Goal: Task Accomplishment & Management: Complete application form

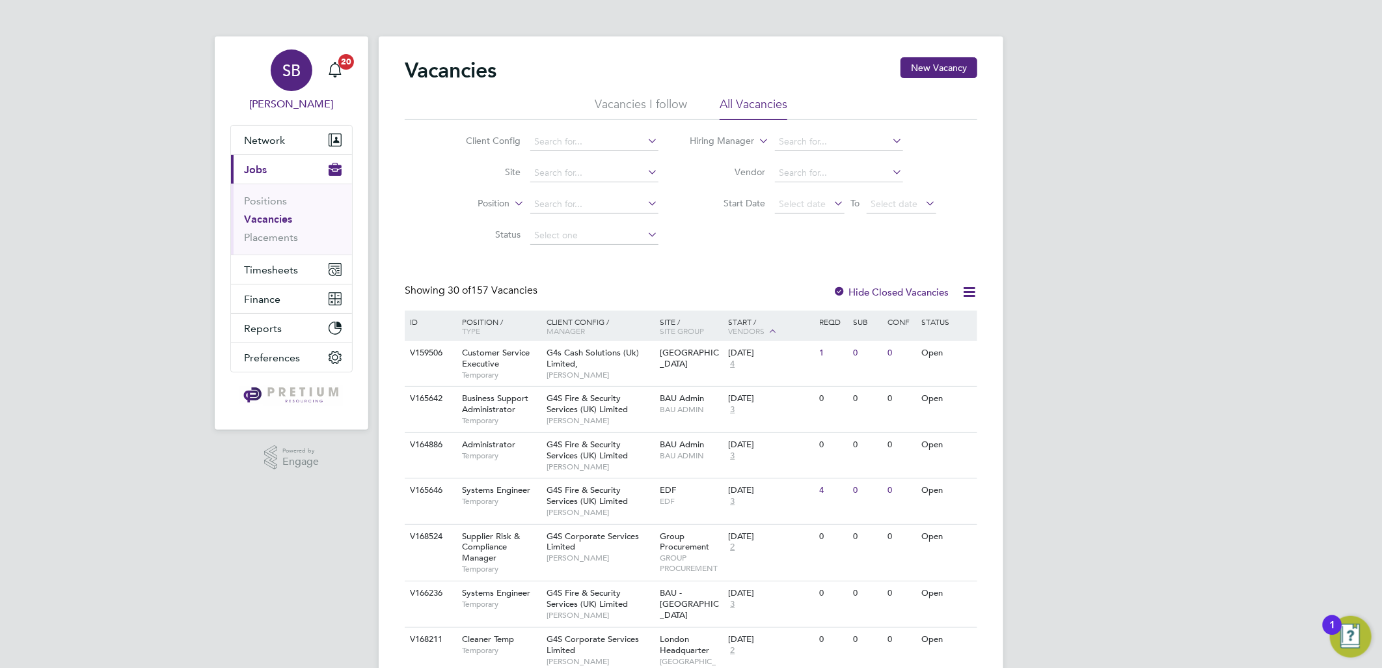
click at [307, 59] on div "SB" at bounding box center [292, 70] width 42 height 42
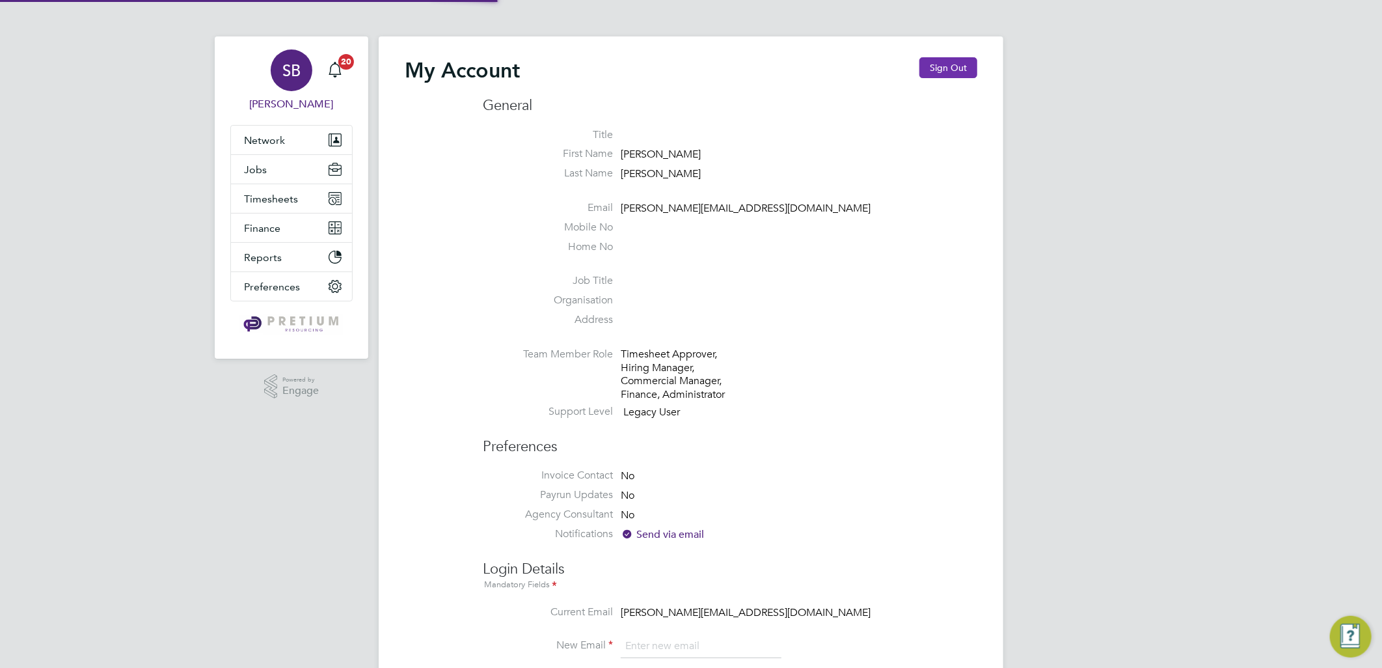
type input "sasha.baird@pretiumresourcing.co.uk"
click at [944, 61] on button "Sign Out" at bounding box center [949, 67] width 58 height 21
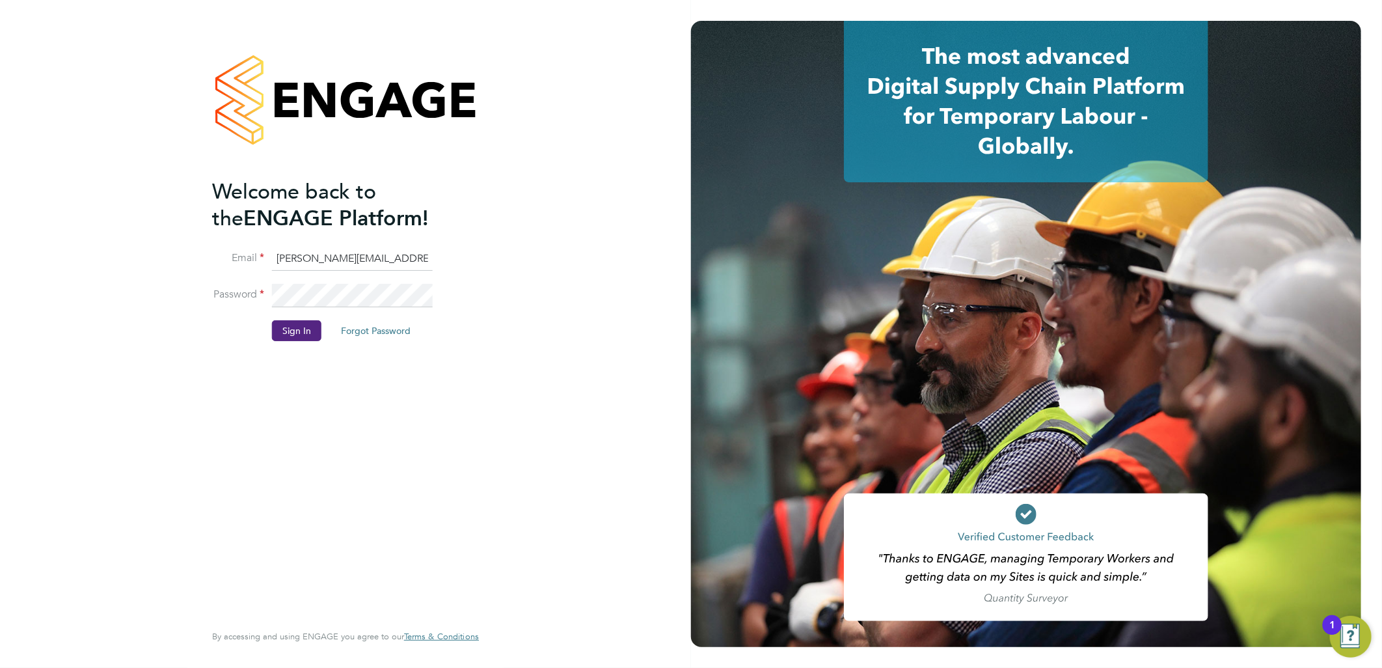
drag, startPoint x: 330, startPoint y: 258, endPoint x: 23, endPoint y: 242, distance: 307.0
click at [29, 248] on div "Welcome back to the ENGAGE Platform! Email sasha.baird@pretiumresourcing.co.uk …" at bounding box center [345, 334] width 691 height 668
type input "bgis@pretiumresourcing.co.uk"
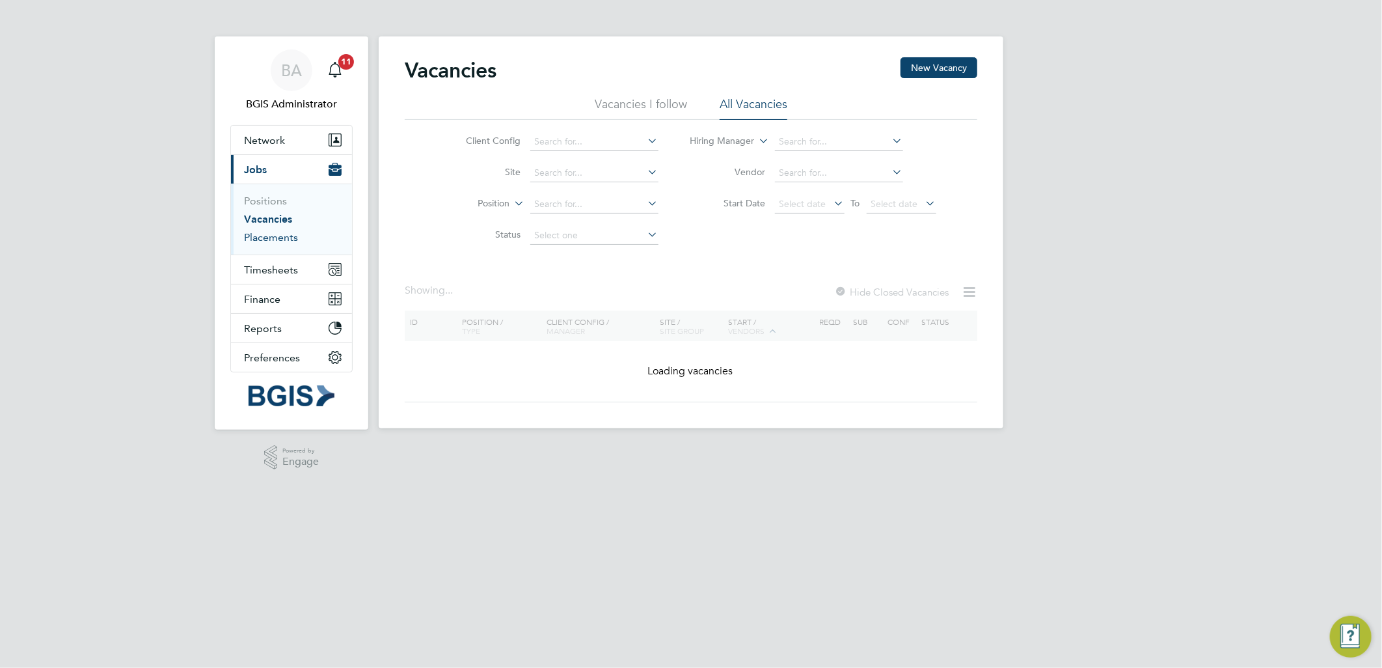
click at [277, 238] on link "Placements" at bounding box center [271, 237] width 54 height 12
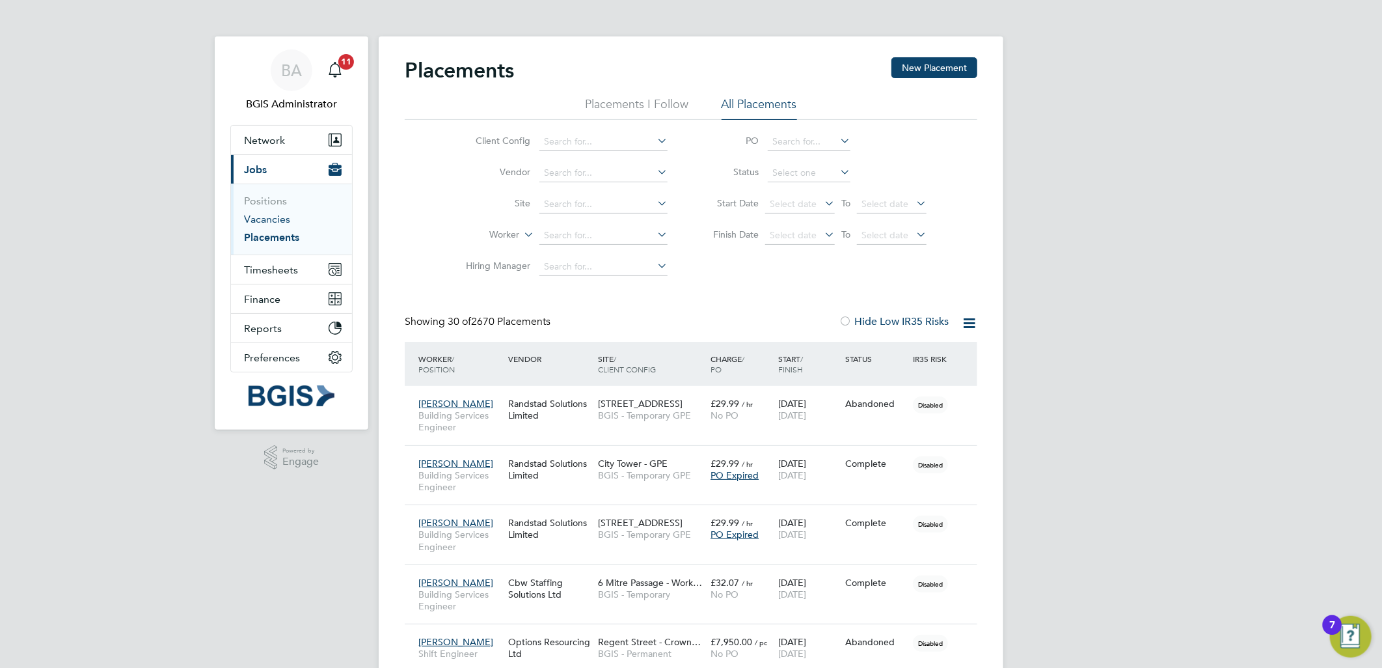
click at [262, 223] on link "Vacancies" at bounding box center [267, 219] width 46 height 12
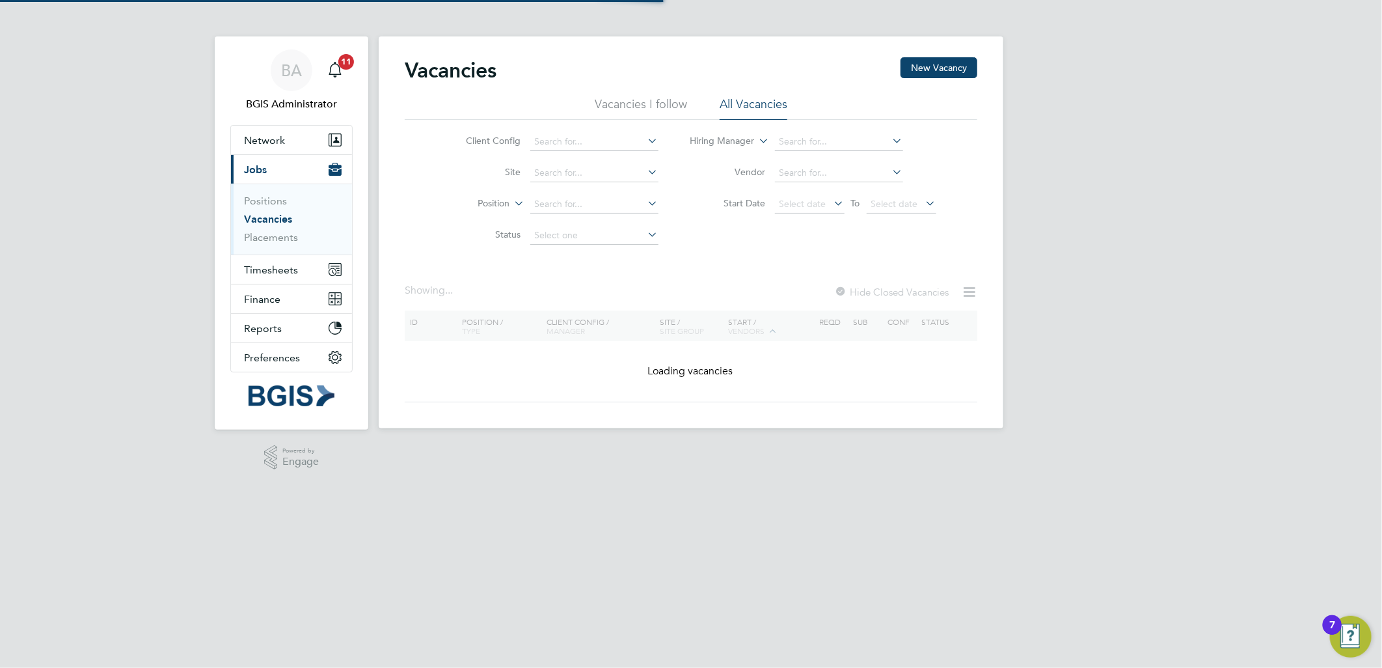
click at [490, 200] on label "Position" at bounding box center [472, 203] width 75 height 13
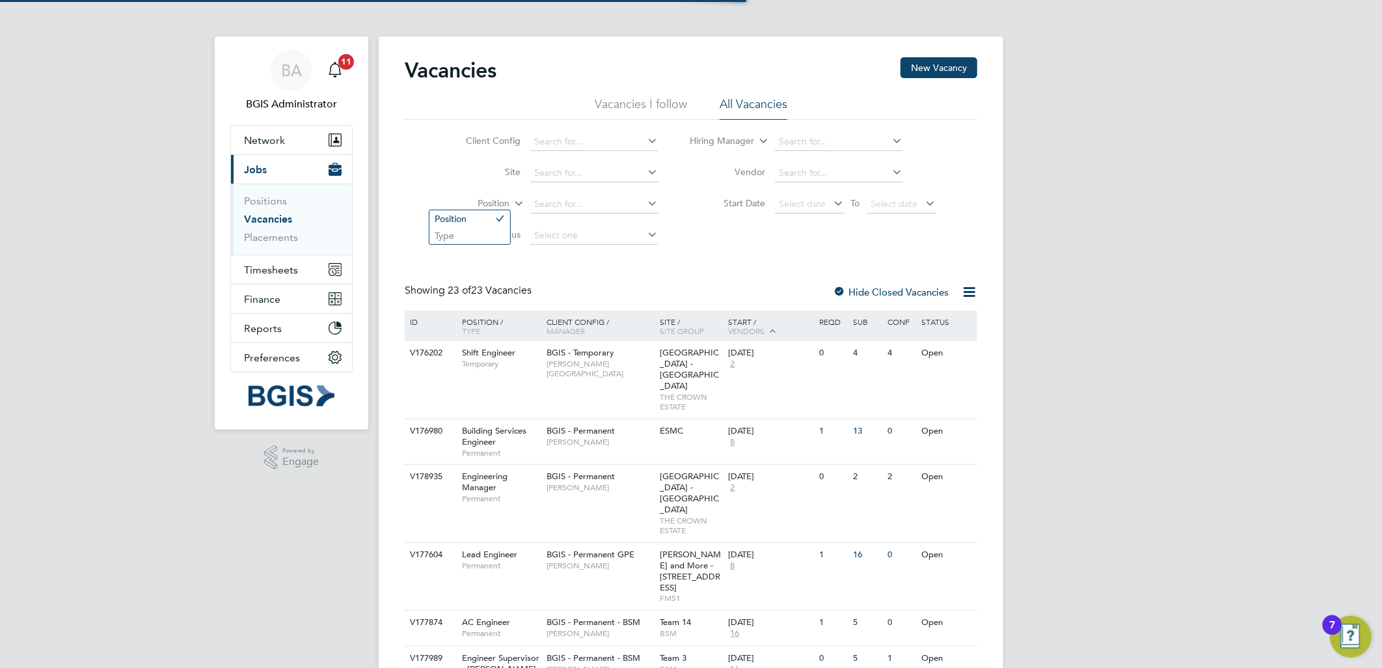
drag, startPoint x: 482, startPoint y: 239, endPoint x: 532, endPoint y: 220, distance: 53.5
click at [480, 239] on li "Type" at bounding box center [470, 235] width 81 height 17
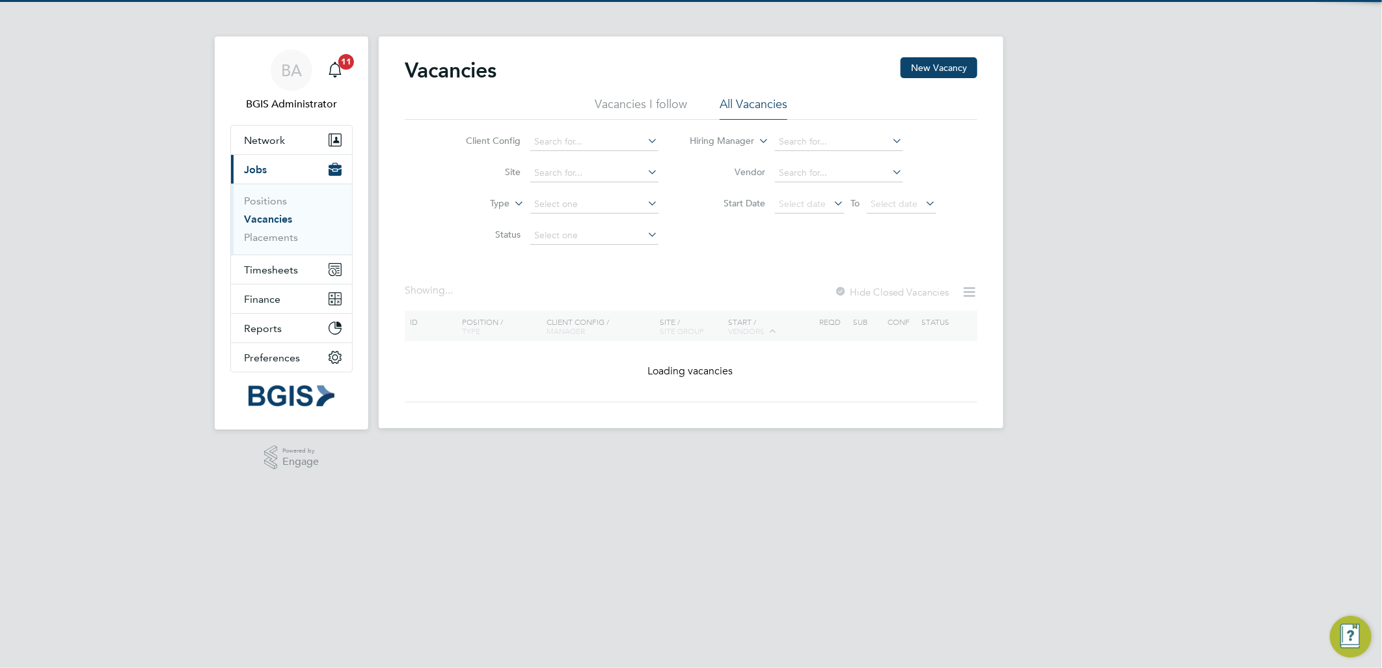
click at [541, 215] on li "Type" at bounding box center [552, 204] width 245 height 31
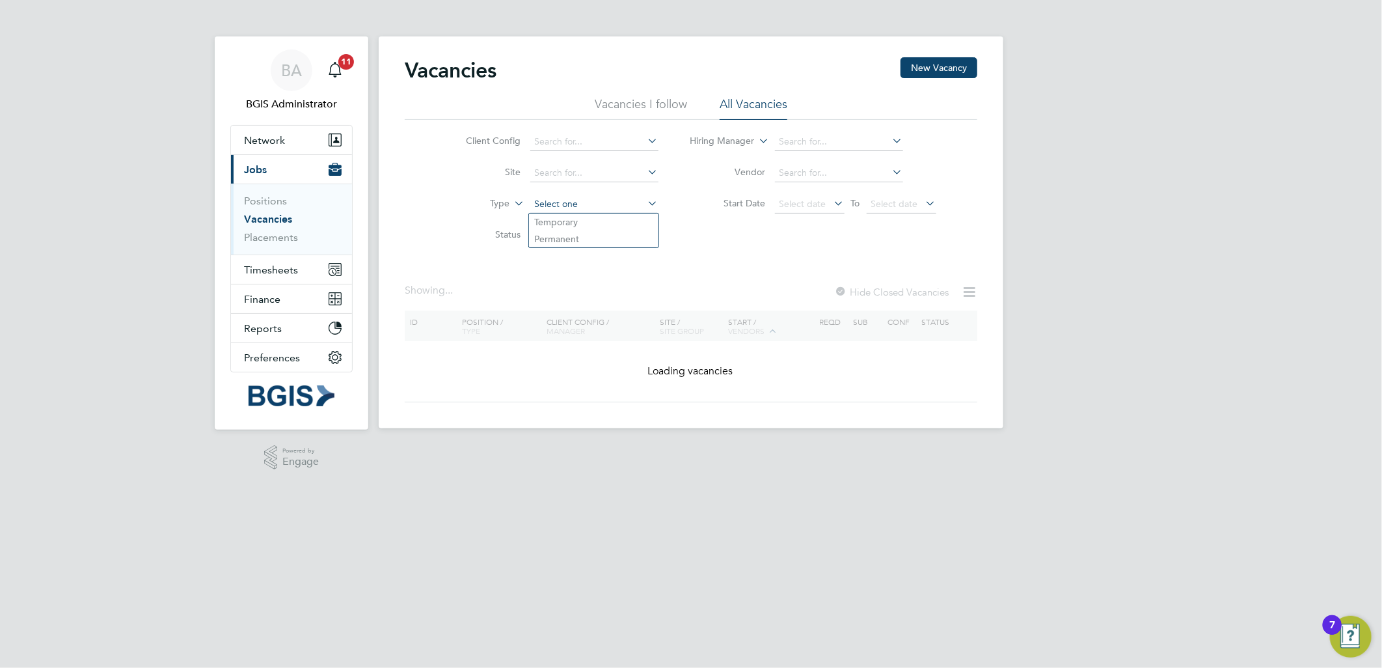
click at [549, 209] on input at bounding box center [594, 204] width 128 height 18
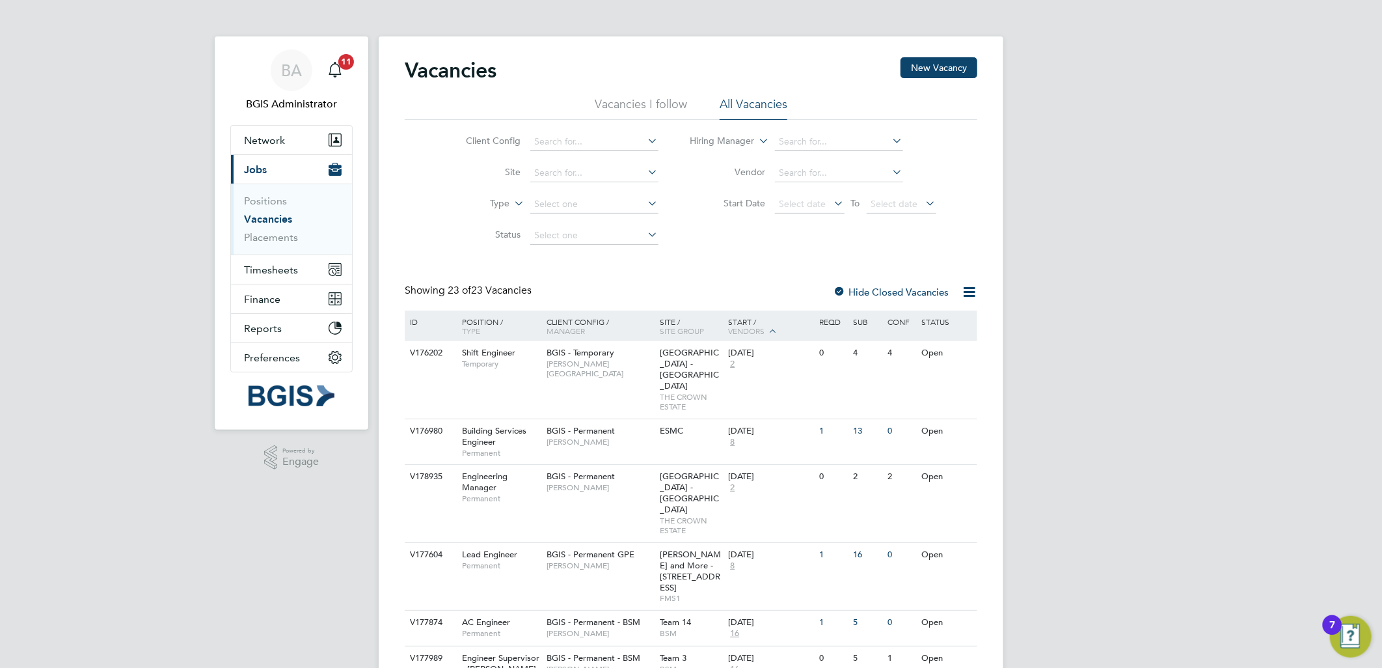
click at [549, 222] on li "Temporary" at bounding box center [594, 221] width 130 height 17
type input "Temporary"
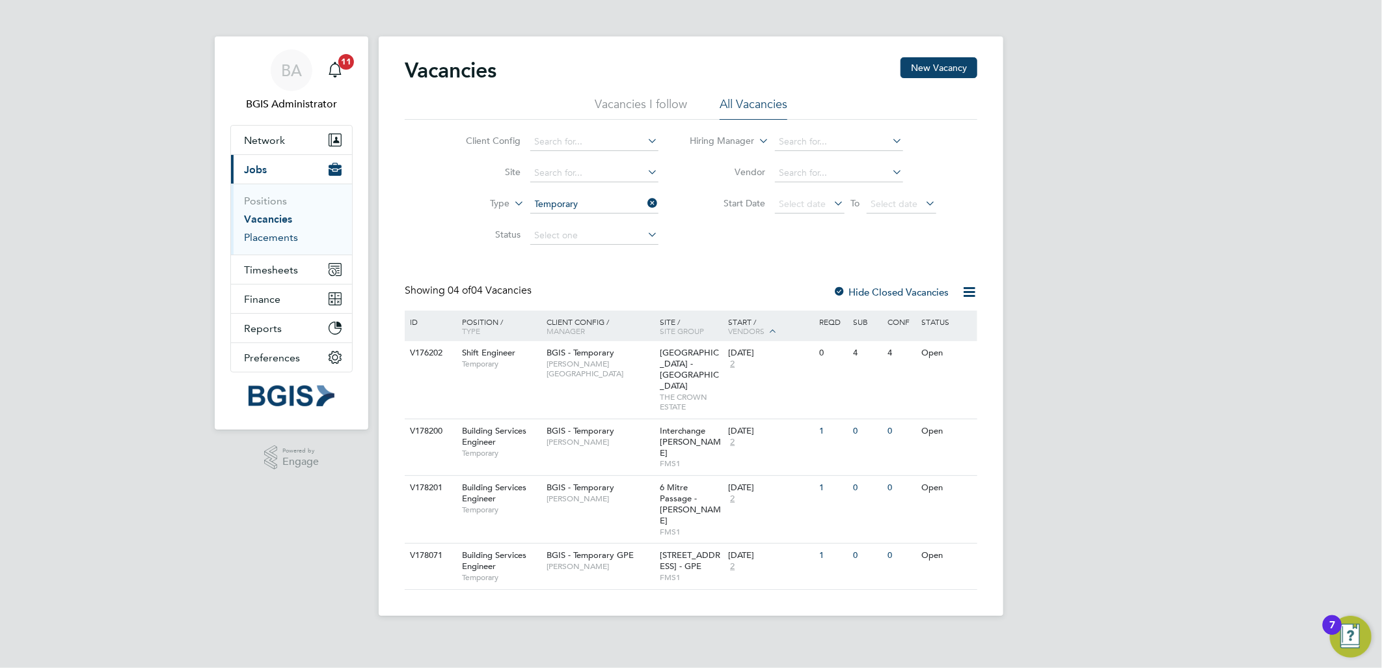
click at [288, 241] on link "Placements" at bounding box center [271, 237] width 54 height 12
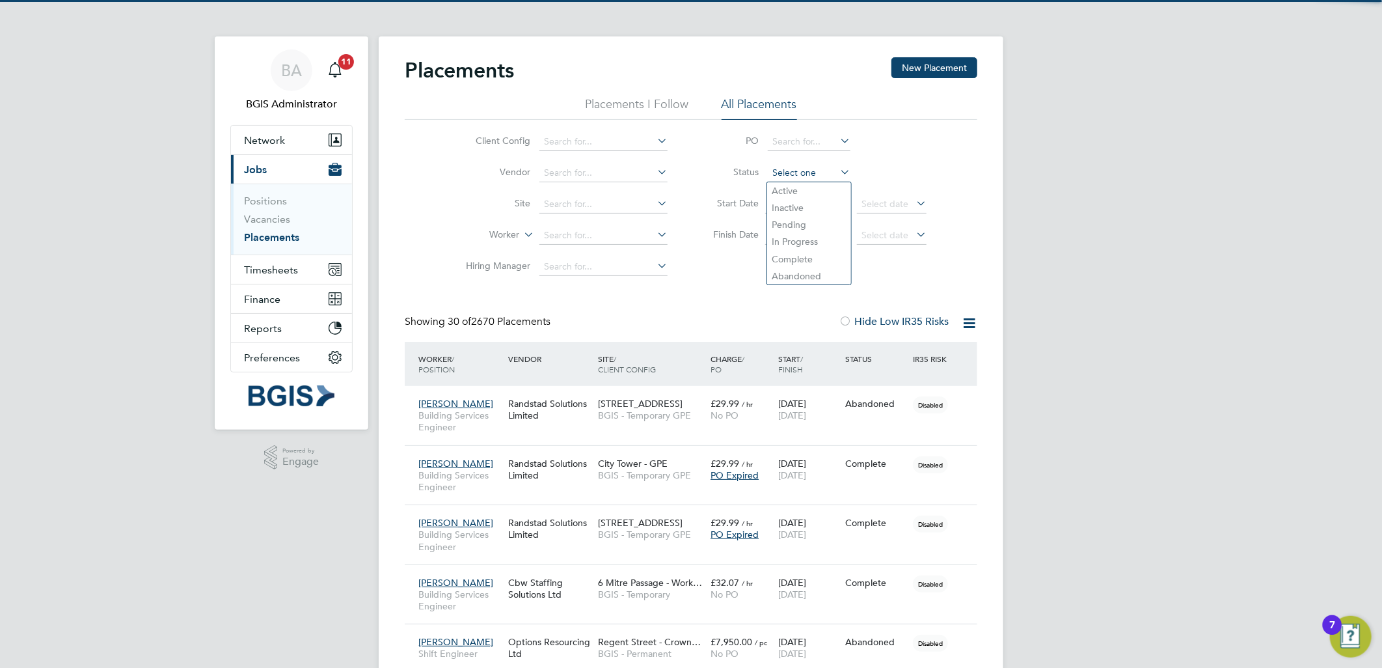
click at [797, 167] on input at bounding box center [809, 173] width 83 height 18
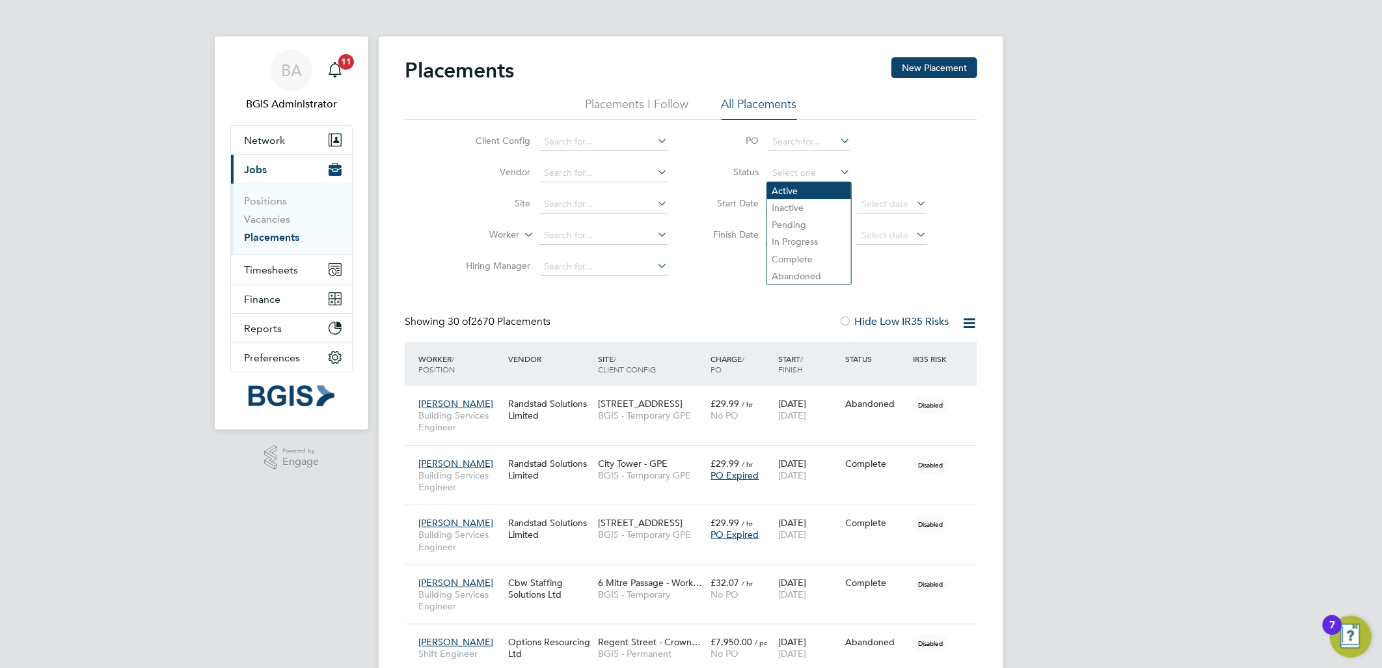
click at [802, 184] on li "Active" at bounding box center [809, 190] width 84 height 17
type input "Active"
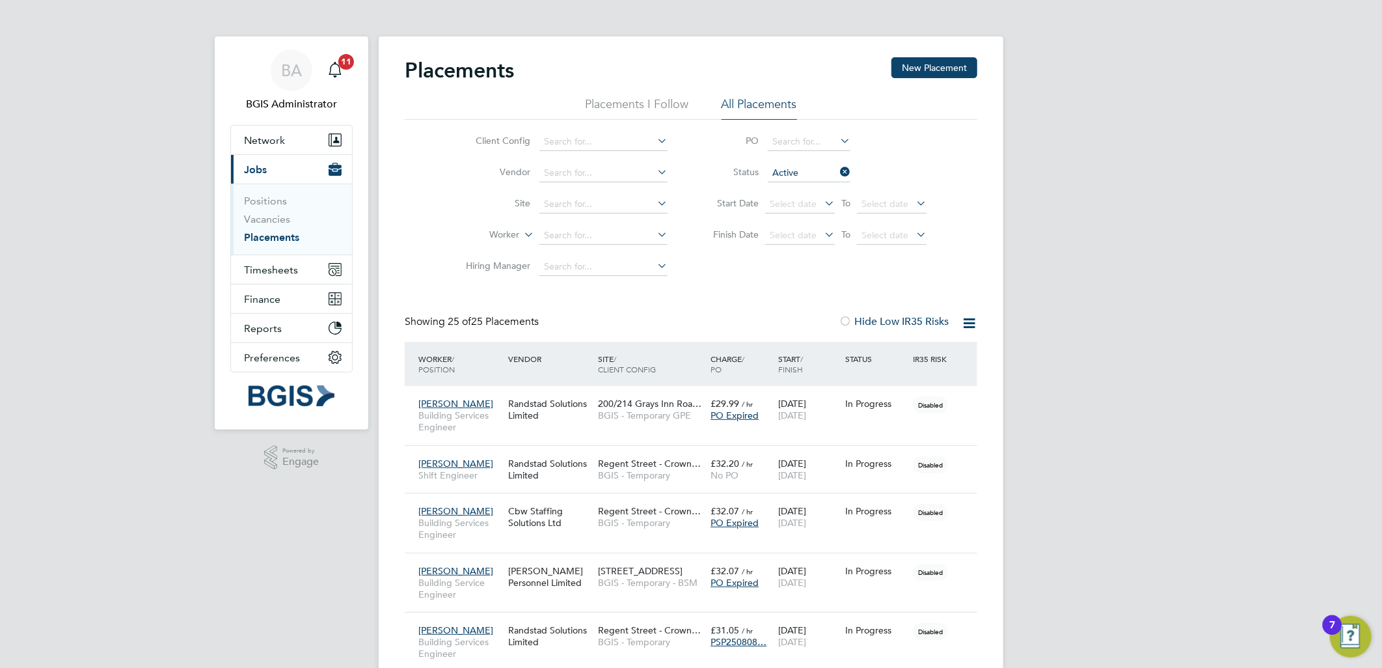
click at [972, 331] on icon at bounding box center [969, 323] width 16 height 16
click at [905, 356] on li "Download Placements Report" at bounding box center [905, 354] width 139 height 18
click at [280, 217] on link "Vacancies" at bounding box center [267, 219] width 46 height 12
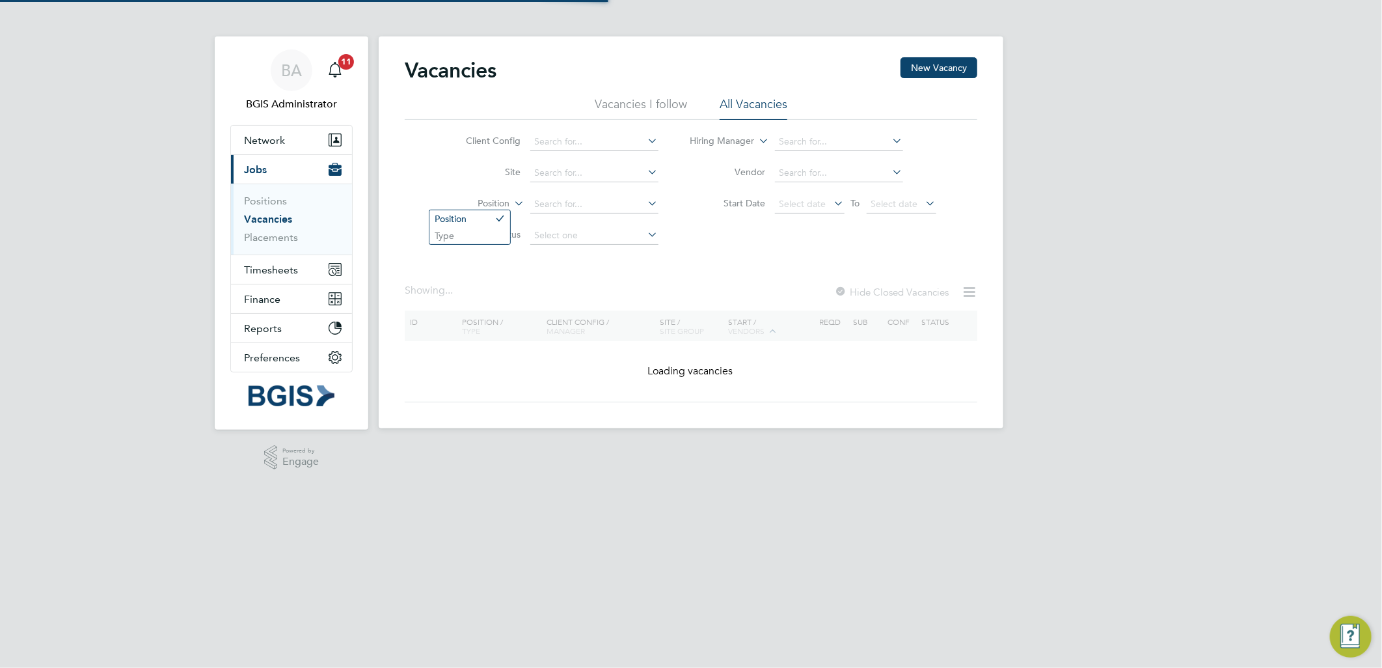
click at [487, 200] on label "Position" at bounding box center [472, 203] width 75 height 13
click at [469, 236] on li "Type" at bounding box center [470, 235] width 81 height 17
click at [579, 199] on input at bounding box center [594, 204] width 128 height 18
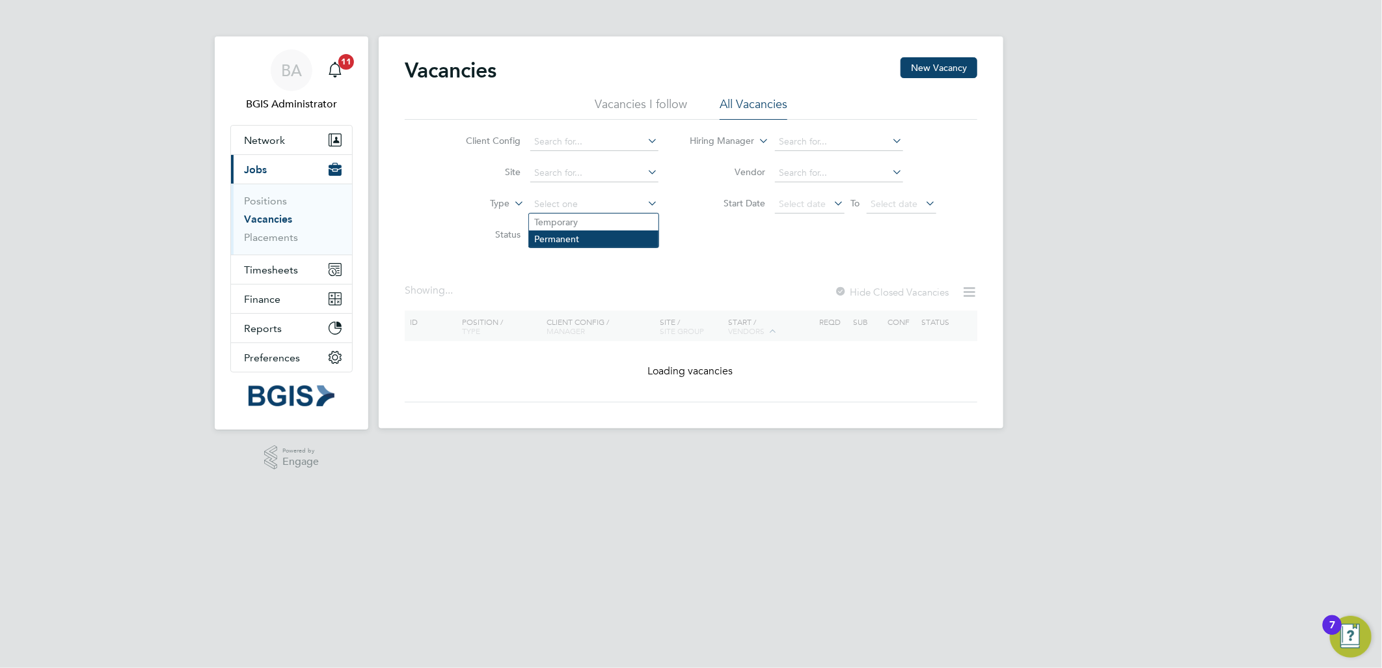
click at [560, 236] on li "Permanent" at bounding box center [594, 238] width 130 height 17
type input "Permanent"
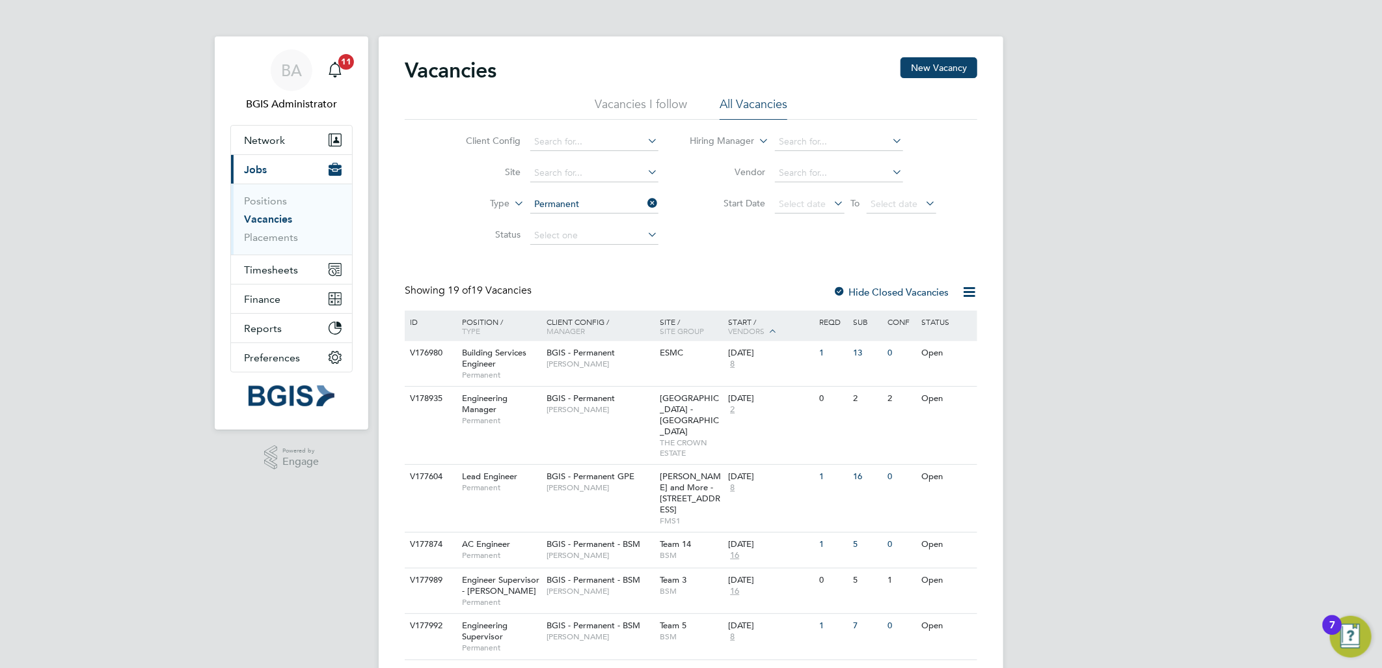
click at [976, 289] on icon at bounding box center [969, 292] width 16 height 16
click at [925, 322] on li "Download Vacancies Report" at bounding box center [909, 323] width 132 height 18
click at [667, 402] on span "Regent Street - Crown Estate" at bounding box center [690, 414] width 59 height 44
click at [675, 437] on span "THE CROWN ESTATE" at bounding box center [692, 447] width 62 height 20
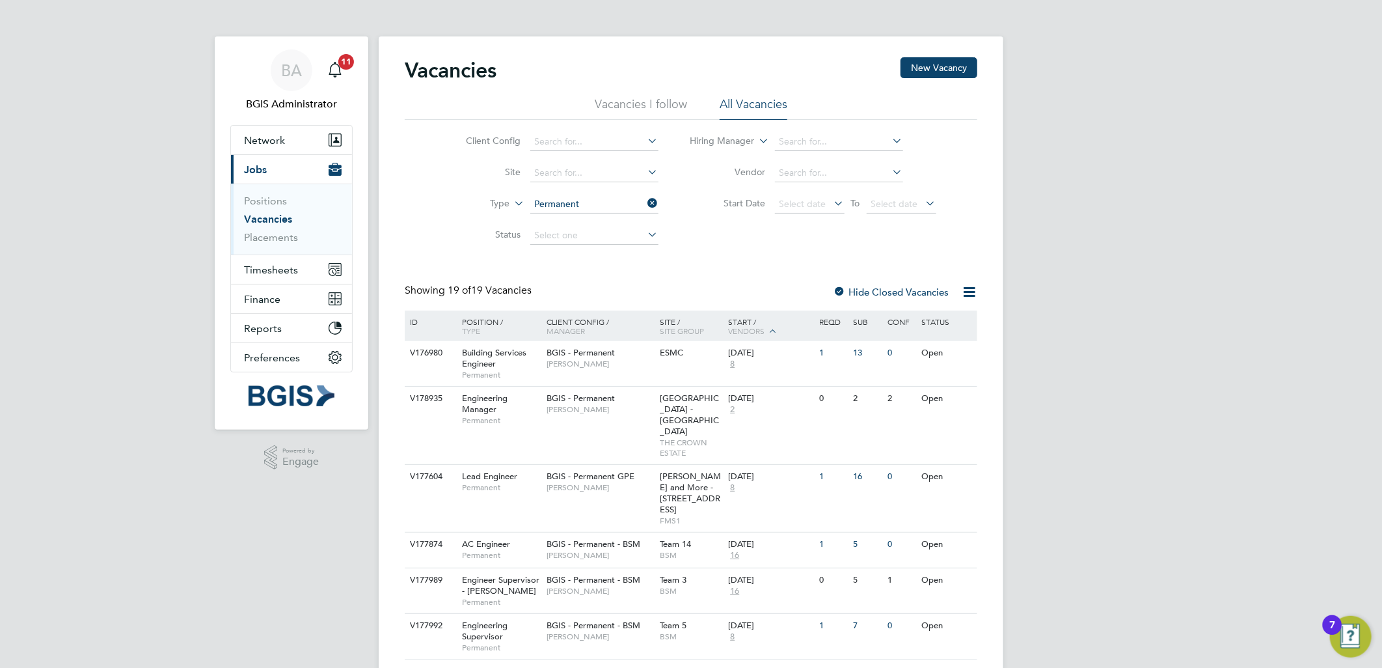
click at [655, 96] on li "Vacancies I follow" at bounding box center [641, 107] width 92 height 23
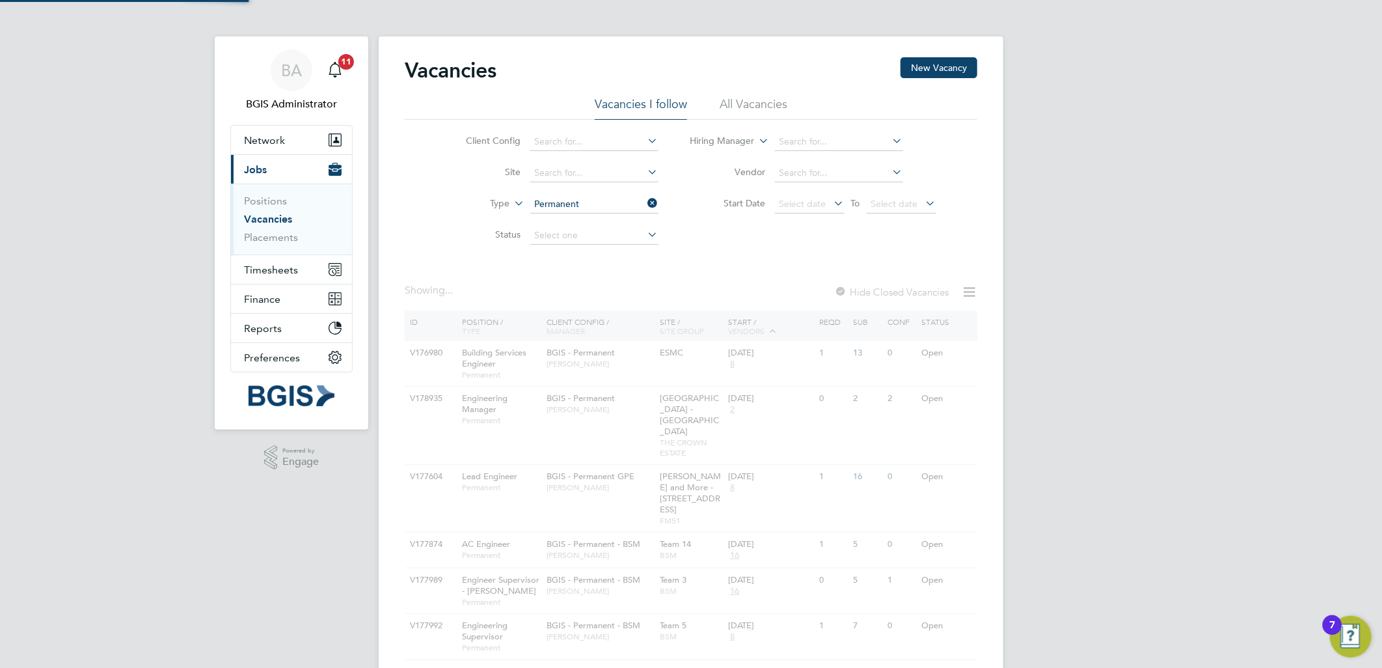
click at [780, 95] on div "Vacancies New Vacancy" at bounding box center [691, 76] width 573 height 39
drag, startPoint x: 765, startPoint y: 100, endPoint x: 753, endPoint y: 100, distance: 12.4
click at [764, 100] on li "All Vacancies" at bounding box center [754, 107] width 68 height 23
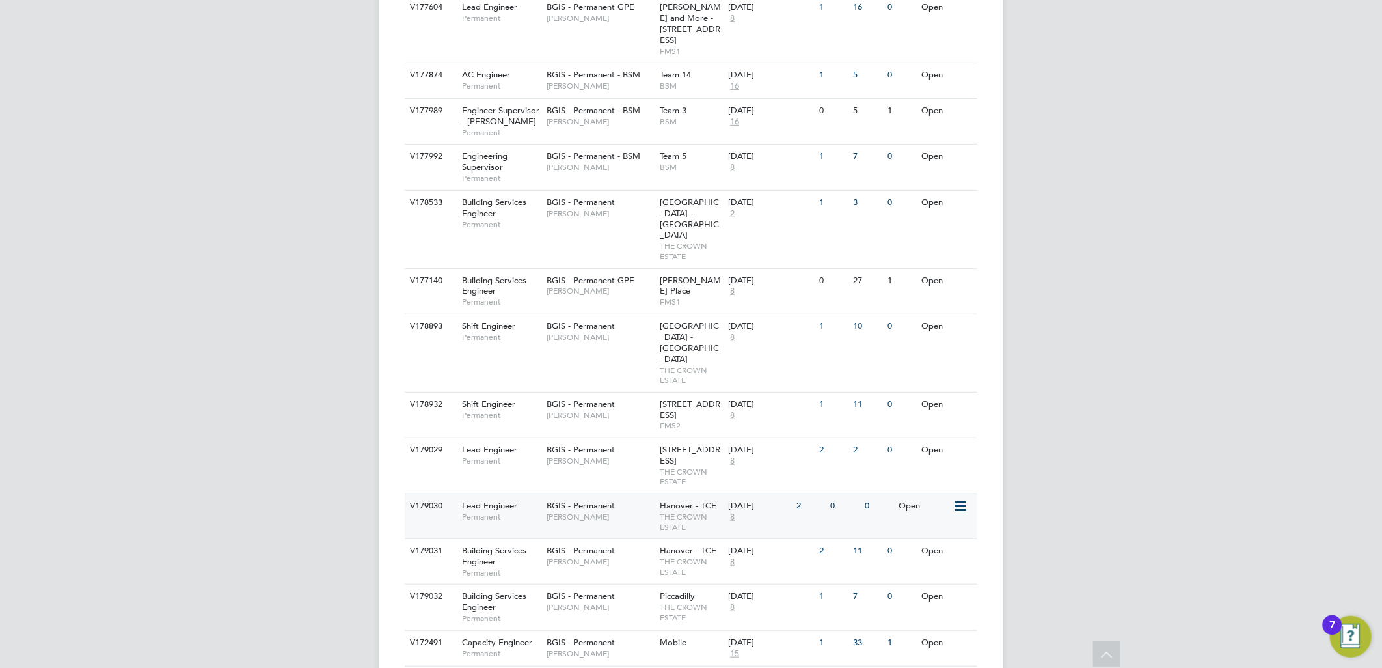
scroll to position [586, 0]
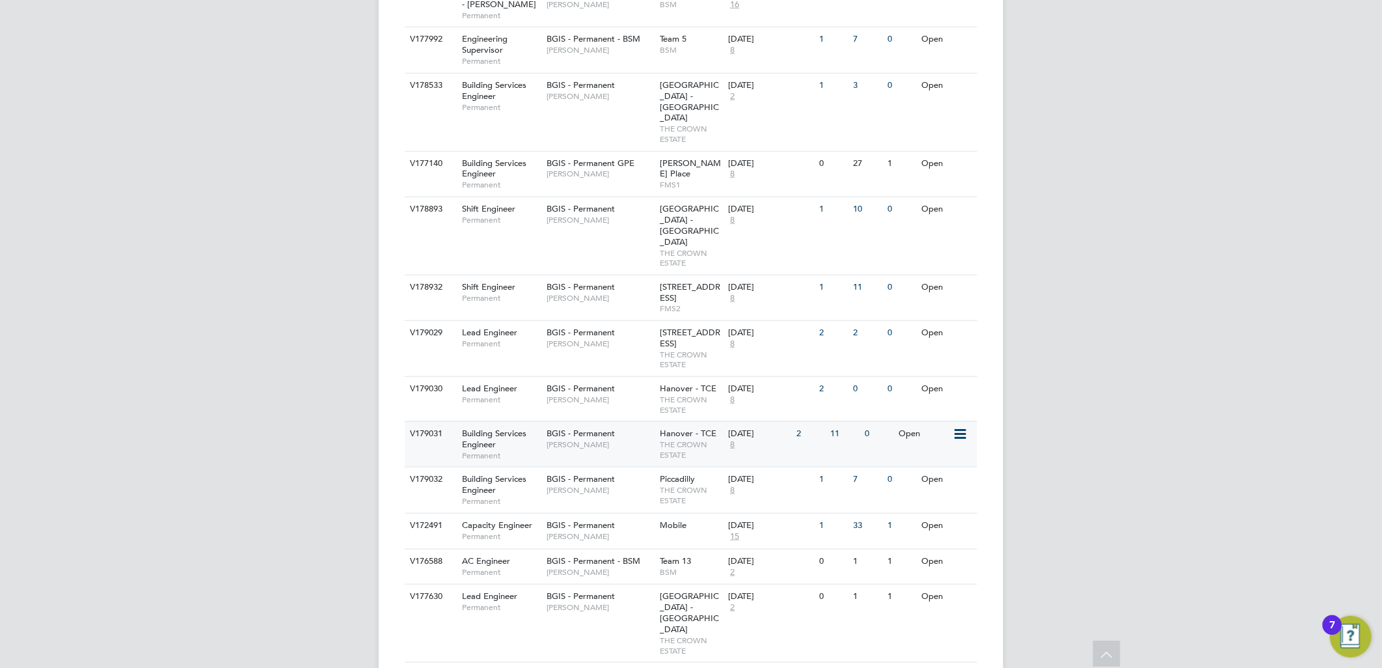
click at [616, 422] on div "BGIS - Permanent Alastair Rutherford" at bounding box center [600, 439] width 114 height 34
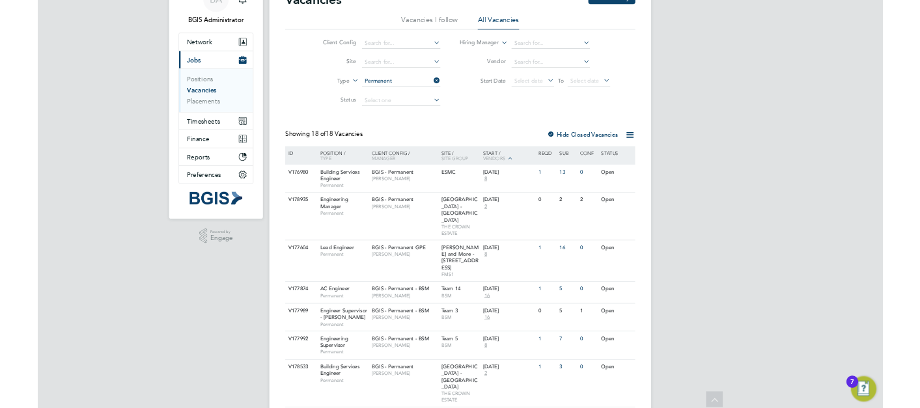
scroll to position [0, 0]
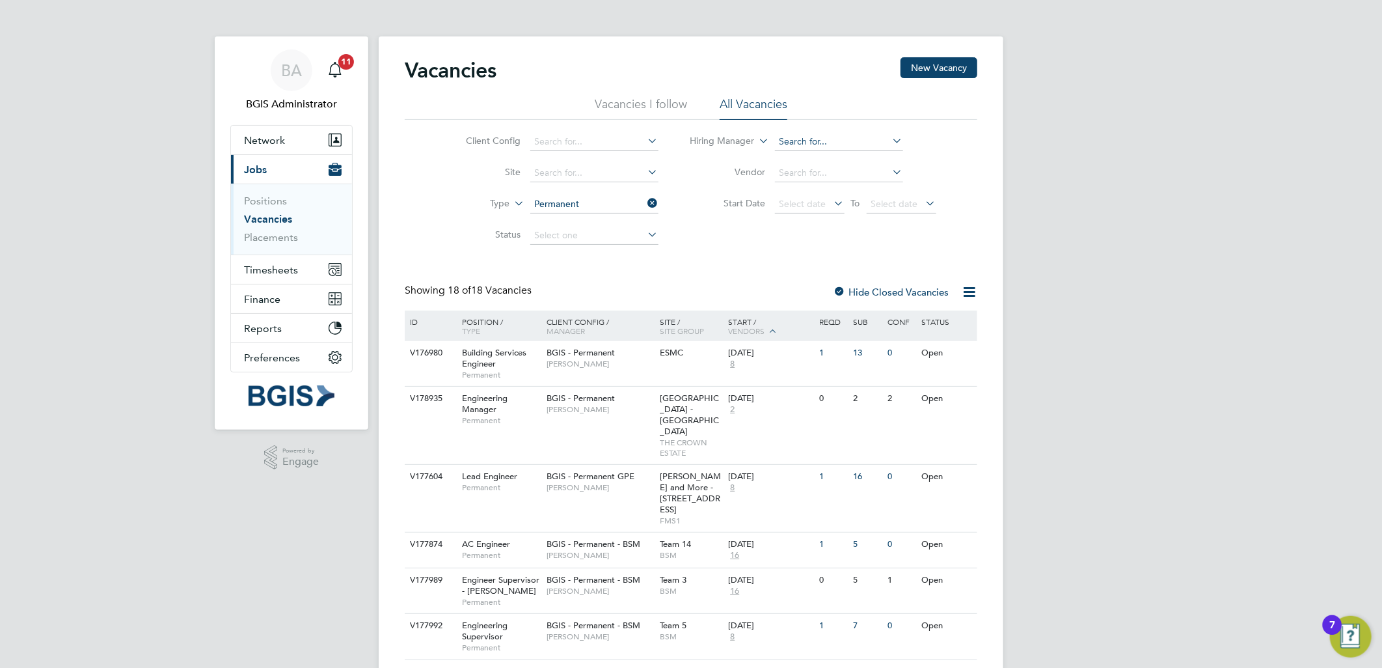
click at [795, 144] on input at bounding box center [839, 142] width 128 height 18
click at [802, 157] on li "Alas tair Rutherford" at bounding box center [839, 160] width 130 height 18
type input "[PERSON_NAME]"
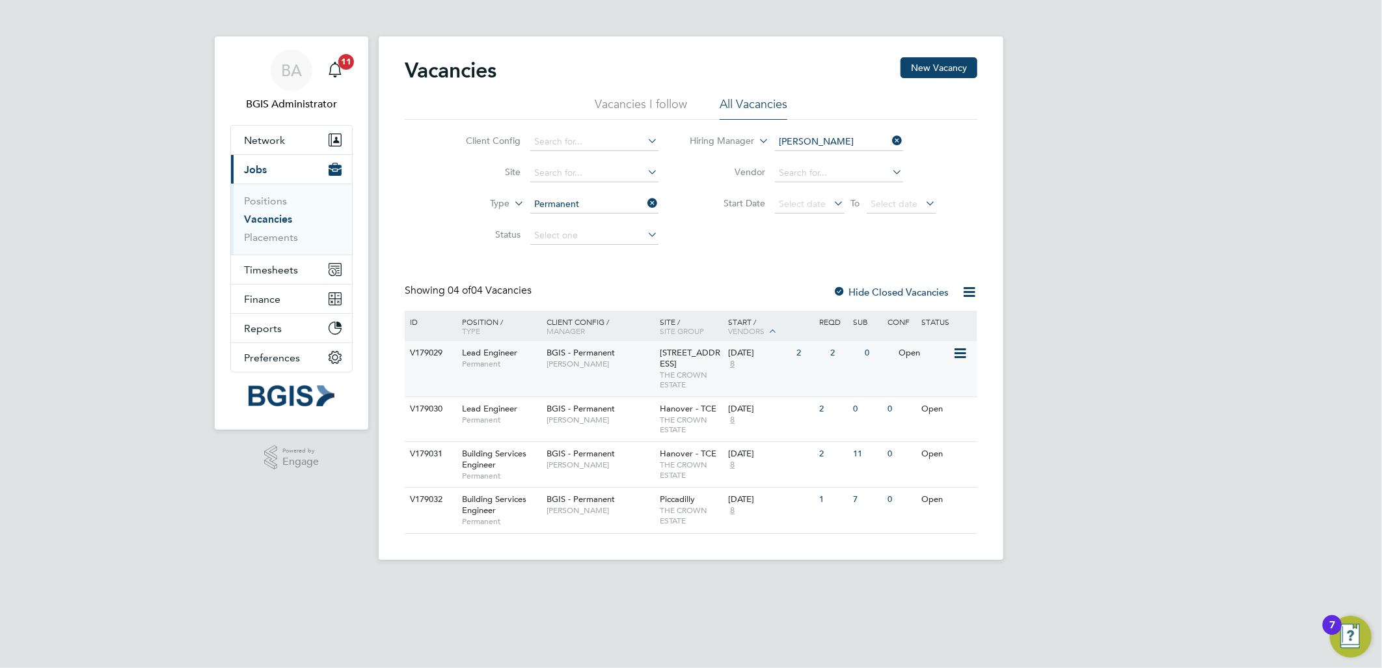
click at [606, 356] on span "BGIS - Permanent" at bounding box center [581, 352] width 68 height 11
click at [605, 414] on span "BGIS - Permanent" at bounding box center [581, 408] width 68 height 11
click at [616, 487] on div "V179031 Building Services Engineer Permanent BGIS - Permanent Alastair Rutherfo…" at bounding box center [691, 464] width 573 height 46
click at [669, 521] on span "THE CROWN ESTATE" at bounding box center [692, 515] width 62 height 20
click at [837, 145] on input "[PERSON_NAME]" at bounding box center [839, 142] width 128 height 18
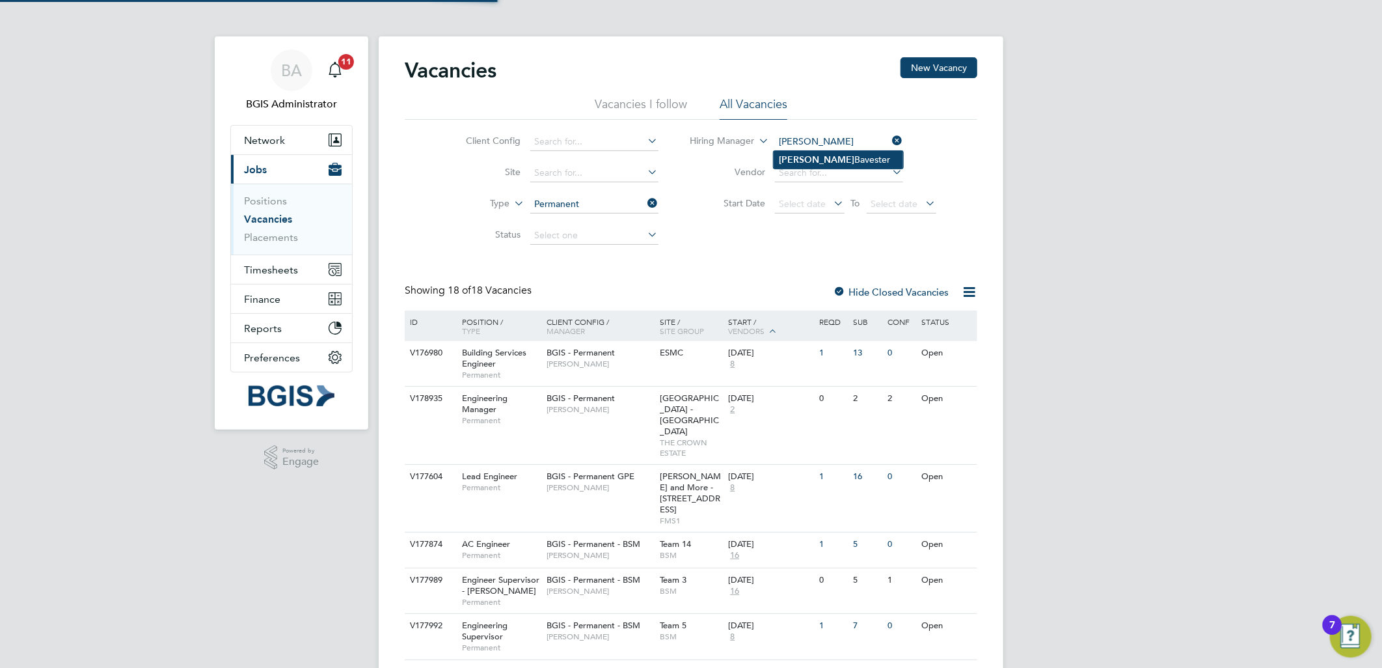
click at [860, 157] on li "Toby Bavester" at bounding box center [839, 160] width 130 height 18
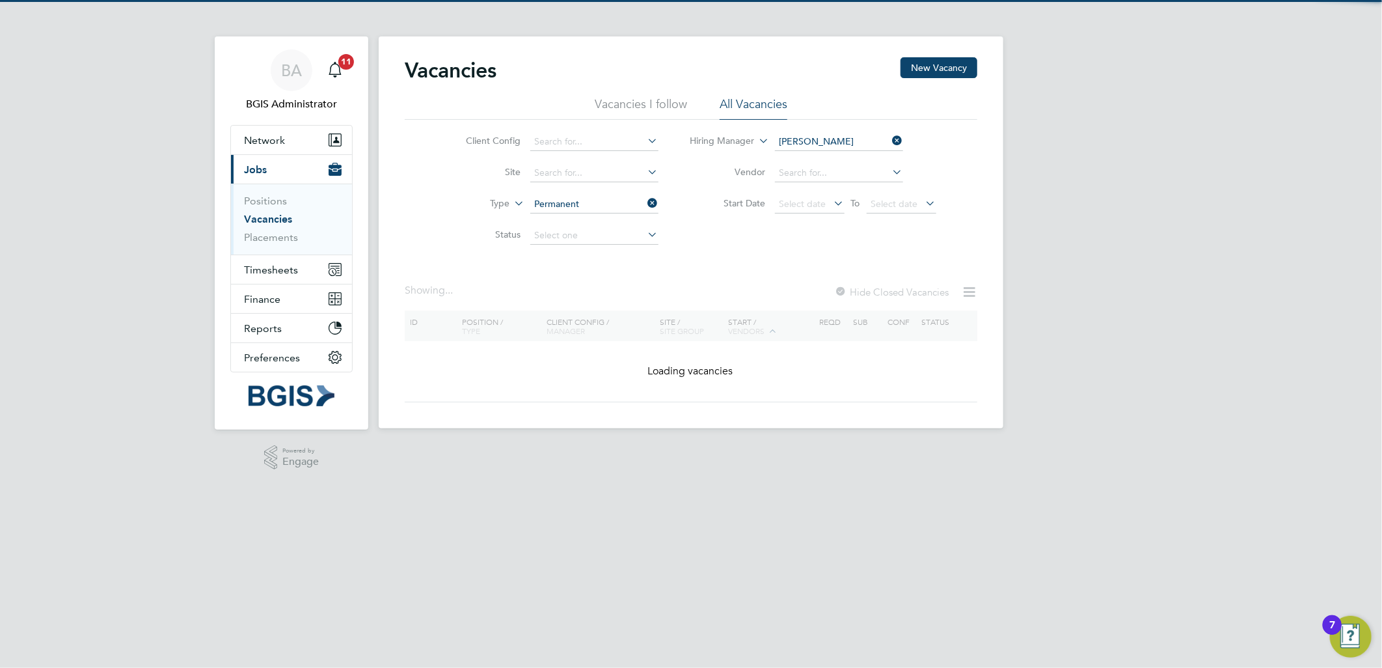
type input "Toby Bavester"
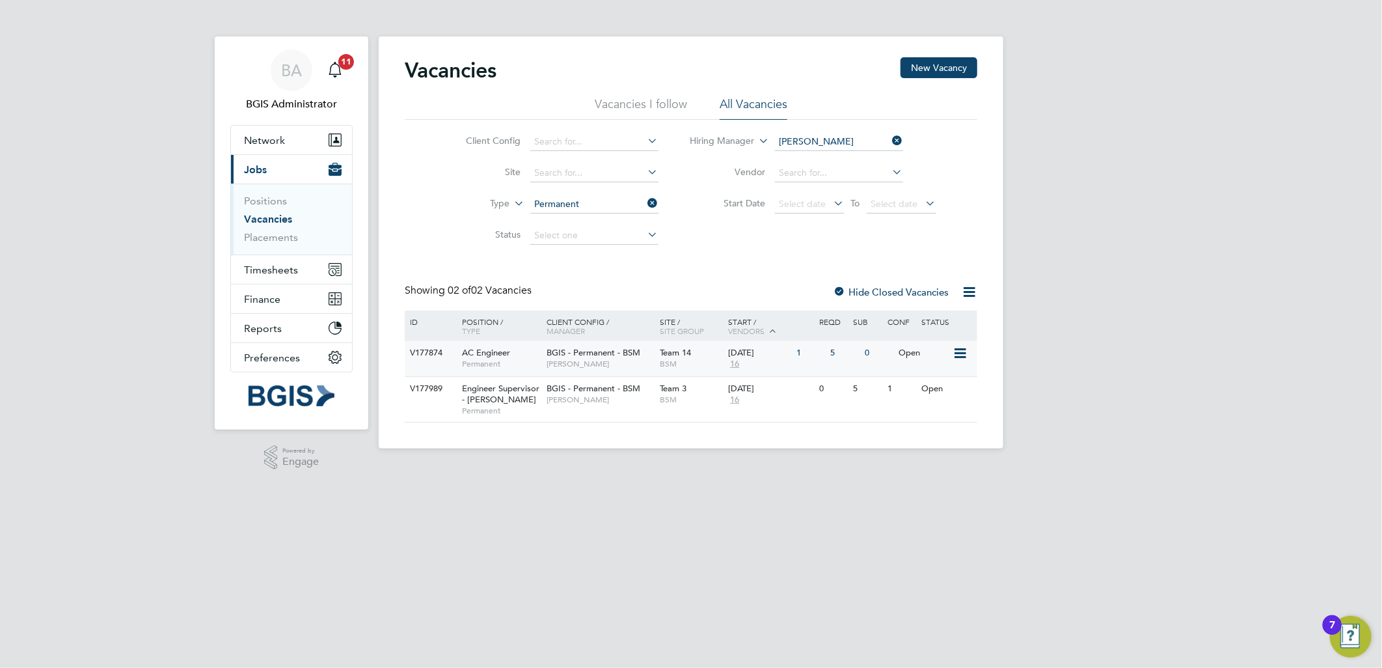
click at [616, 361] on span "Toby Bavester" at bounding box center [600, 364] width 107 height 10
click at [630, 405] on div "BGIS - Permanent - BSM Toby Bavester" at bounding box center [600, 394] width 114 height 34
click at [607, 354] on span "BGIS - Permanent - BSM" at bounding box center [594, 352] width 94 height 11
click at [562, 404] on span "Toby Bavester" at bounding box center [600, 399] width 107 height 10
click at [623, 355] on span "BGIS - Permanent - BSM" at bounding box center [594, 352] width 94 height 11
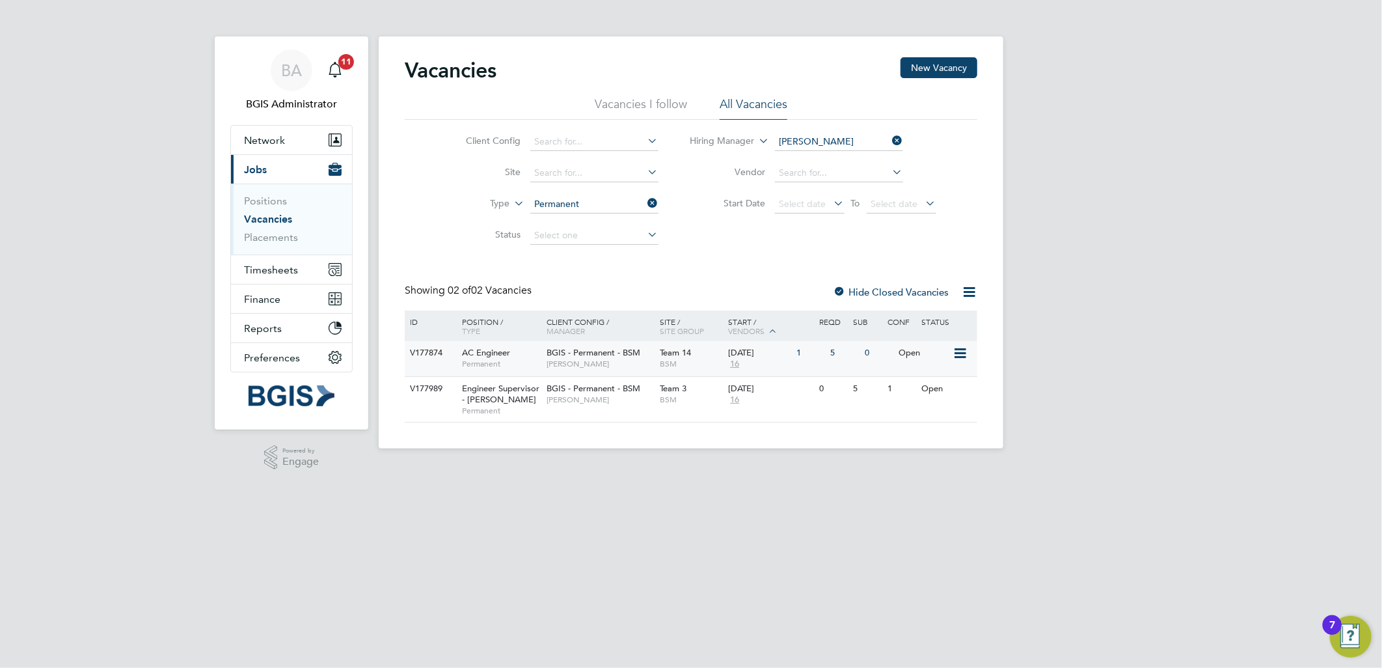
click at [607, 361] on span "Toby Bavester" at bounding box center [600, 364] width 107 height 10
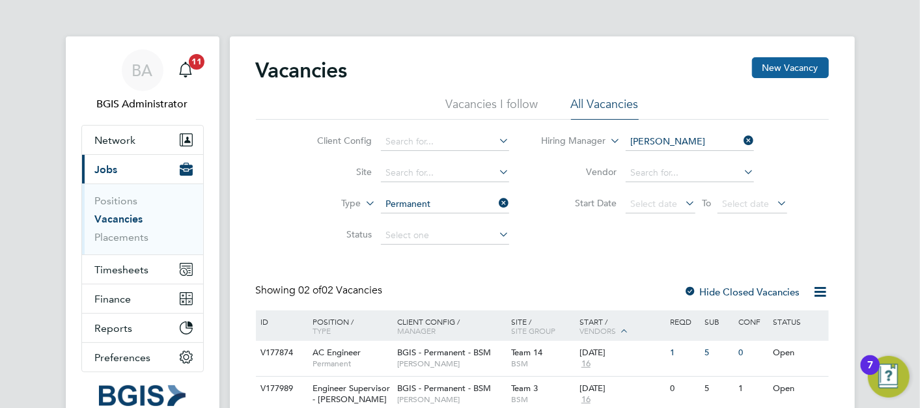
click at [816, 66] on button "New Vacancy" at bounding box center [790, 67] width 77 height 21
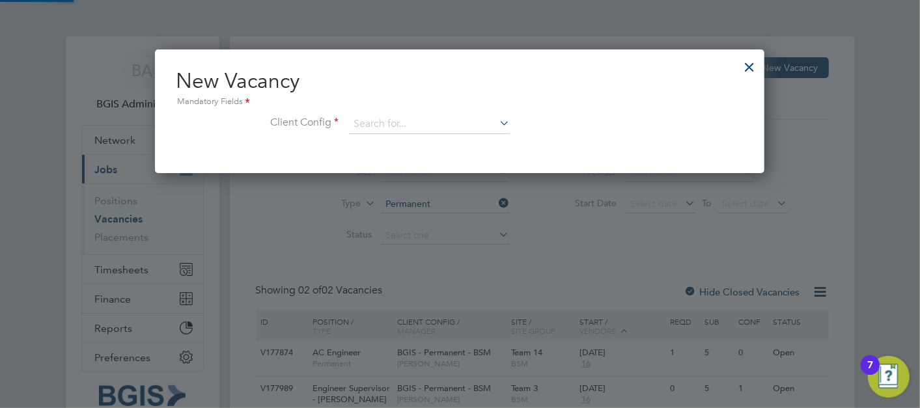
scroll to position [123, 610]
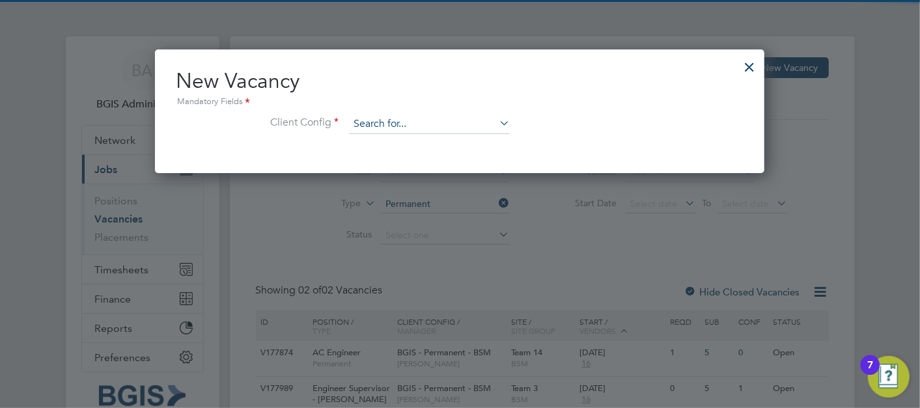
click at [367, 129] on input at bounding box center [429, 125] width 161 height 20
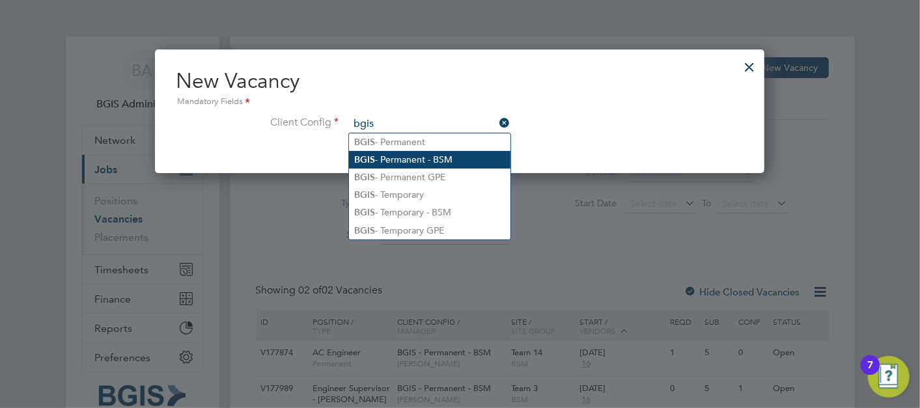
click at [433, 159] on li "BGIS - Permanent - BSM" at bounding box center [429, 160] width 161 height 18
type input "BGIS - Permanent - BSM"
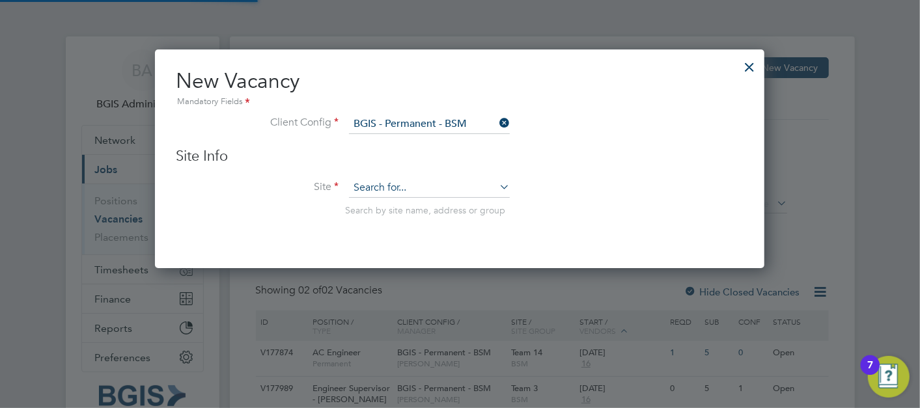
scroll to position [218, 610]
click at [400, 194] on input at bounding box center [429, 188] width 161 height 20
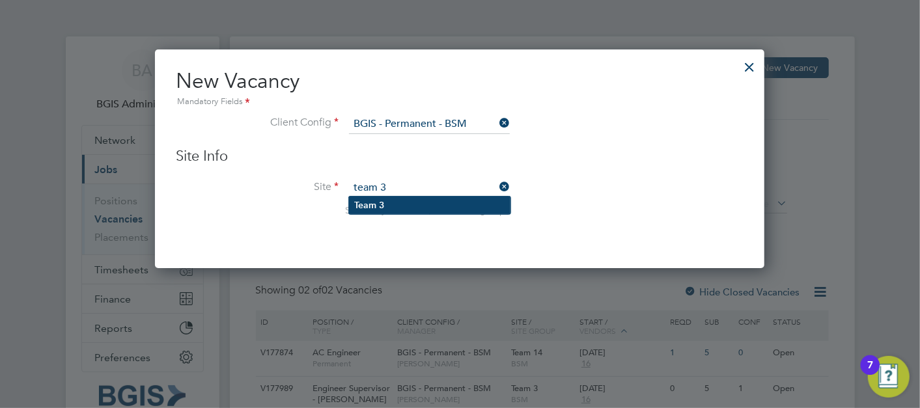
click at [426, 202] on li "Team 3" at bounding box center [429, 206] width 161 height 18
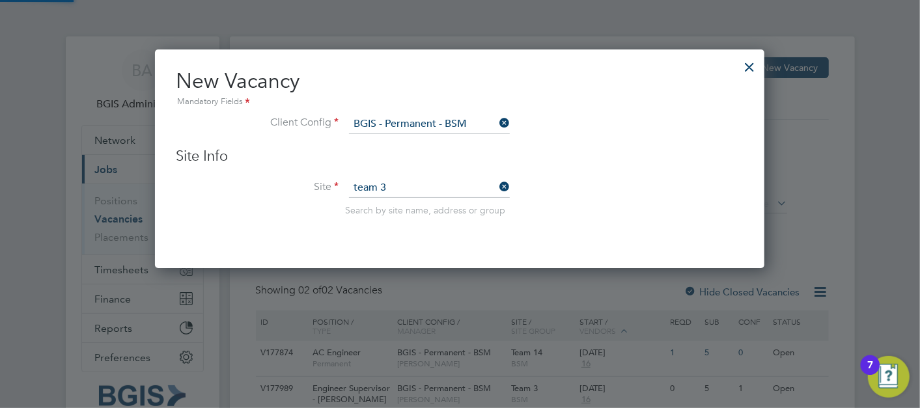
type input "Team 3"
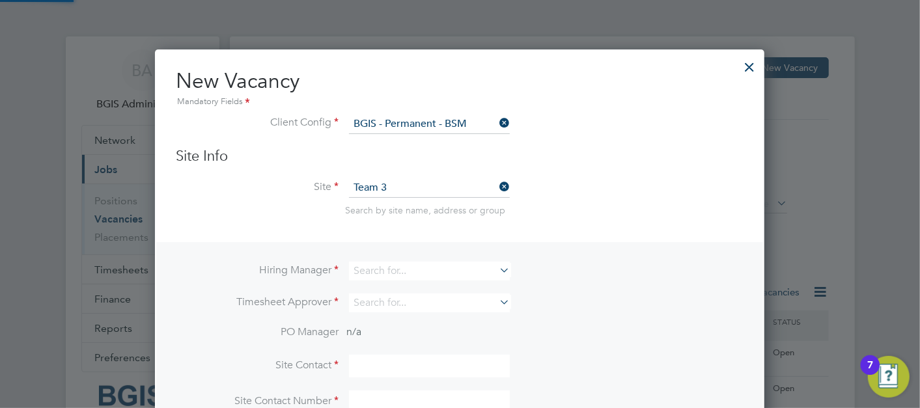
scroll to position [484, 610]
click at [372, 255] on div "Hiring Manager Timesheet Approver PO Manager n/a Site Contact Site Contact Numb…" at bounding box center [459, 337] width 607 height 190
click at [375, 273] on input at bounding box center [429, 271] width 161 height 19
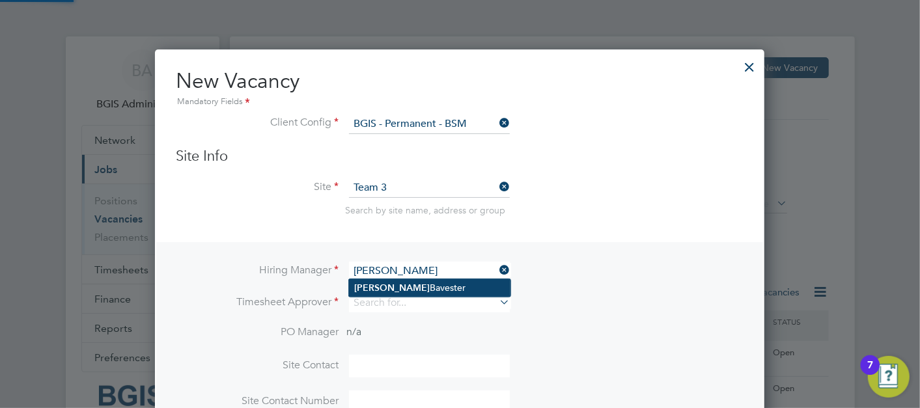
click at [377, 290] on li "Toby Bavester" at bounding box center [429, 288] width 161 height 18
type input "[PERSON_NAME]"
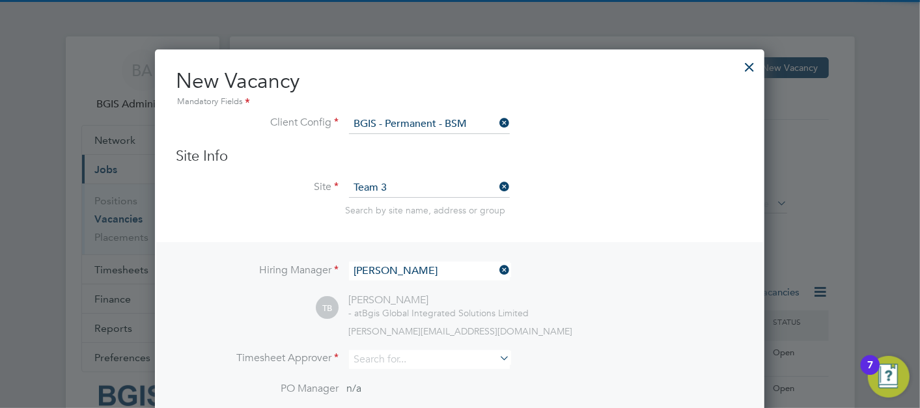
scroll to position [541, 610]
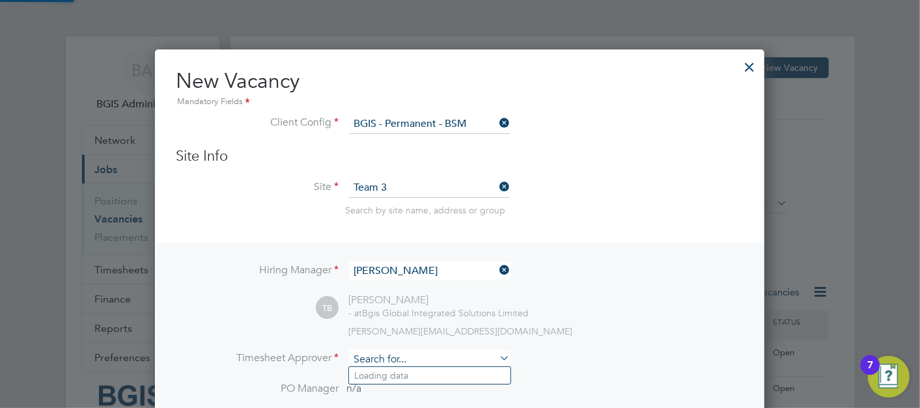
click at [379, 357] on input at bounding box center [429, 359] width 161 height 19
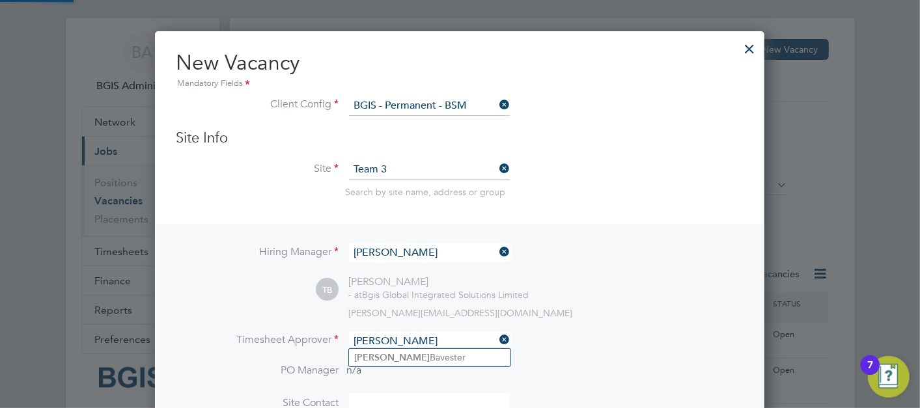
scroll to position [144, 0]
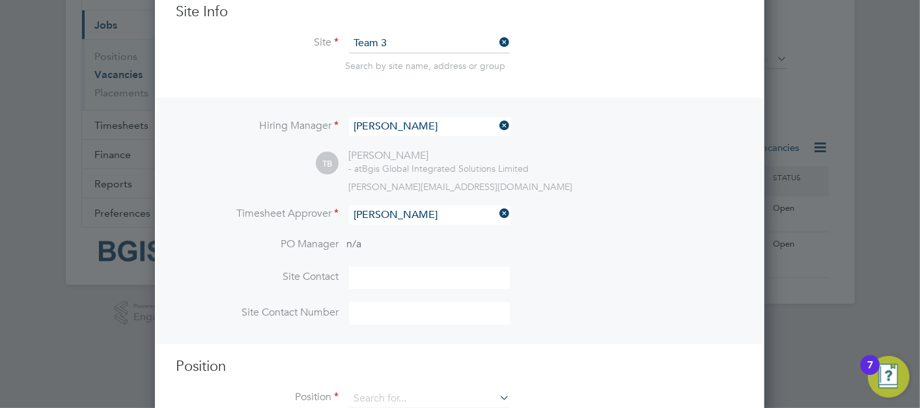
drag, startPoint x: 379, startPoint y: 233, endPoint x: 403, endPoint y: 238, distance: 24.5
click at [380, 232] on li "Toby Bavester" at bounding box center [429, 232] width 161 height 18
type input "[PERSON_NAME]"
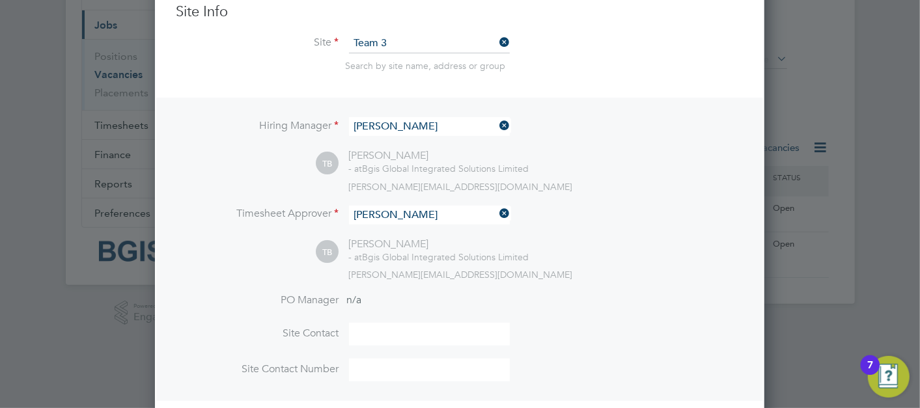
scroll to position [238, 0]
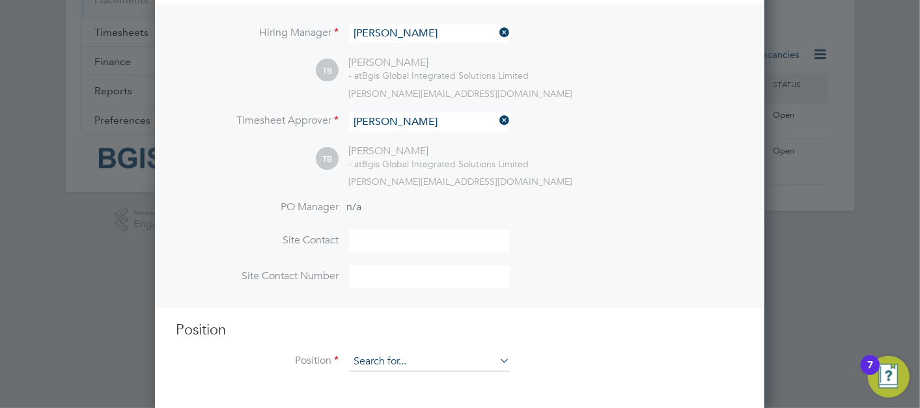
click at [396, 361] on input at bounding box center [429, 362] width 161 height 20
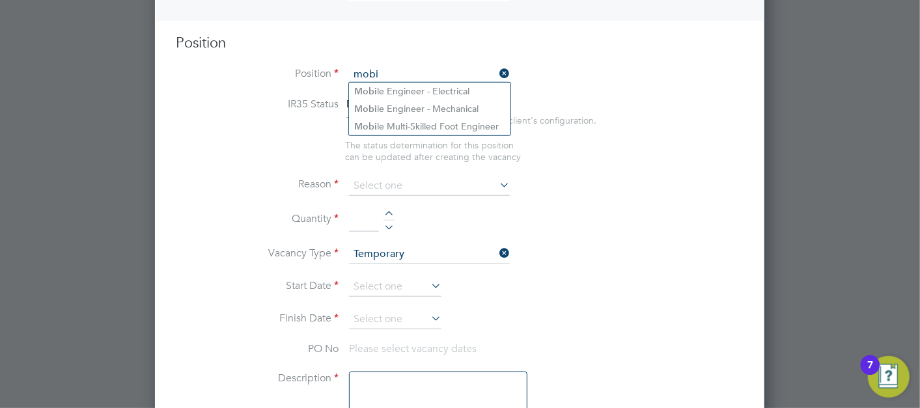
scroll to position [527, 0]
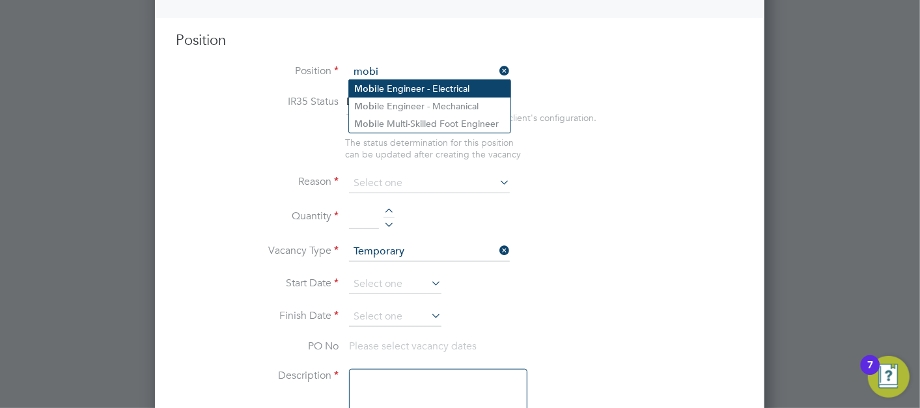
click at [426, 83] on li "Mobi le Engineer - Electrical" at bounding box center [429, 89] width 161 height 18
type input "Mobile Engineer - Electrical"
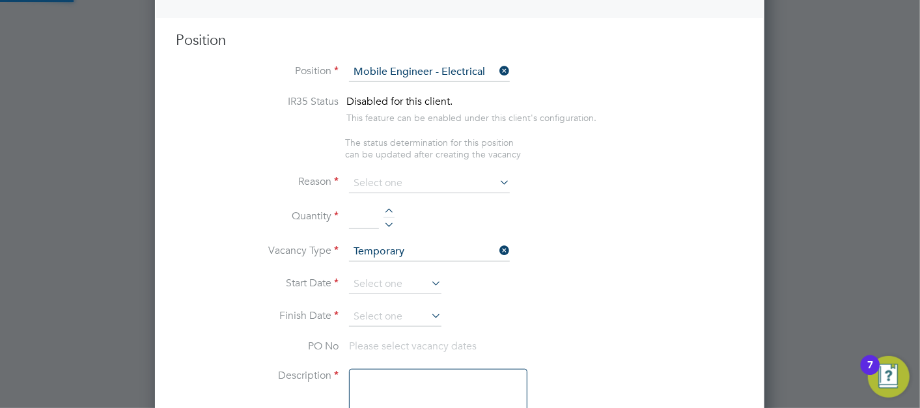
type textarea "To ensure all environmental conditions are maintained at all times with regard …"
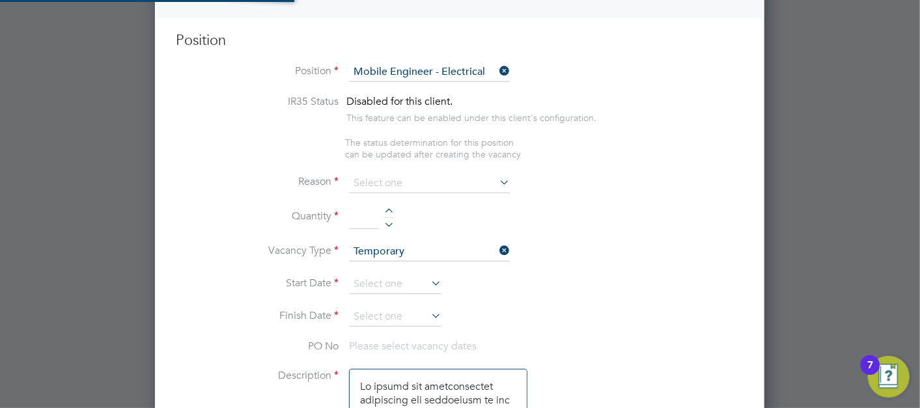
scroll to position [38, 68]
click at [399, 175] on input at bounding box center [429, 184] width 161 height 20
click at [385, 306] on li "Vacant Role" at bounding box center [429, 300] width 161 height 17
type input "Vacant Role"
drag, startPoint x: 353, startPoint y: 202, endPoint x: 369, endPoint y: 212, distance: 18.1
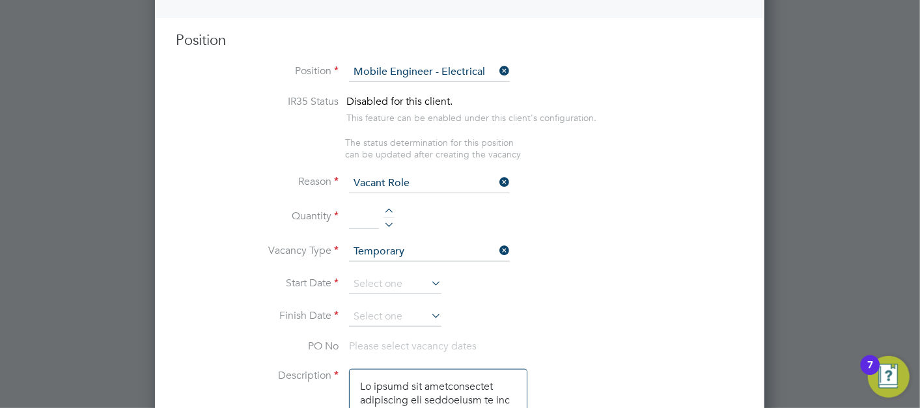
click at [353, 206] on input at bounding box center [364, 217] width 30 height 23
type input "1"
click at [422, 249] on input at bounding box center [429, 252] width 161 height 20
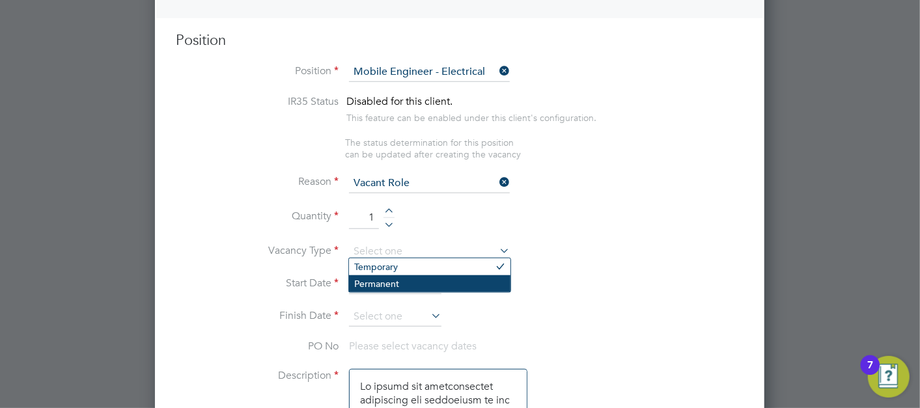
click at [398, 286] on li "Permanent" at bounding box center [429, 283] width 161 height 17
type input "Permanent"
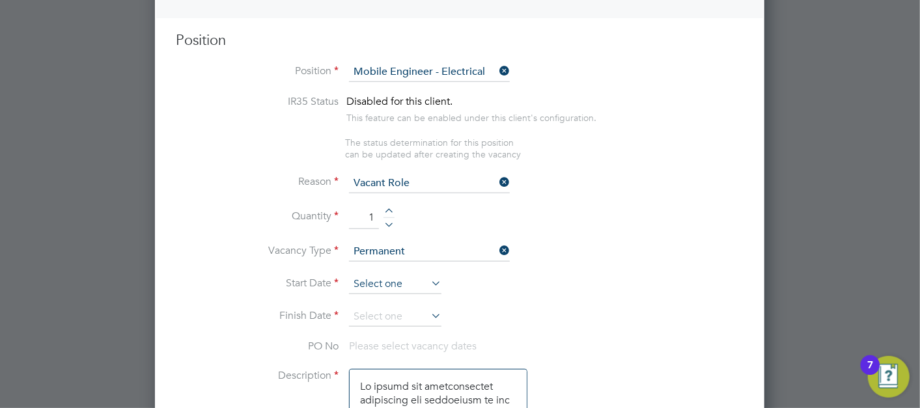
click at [378, 284] on input at bounding box center [395, 285] width 92 height 20
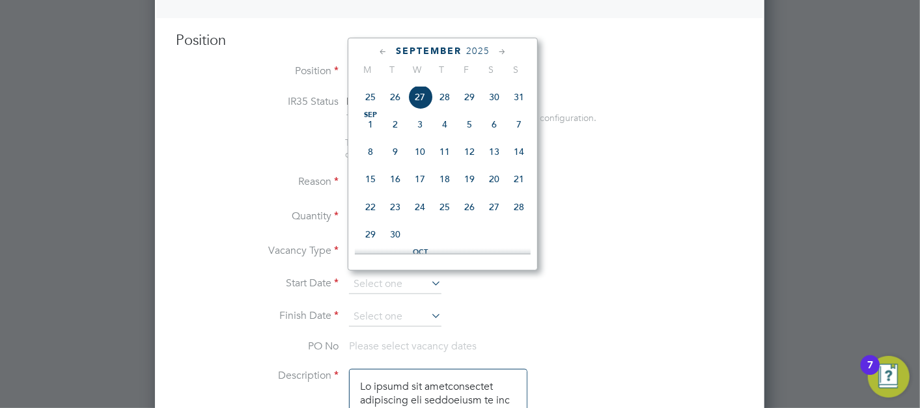
scroll to position [575, 0]
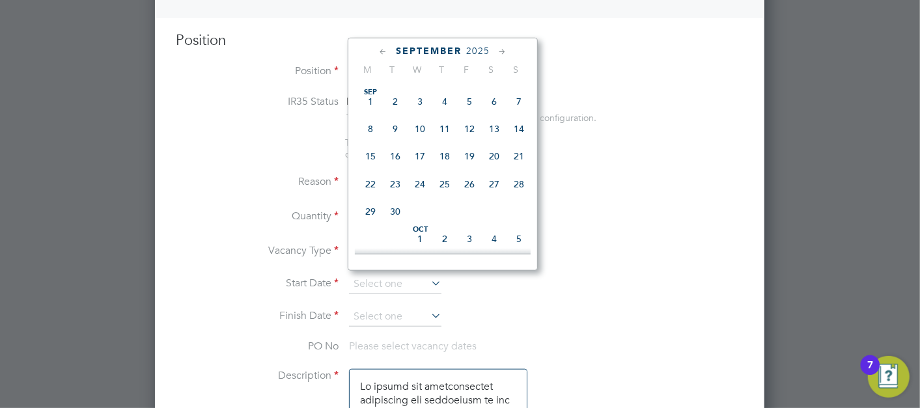
click at [364, 133] on span "8" at bounding box center [370, 128] width 25 height 25
type input "08 Sep 2025"
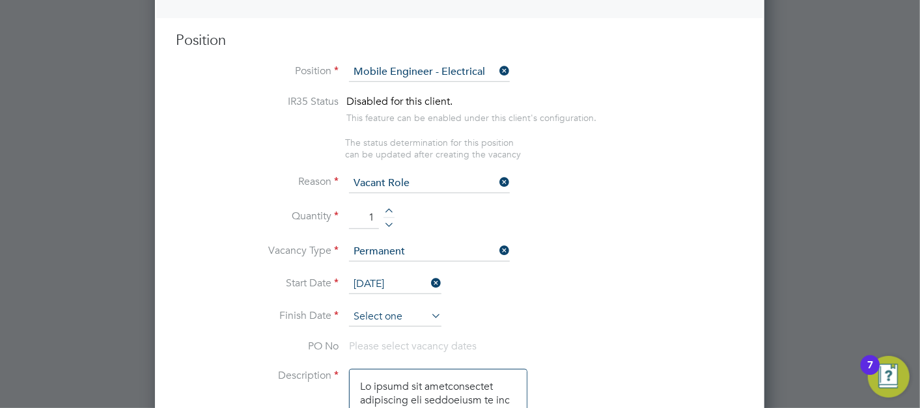
click at [381, 307] on input at bounding box center [395, 317] width 92 height 20
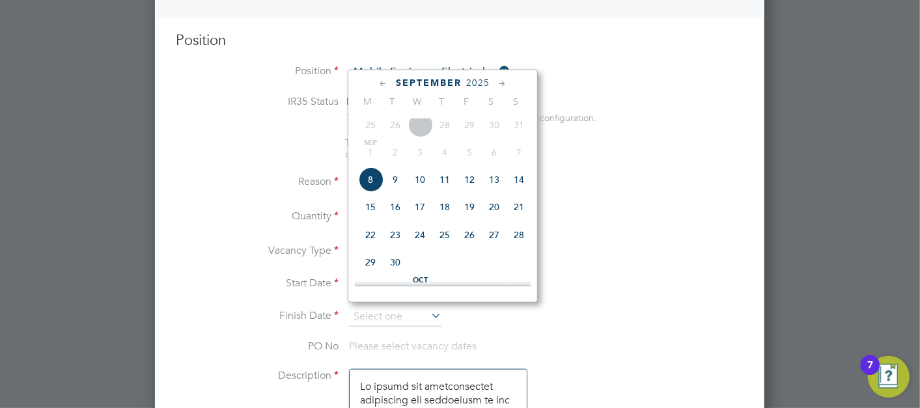
click at [370, 187] on span "8" at bounding box center [370, 179] width 25 height 25
type input "08 Sep 2025"
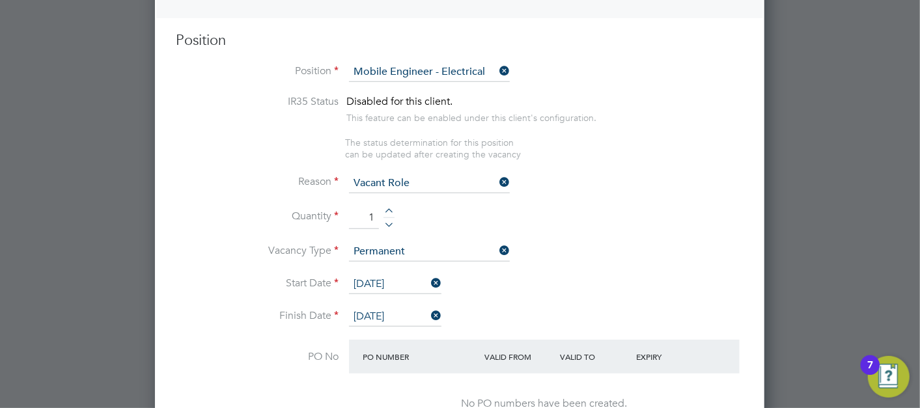
click at [391, 277] on input "08 Sep 2025" at bounding box center [395, 285] width 92 height 20
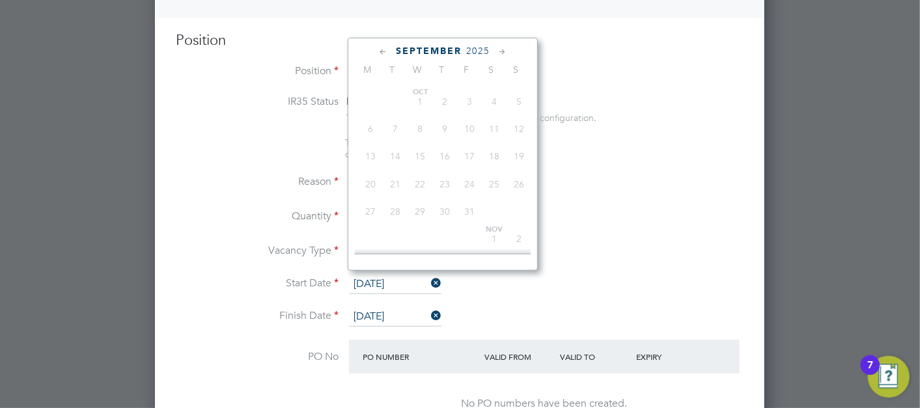
scroll to position [418, 0]
click at [593, 184] on li "Reason Vacant Role" at bounding box center [459, 190] width 567 height 33
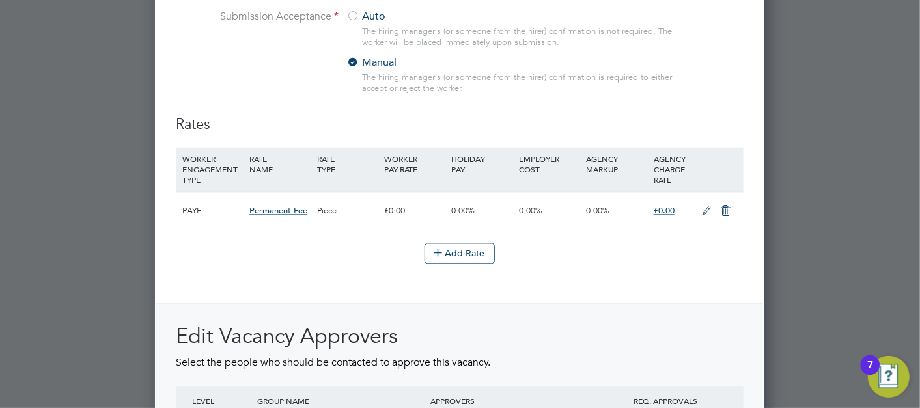
scroll to position [1467, 0]
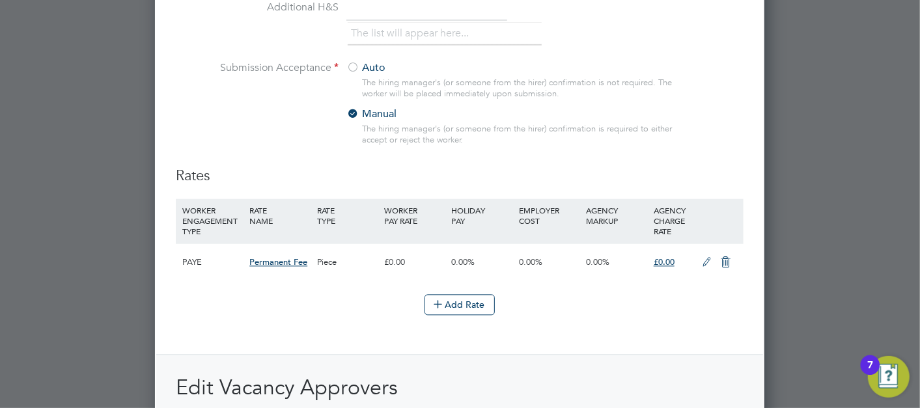
click at [706, 262] on icon at bounding box center [706, 262] width 16 height 10
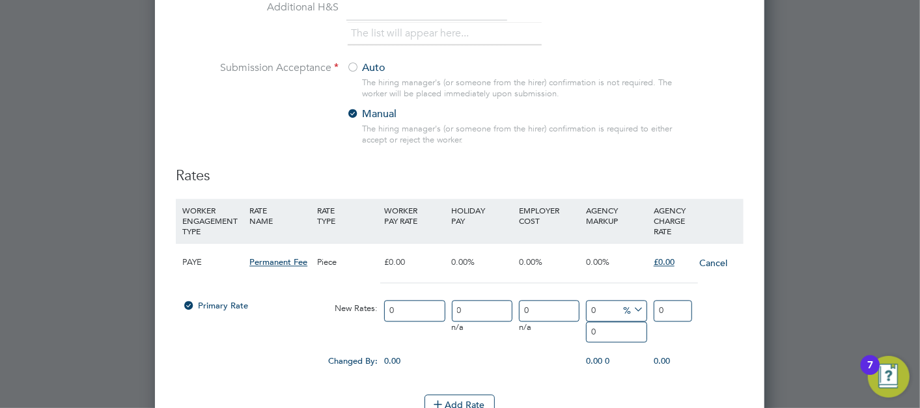
scroll to position [2351, 610]
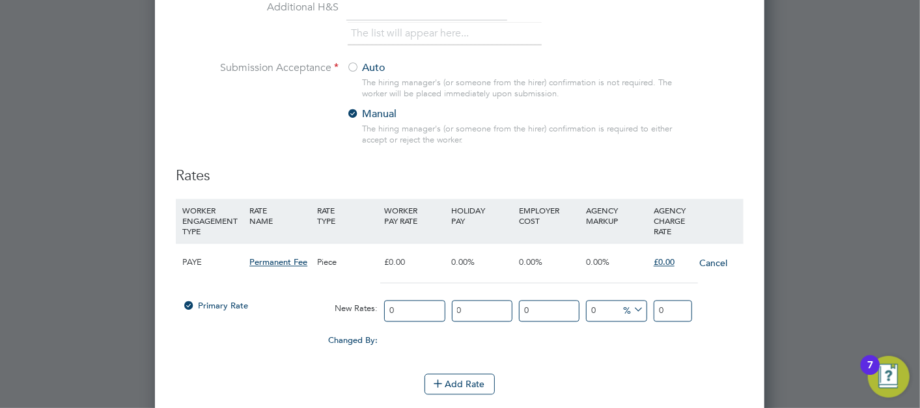
drag, startPoint x: 677, startPoint y: 301, endPoint x: 602, endPoint y: 289, distance: 75.9
click at [602, 294] on div "Primary Rate New Rates: 0 0 n/a 0 n/a 0 0 % 0" at bounding box center [459, 311] width 567 height 34
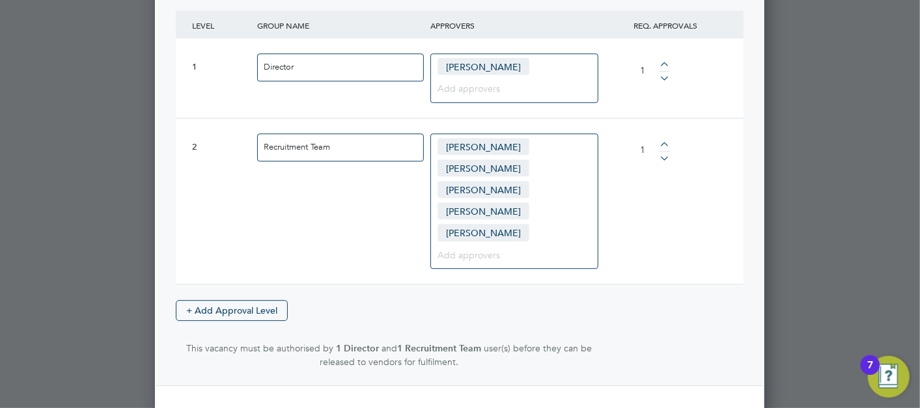
type input "5640"
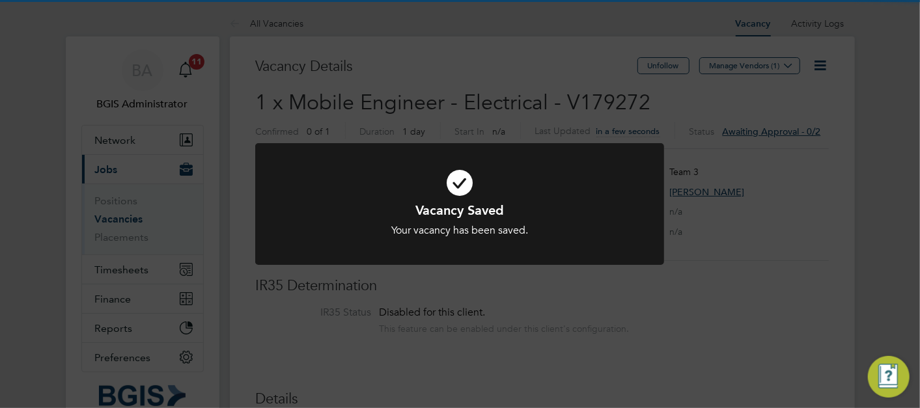
click at [625, 131] on div "Vacancy Saved Your vacancy has been saved. Cancel Okay" at bounding box center [460, 204] width 920 height 408
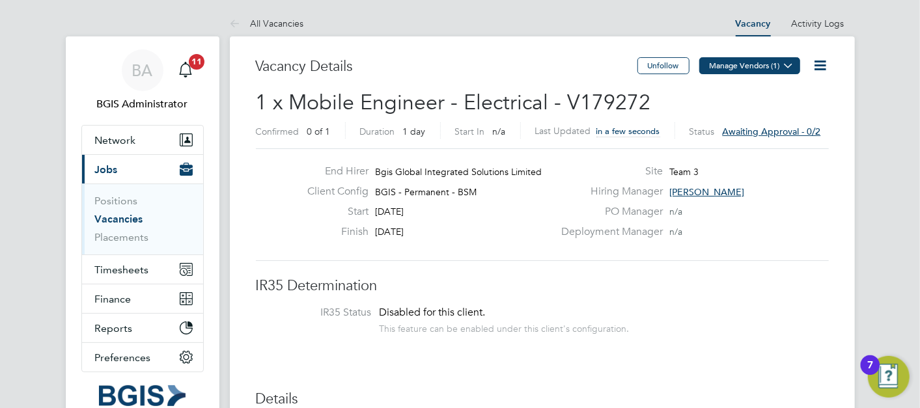
click at [734, 63] on button "Manage Vendors (1)" at bounding box center [749, 65] width 101 height 17
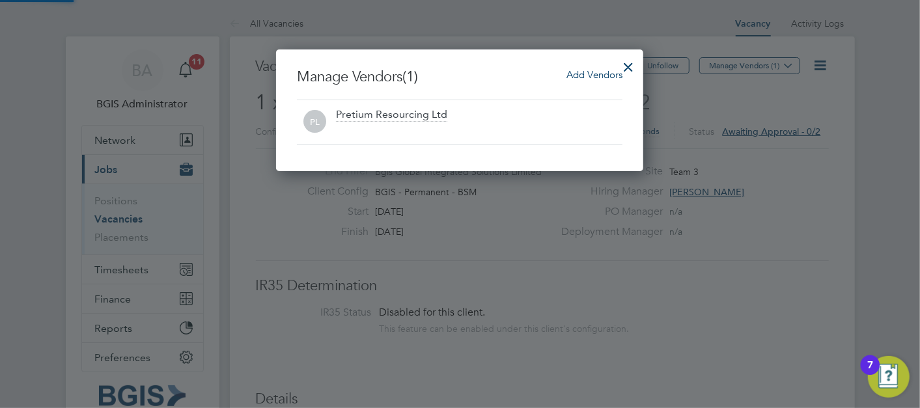
click at [605, 77] on span "Add Vendors" at bounding box center [594, 74] width 56 height 12
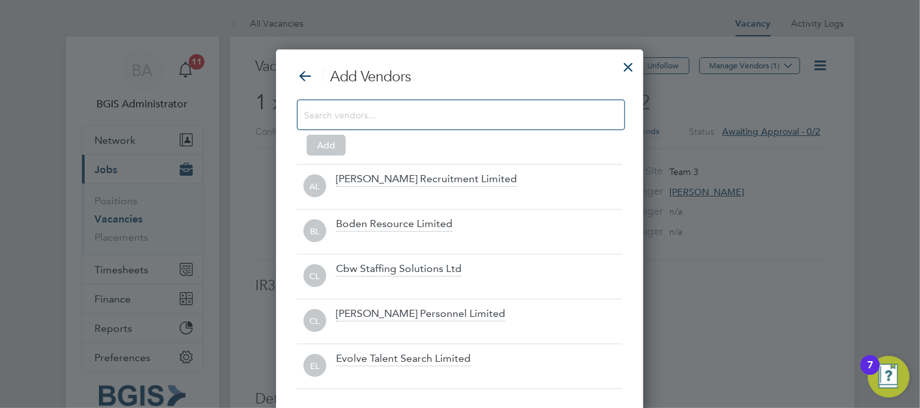
click at [385, 117] on input at bounding box center [450, 114] width 293 height 17
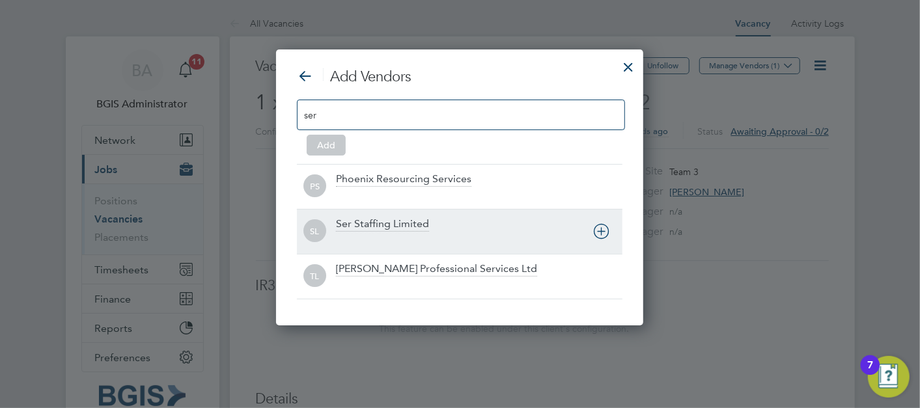
type input "ser"
click at [382, 234] on div at bounding box center [479, 240] width 286 height 13
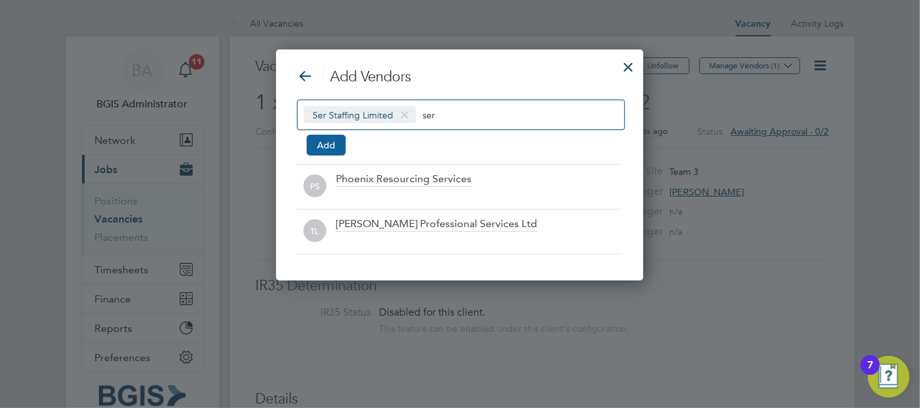
click at [333, 146] on button "Add" at bounding box center [326, 145] width 39 height 21
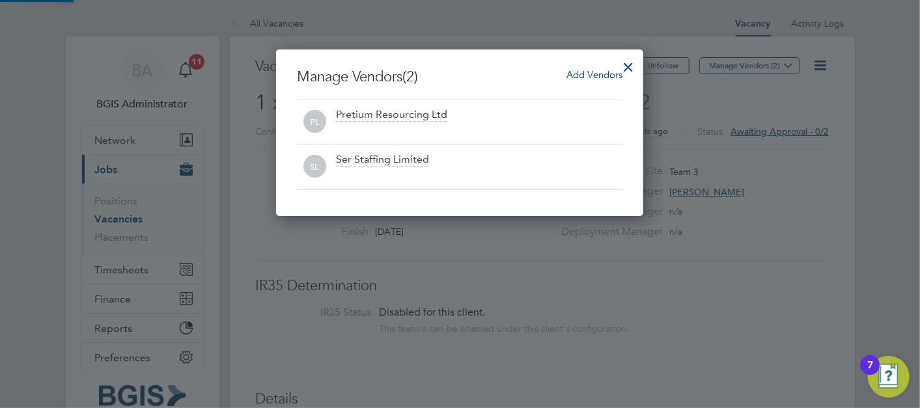
click at [627, 60] on div at bounding box center [627, 63] width 23 height 23
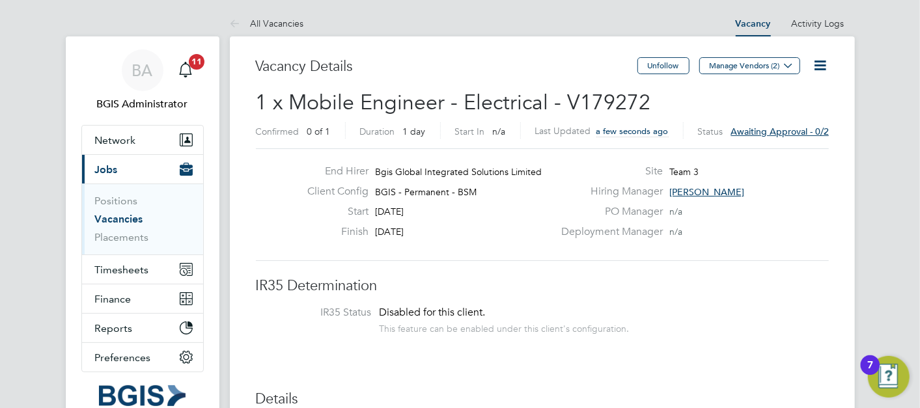
click at [813, 61] on icon at bounding box center [820, 65] width 16 height 16
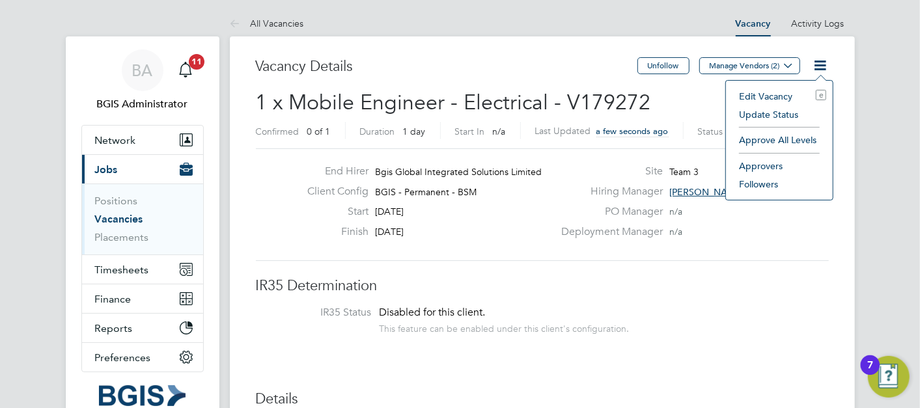
click at [771, 144] on li "Approve All Levels" at bounding box center [779, 140] width 94 height 18
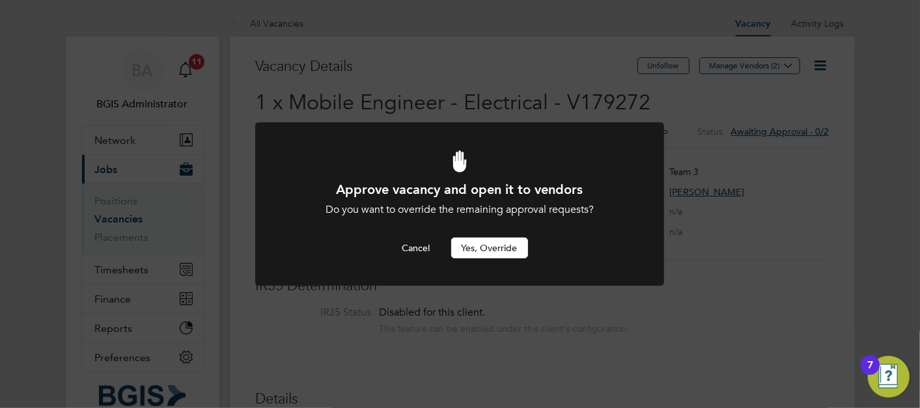
click at [481, 249] on button "Yes, Override" at bounding box center [489, 248] width 77 height 21
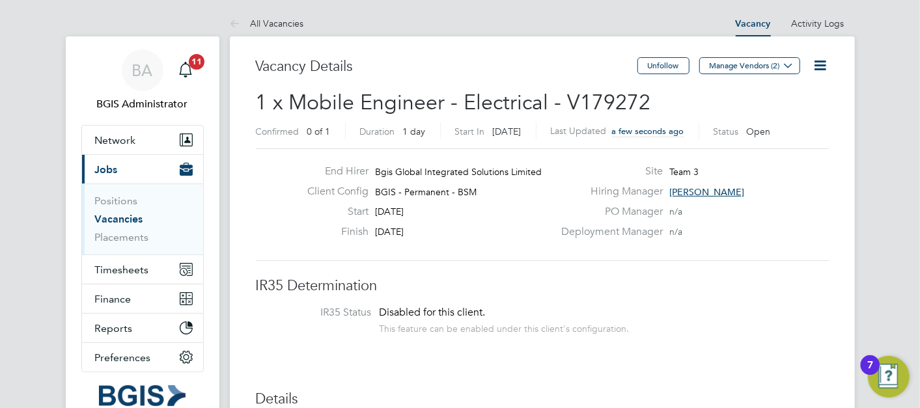
click at [597, 103] on span "1 x Mobile Engineer - Electrical - V179272" at bounding box center [453, 102] width 395 height 25
copy span "V179272"
click at [602, 197] on label "Hiring Manager" at bounding box center [607, 192] width 109 height 14
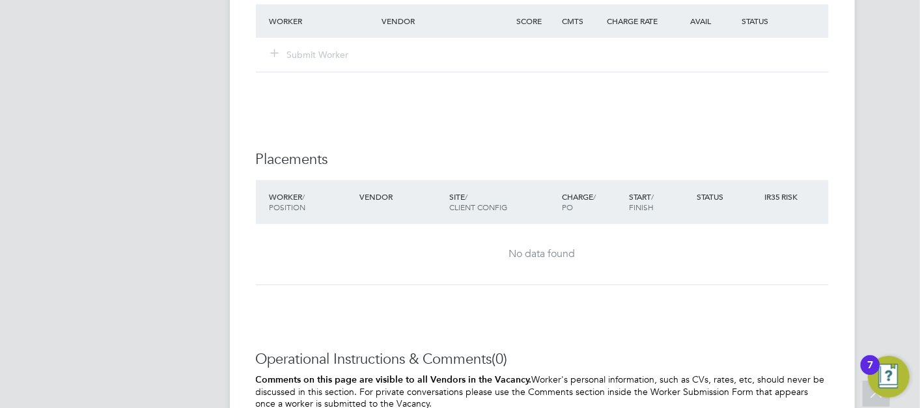
scroll to position [1988, 0]
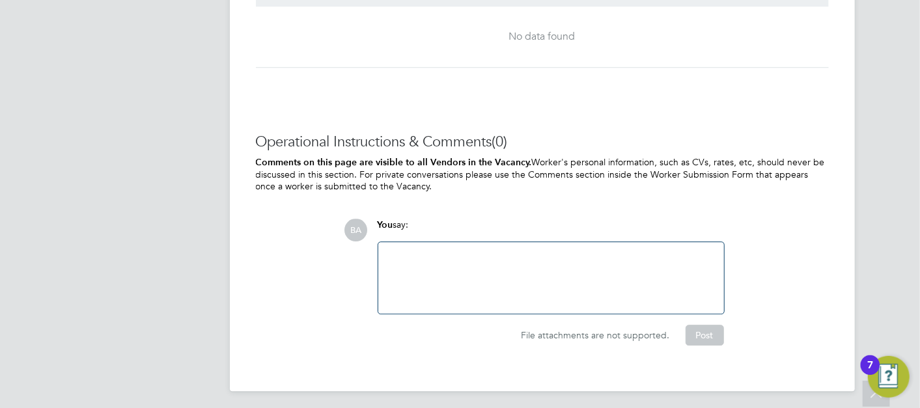
click at [423, 284] on div at bounding box center [551, 278] width 330 height 56
click at [547, 263] on div "Approval given on V177874" at bounding box center [551, 278] width 330 height 56
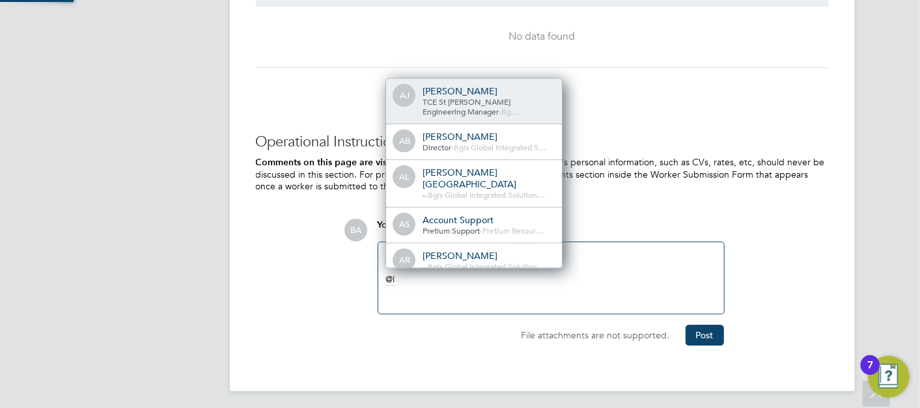
scroll to position [0, 0]
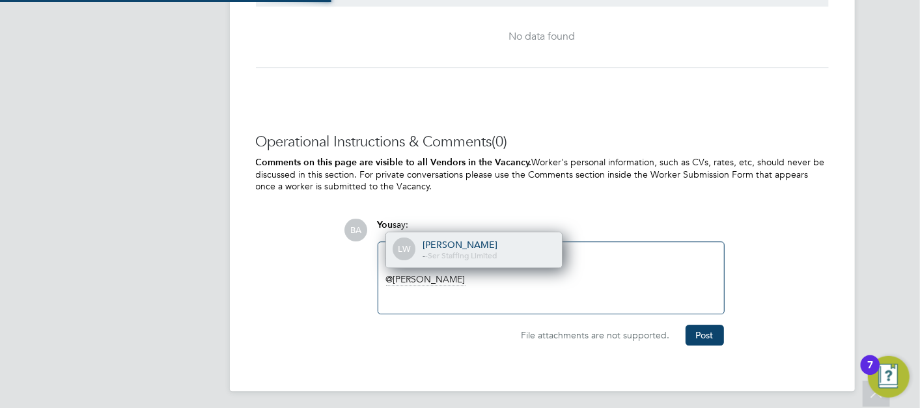
click at [495, 251] on span "Ser Staffing Limited" at bounding box center [462, 255] width 69 height 10
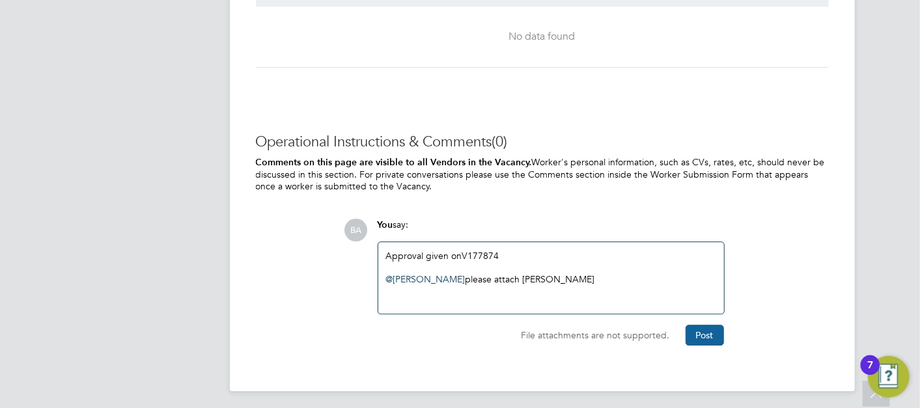
drag, startPoint x: 704, startPoint y: 323, endPoint x: 696, endPoint y: 321, distance: 7.9
click at [704, 325] on button "Post" at bounding box center [704, 335] width 38 height 21
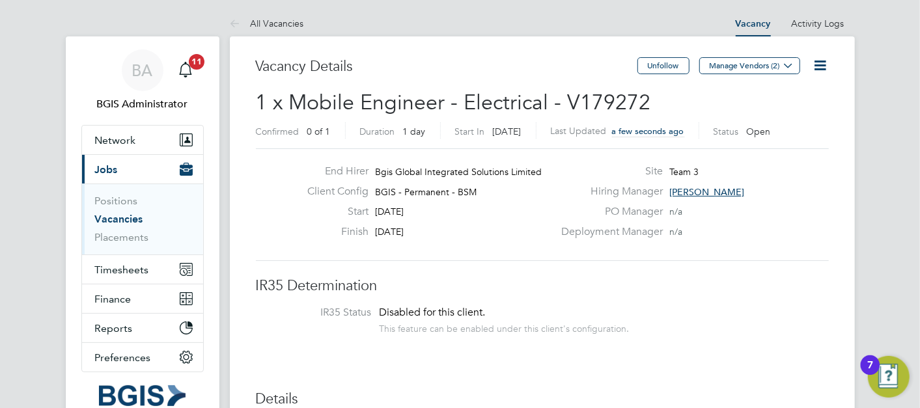
click at [758, 74] on span "Manage Vendors (2)" at bounding box center [750, 70] width 103 height 12
click at [737, 72] on button "Manage Vendors (2)" at bounding box center [749, 65] width 101 height 17
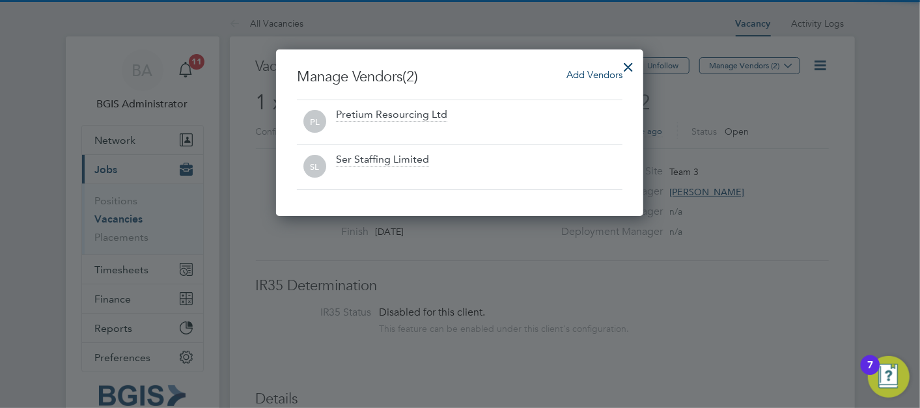
click at [719, 213] on div at bounding box center [460, 204] width 920 height 408
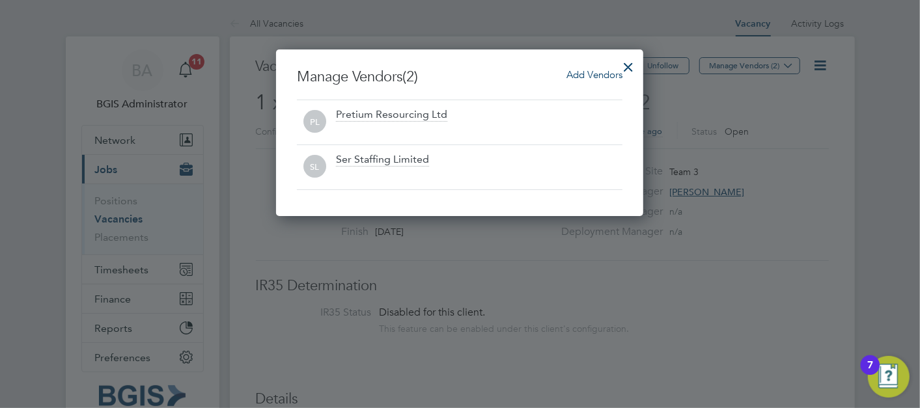
click at [637, 57] on div at bounding box center [627, 63] width 23 height 23
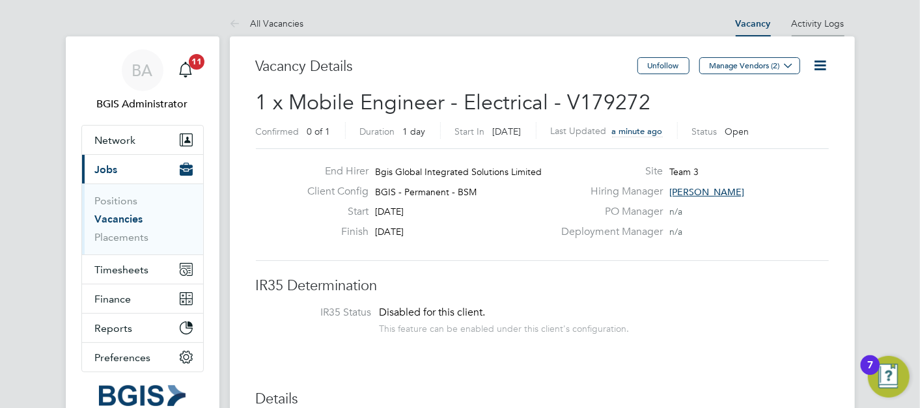
click at [824, 12] on li "Activity Logs" at bounding box center [817, 23] width 53 height 26
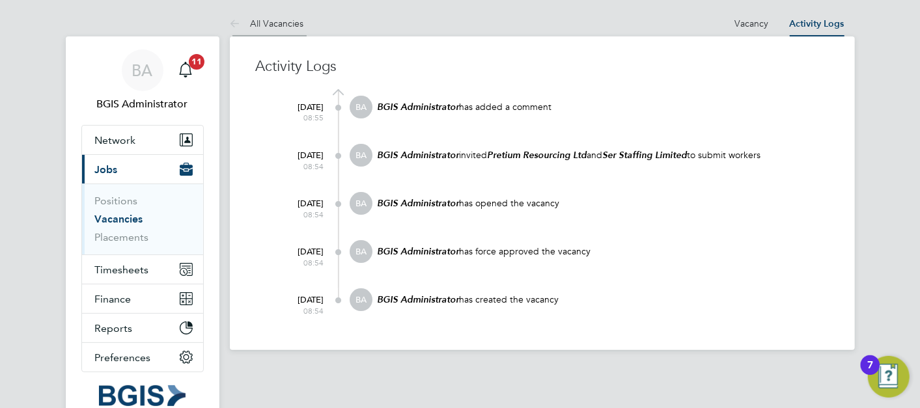
click at [295, 27] on link "All Vacancies" at bounding box center [267, 24] width 74 height 12
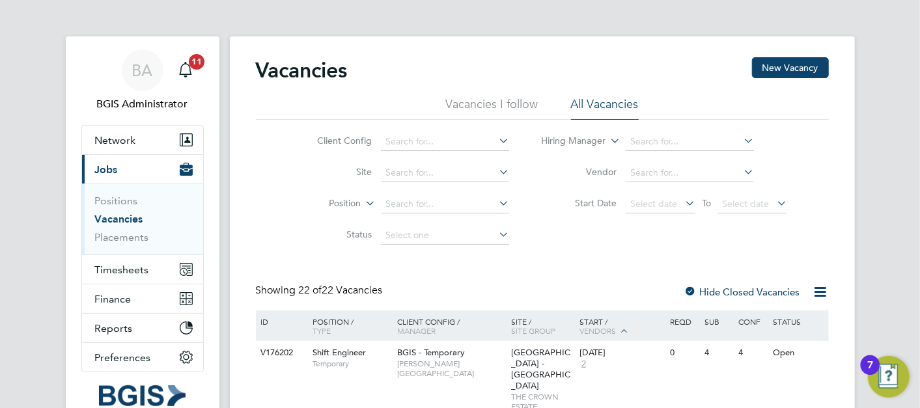
click at [448, 159] on li "Site" at bounding box center [402, 172] width 245 height 31
click at [413, 141] on input at bounding box center [445, 142] width 128 height 18
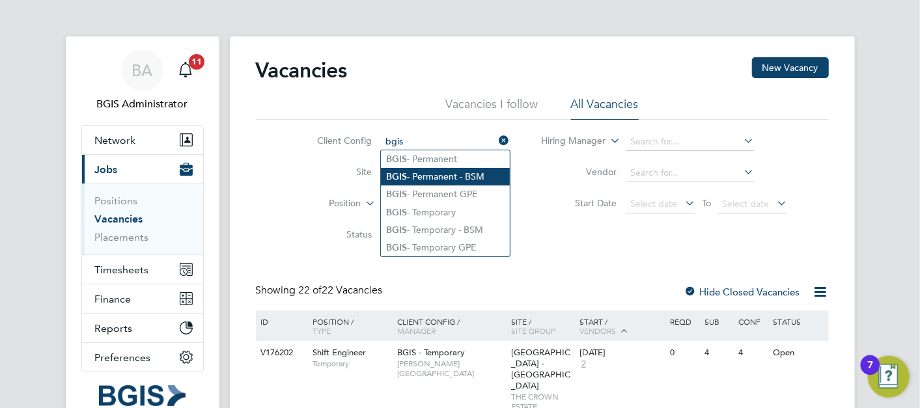
click at [426, 176] on li "BGIS - Permanent - BSM" at bounding box center [445, 177] width 129 height 18
type input "BGIS - Permanent - BSM"
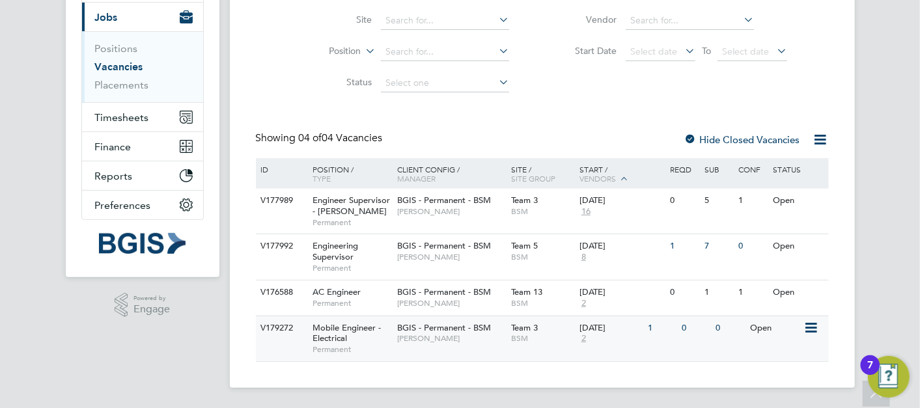
click at [509, 335] on div "Team 3 BSM" at bounding box center [542, 333] width 68 height 34
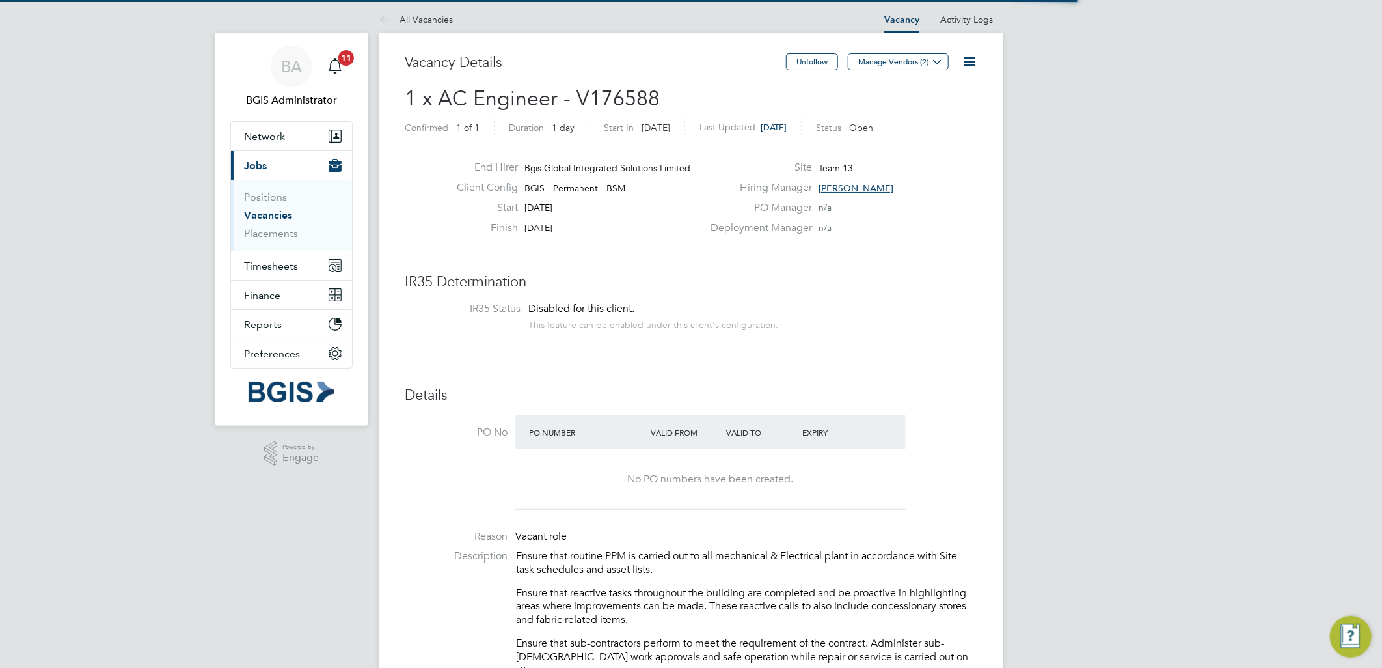
scroll to position [333, 0]
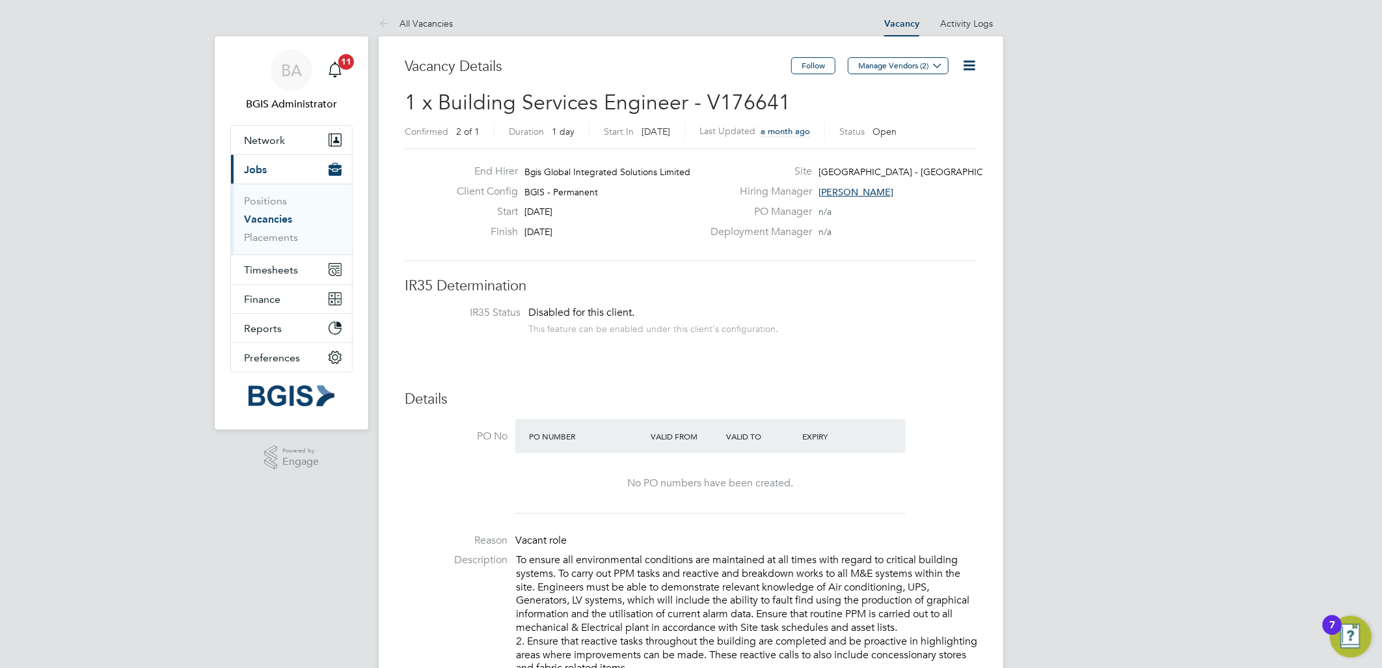
click at [731, 113] on span "1 x Building Services Engineer - V176641" at bounding box center [598, 102] width 386 height 25
copy span "V176641"
click at [267, 266] on span "Timesheets" at bounding box center [271, 270] width 54 height 12
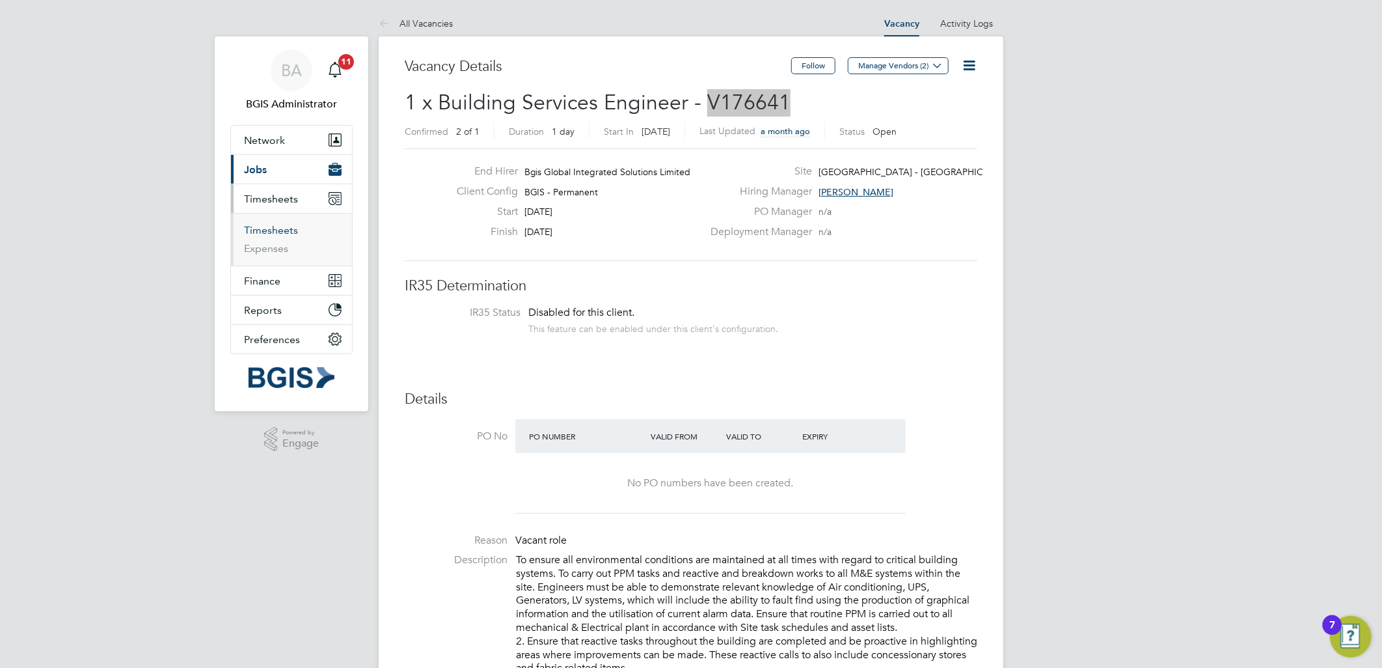
click at [275, 228] on link "Timesheets" at bounding box center [271, 230] width 54 height 12
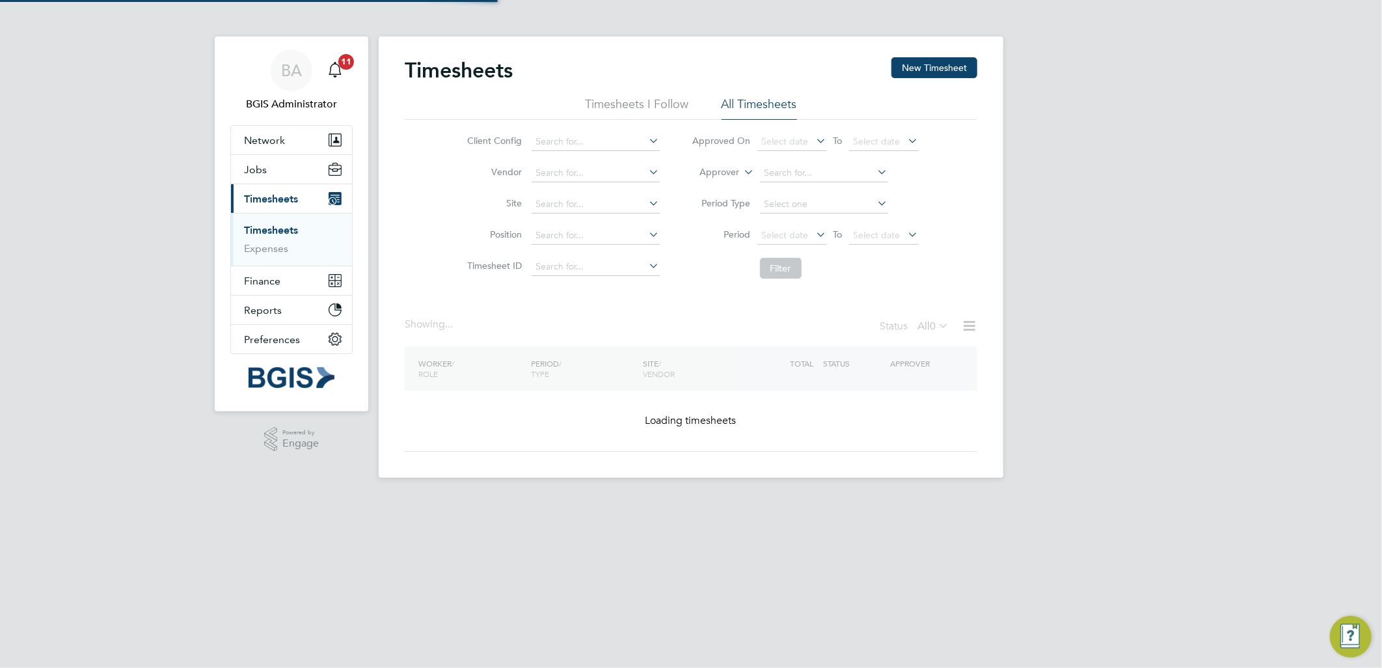
click at [727, 169] on label "Approver" at bounding box center [710, 172] width 59 height 13
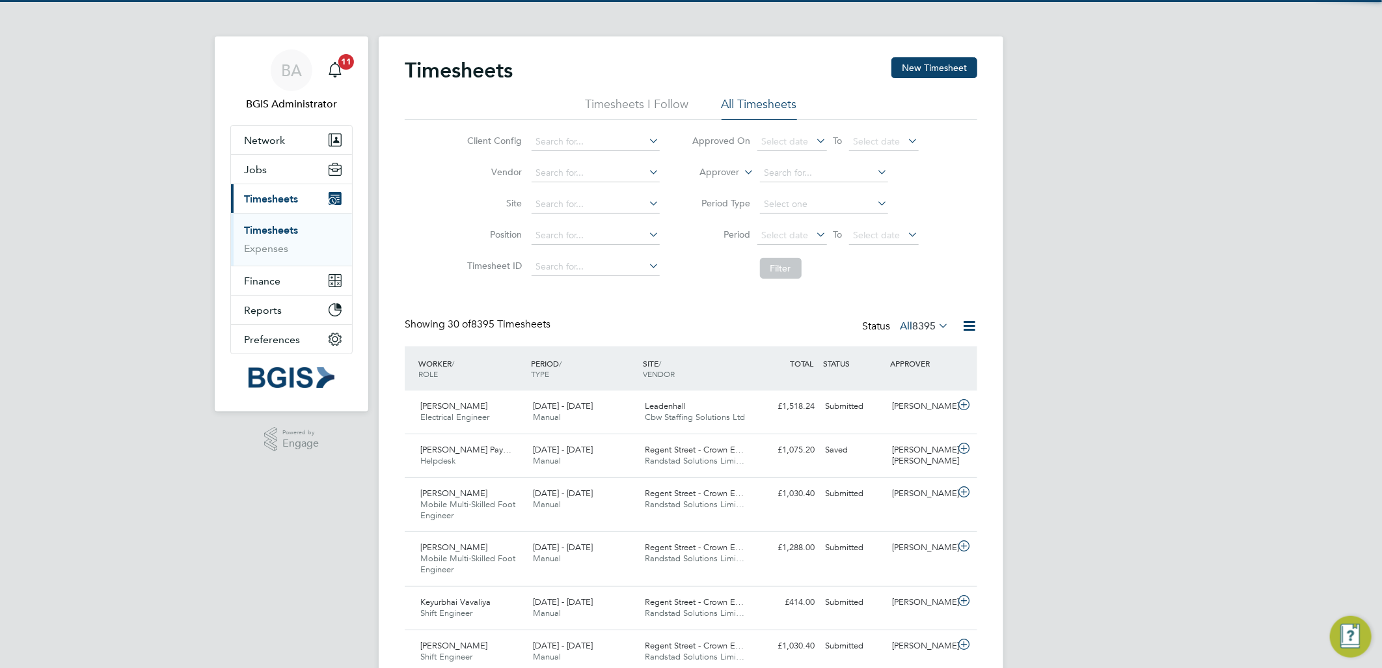
scroll to position [44, 113]
click at [705, 185] on li "Worker" at bounding box center [708, 187] width 64 height 17
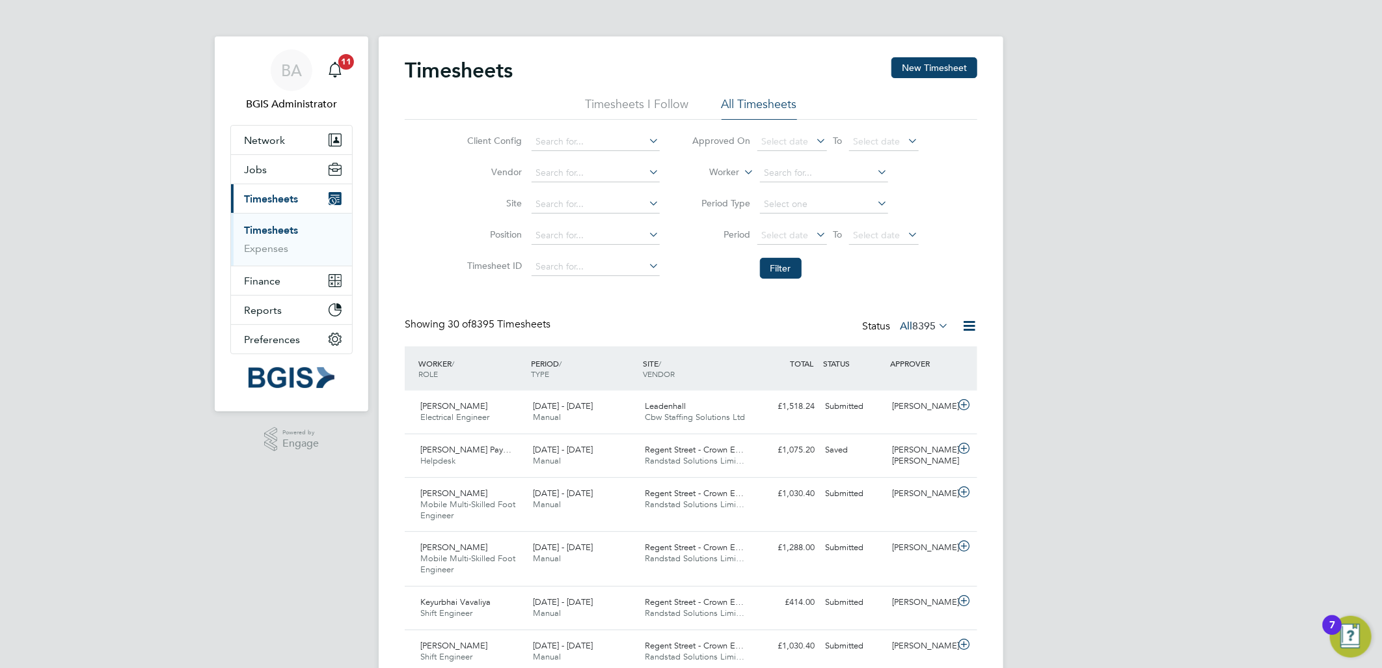
click at [778, 160] on li "Worker" at bounding box center [805, 172] width 259 height 31
click at [791, 172] on input at bounding box center [824, 173] width 128 height 18
click at [806, 191] on li "Shak er Kadhum" at bounding box center [824, 191] width 130 height 18
type input "Shaker Kadhum"
click at [784, 271] on button "Filter" at bounding box center [781, 268] width 42 height 21
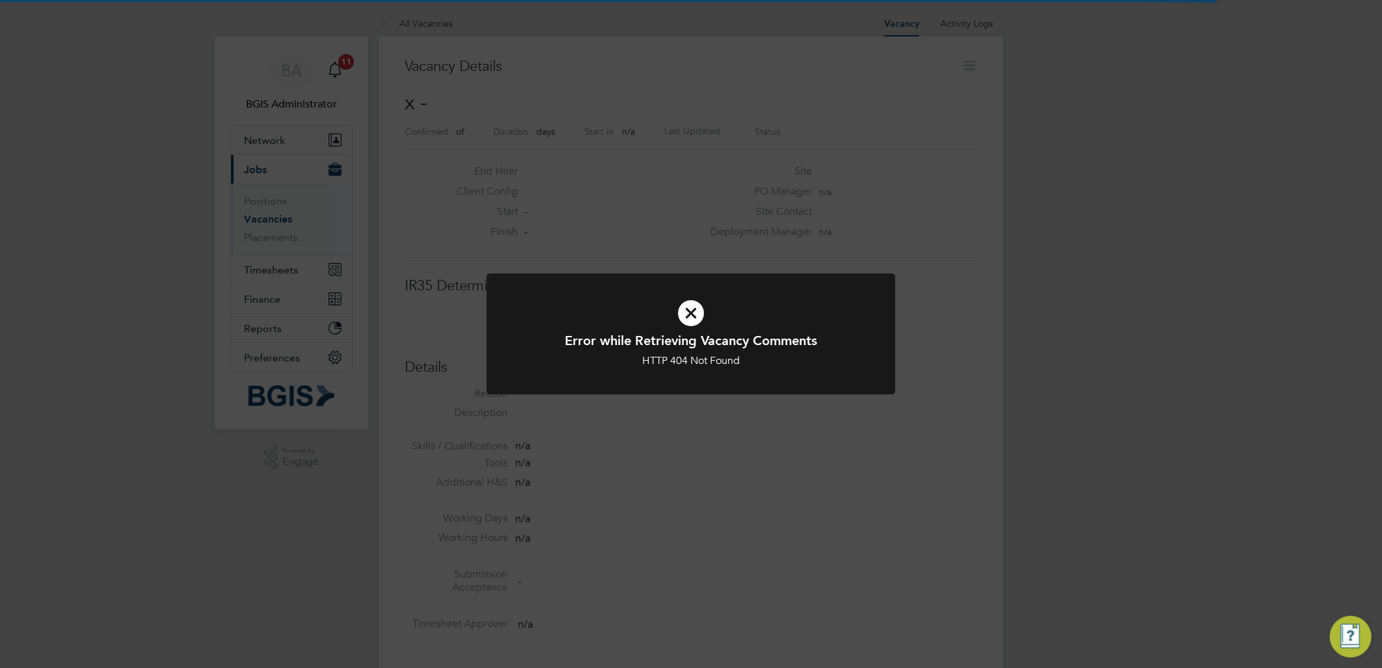
scroll to position [20, 280]
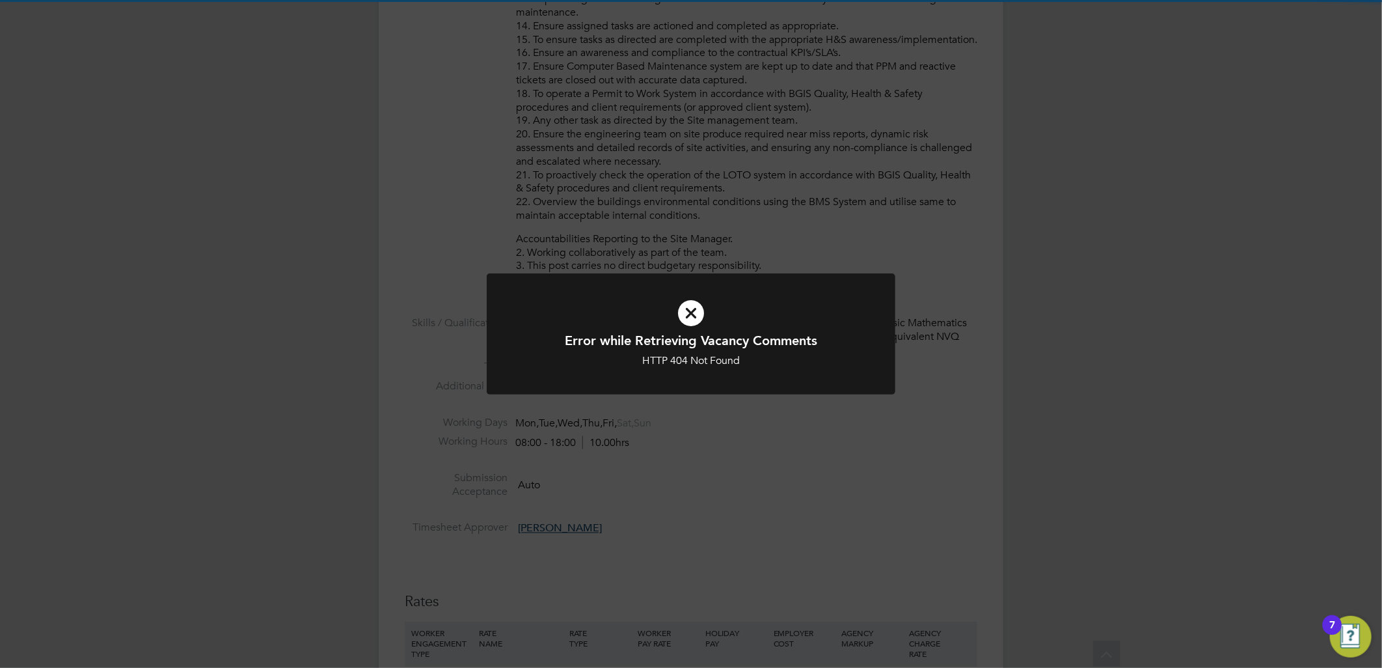
click at [996, 453] on div "Error while Retrieving Vacancy Comments HTTP 404 Not Found Cancel Okay" at bounding box center [691, 334] width 1382 height 668
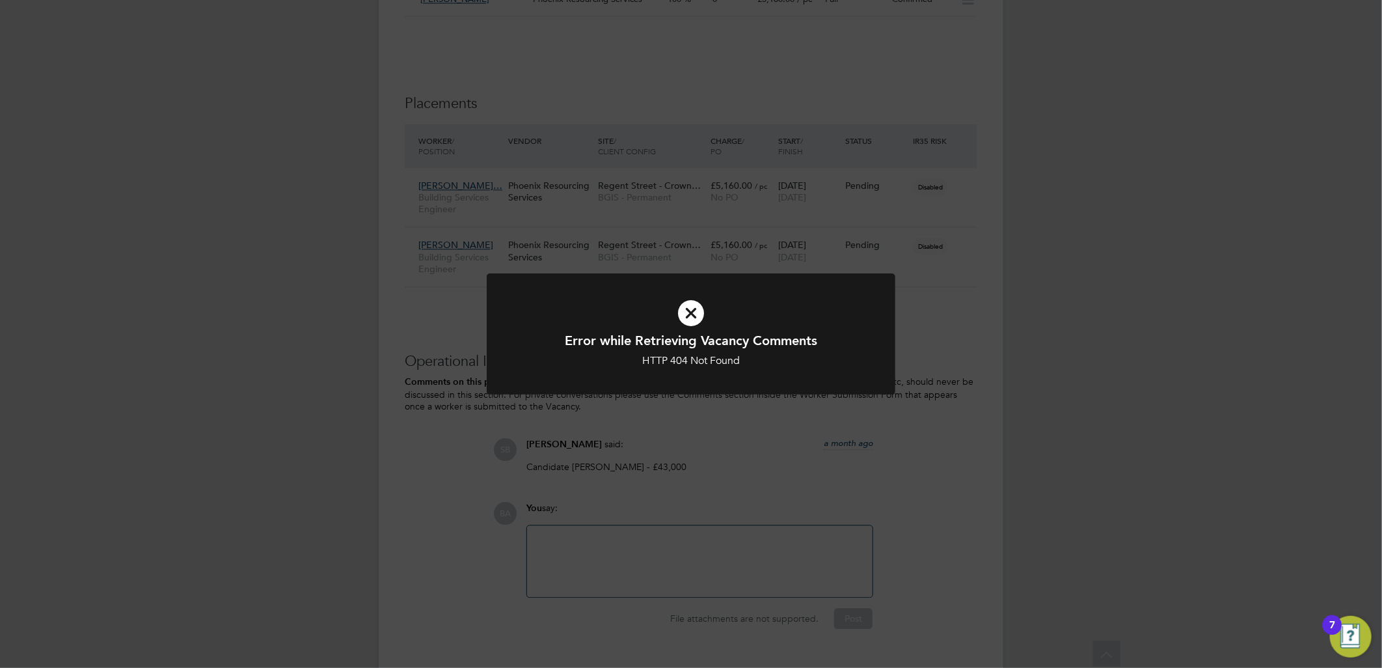
click at [1022, 496] on div "Error while Retrieving Vacancy Comments HTTP 404 Not Found Cancel Okay" at bounding box center [691, 334] width 1382 height 668
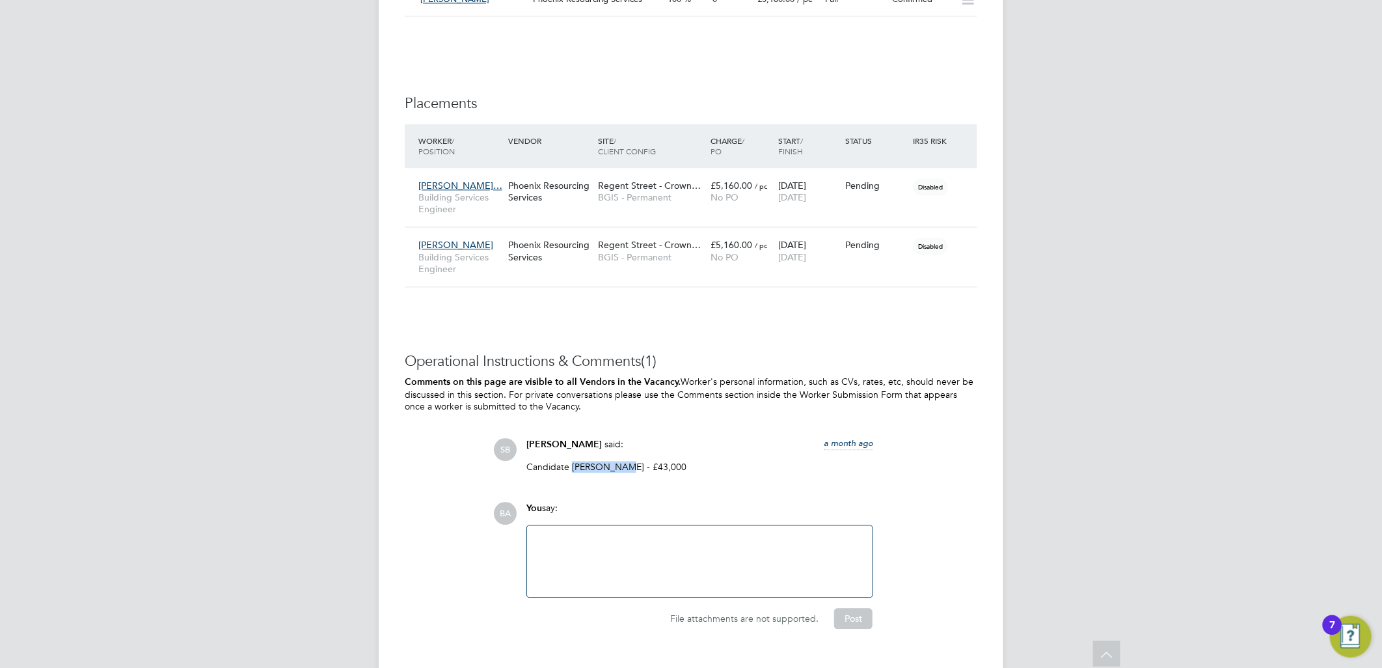
drag, startPoint x: 622, startPoint y: 466, endPoint x: 574, endPoint y: 464, distance: 48.2
click at [574, 464] on p "Candidate [PERSON_NAME] - £43,000" at bounding box center [699, 467] width 347 height 12
copy p "Abdul Majid"
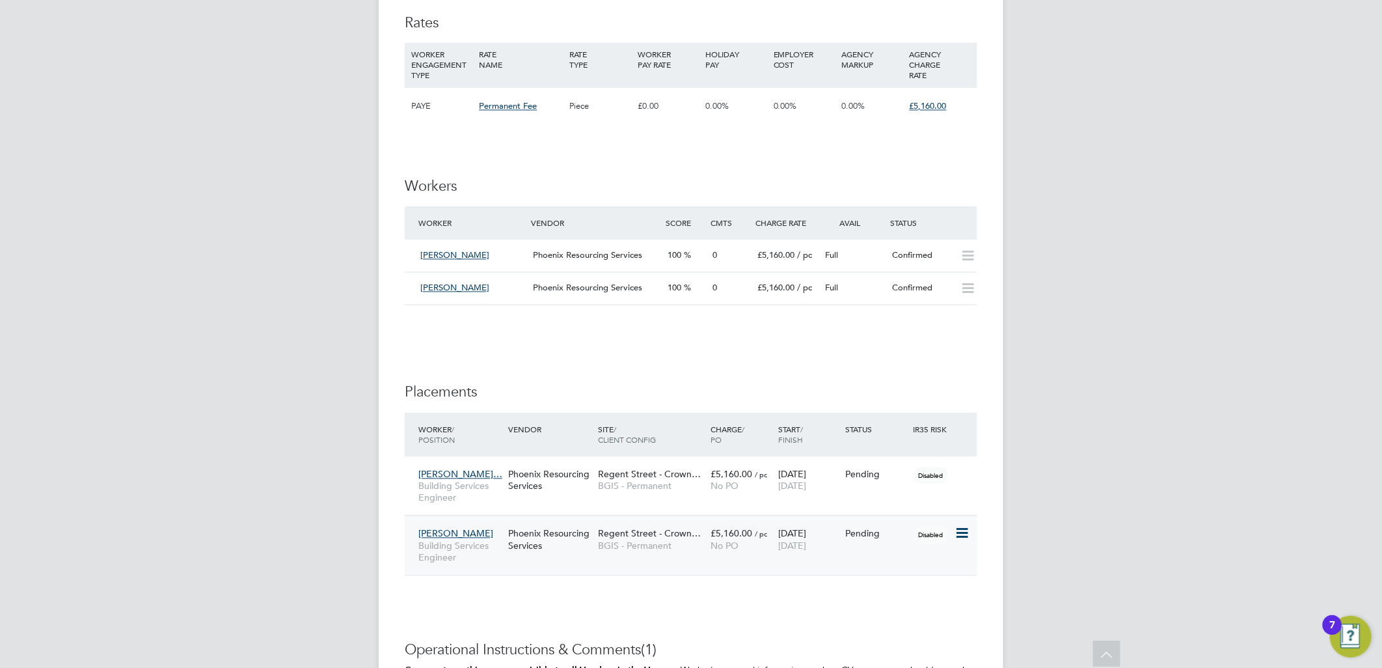
click at [964, 530] on icon at bounding box center [961, 534] width 13 height 16
click at [902, 653] on li "Abandon" at bounding box center [922, 653] width 92 height 18
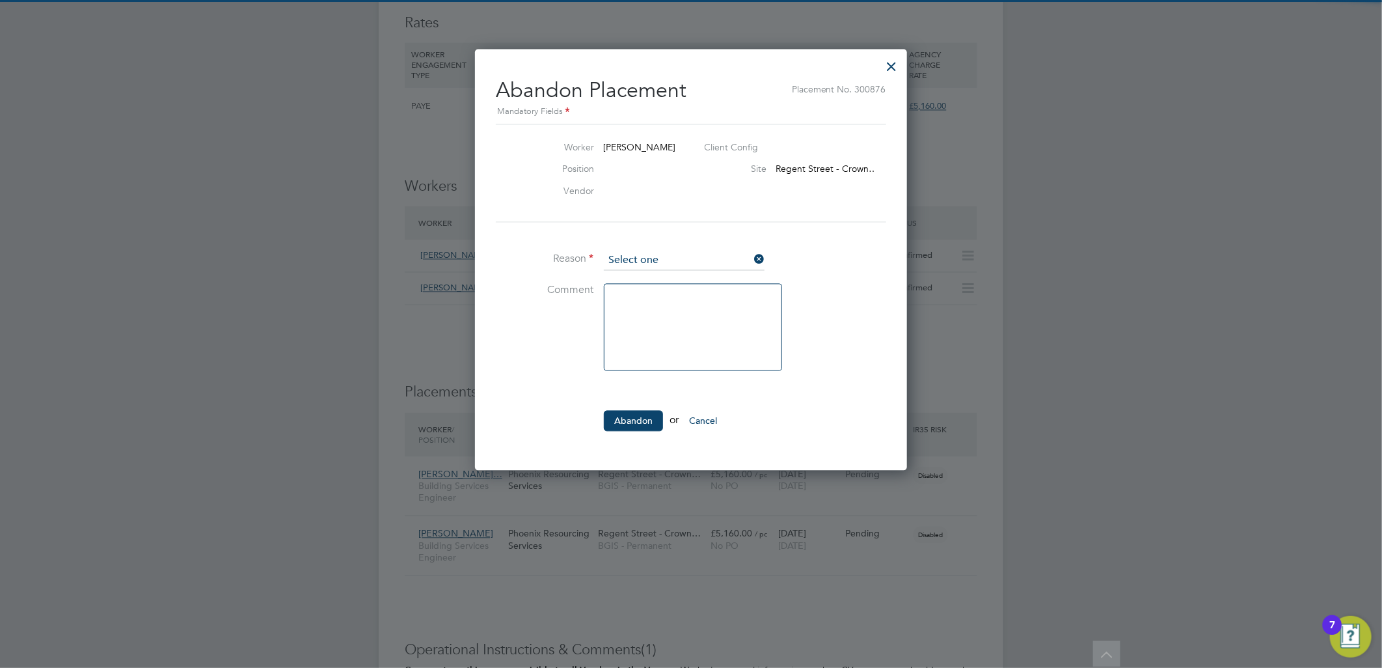
click at [664, 262] on input at bounding box center [684, 261] width 161 height 20
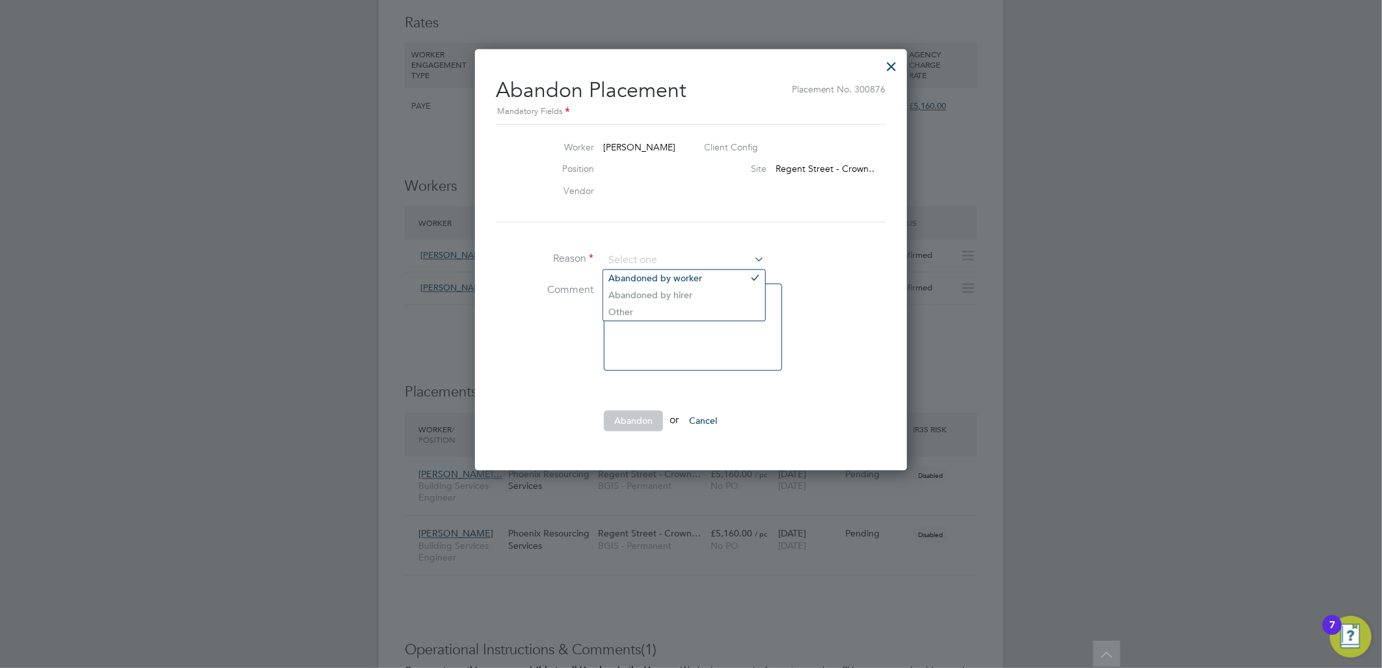
drag, startPoint x: 660, startPoint y: 311, endPoint x: 658, endPoint y: 349, distance: 37.8
click at [659, 311] on li "Other" at bounding box center [684, 312] width 162 height 17
type input "Other"
click at [635, 431] on li "Abandon or Cancel" at bounding box center [691, 428] width 390 height 34
click at [633, 418] on button "Abandon" at bounding box center [633, 421] width 59 height 21
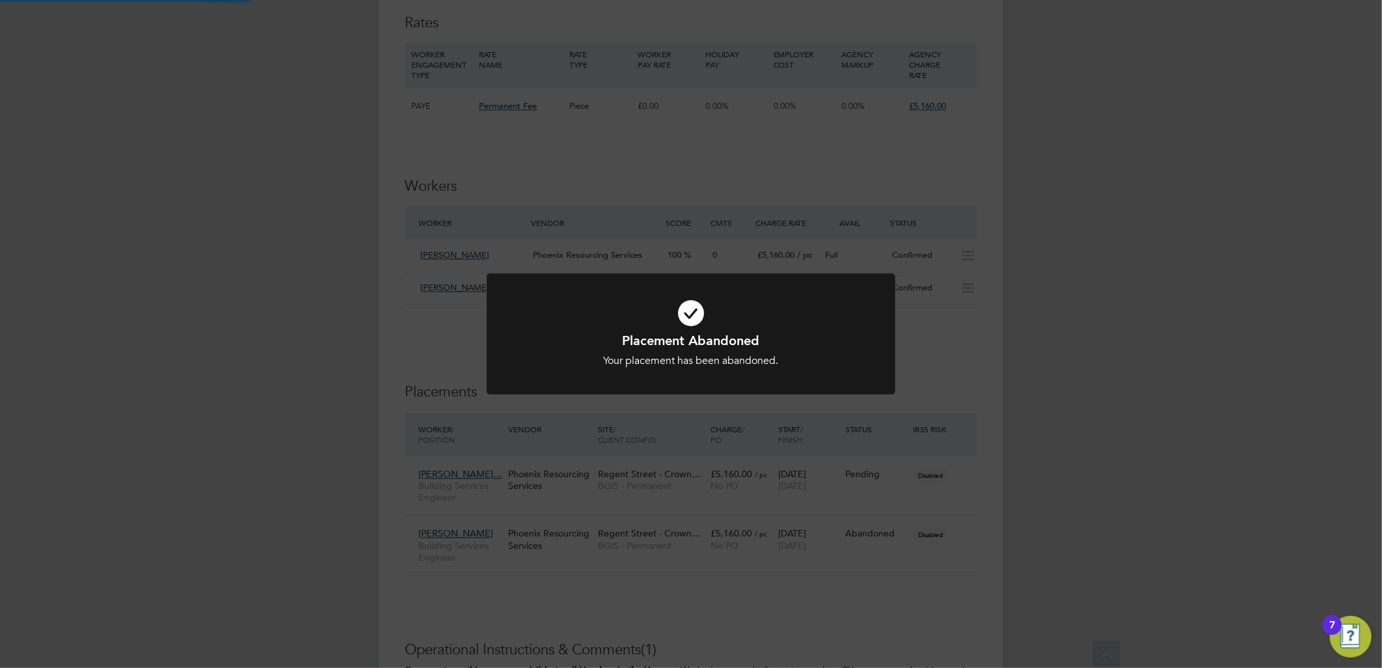
click at [1041, 426] on div "Placement Abandoned Your placement has been abandoned. Cancel Okay" at bounding box center [691, 334] width 1382 height 668
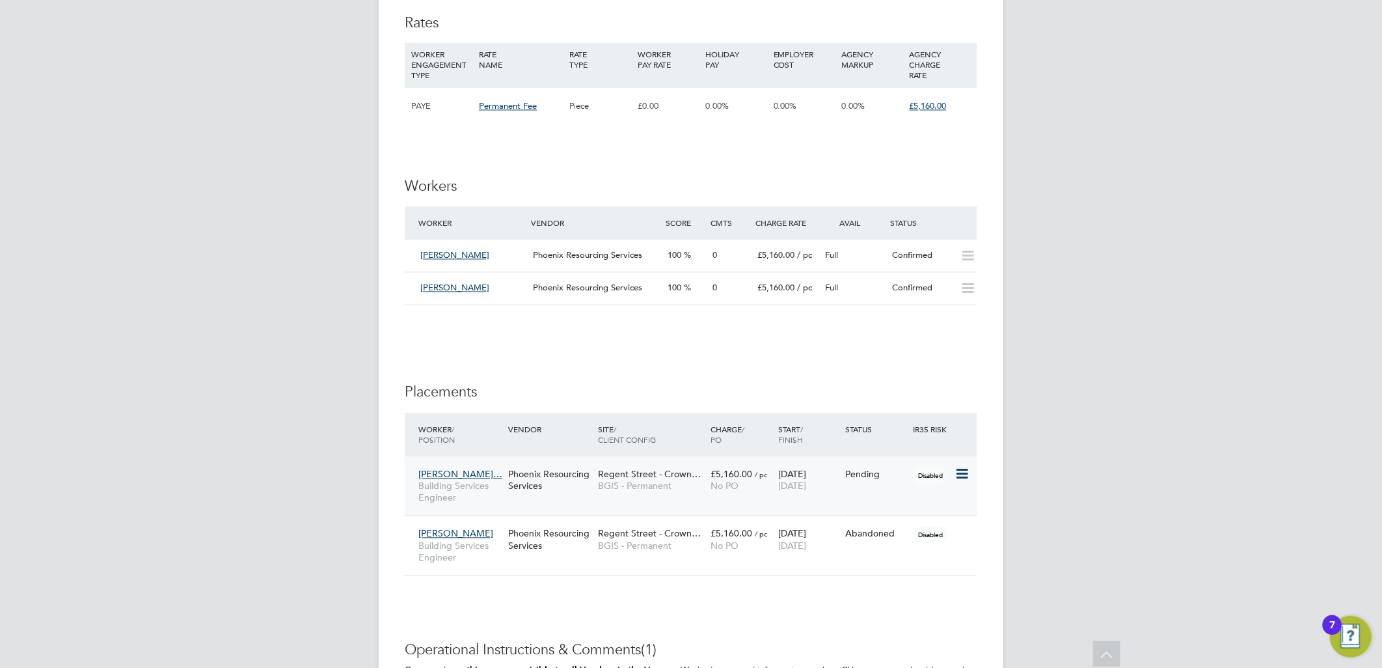
click at [964, 473] on icon at bounding box center [961, 475] width 13 height 16
click at [898, 593] on li "Abandon" at bounding box center [922, 593] width 92 height 18
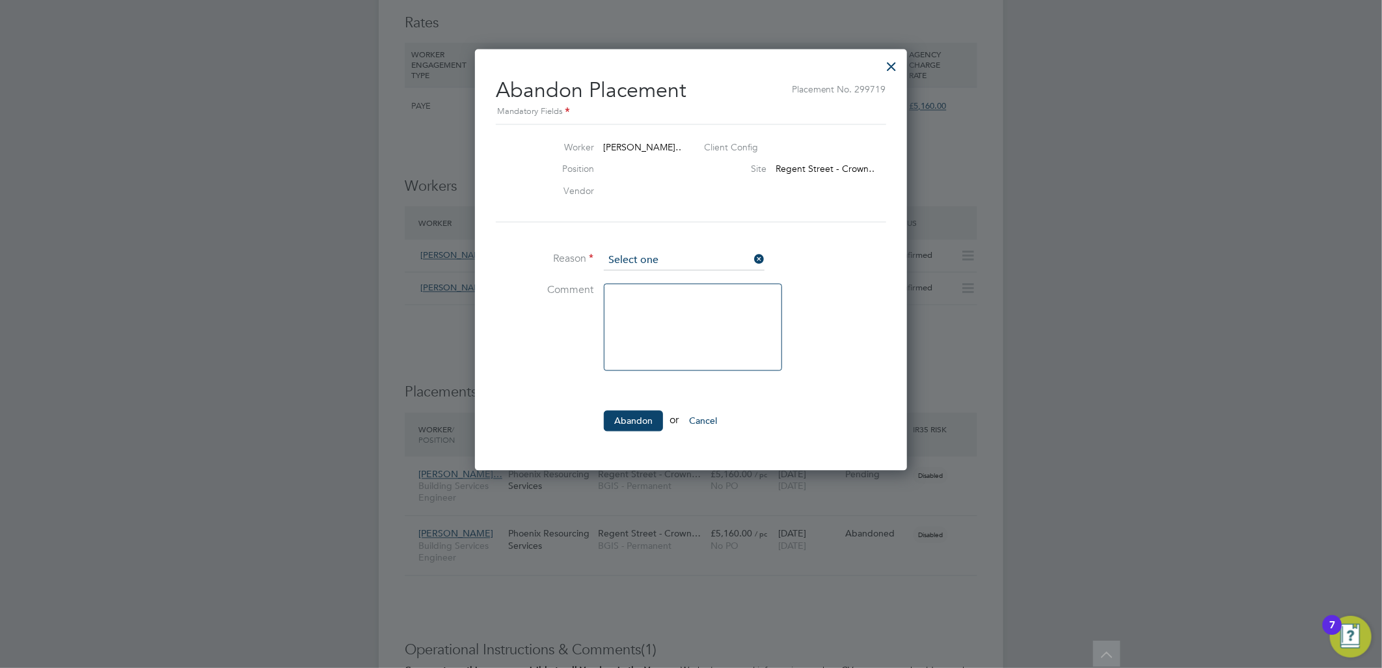
click at [654, 266] on input at bounding box center [684, 261] width 161 height 20
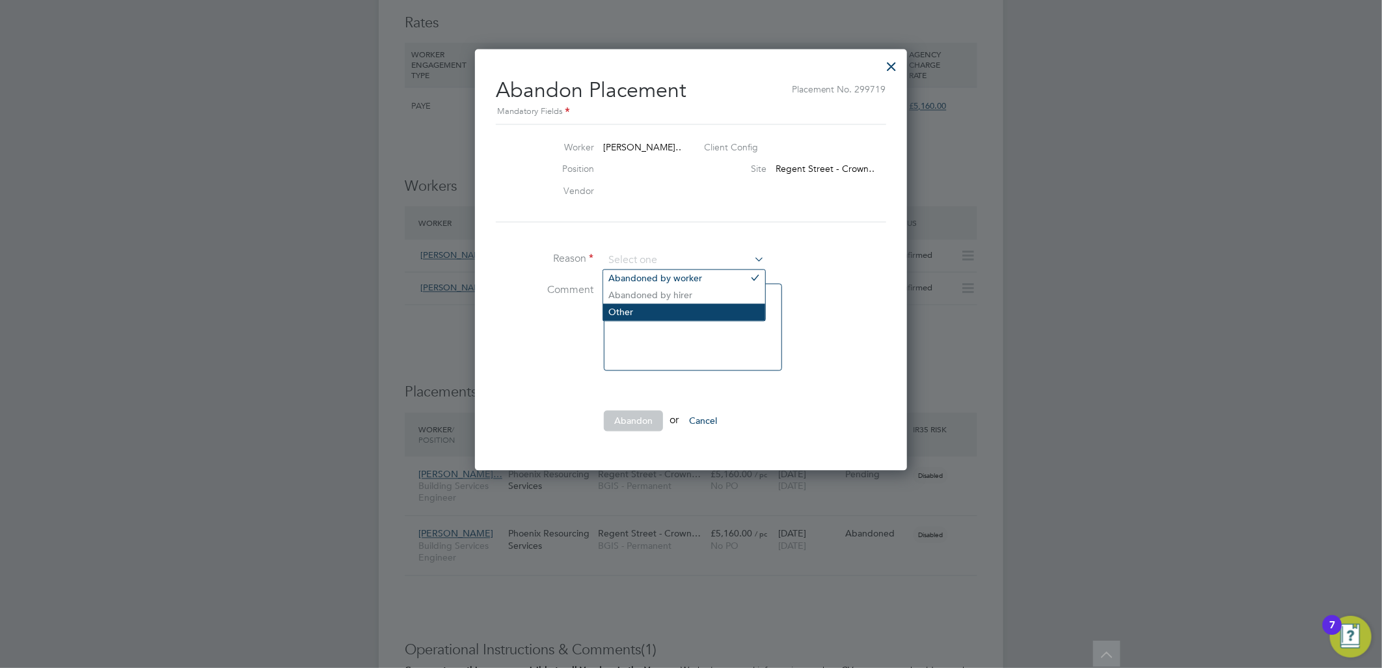
click at [631, 314] on li "Other" at bounding box center [684, 312] width 162 height 17
type input "Other"
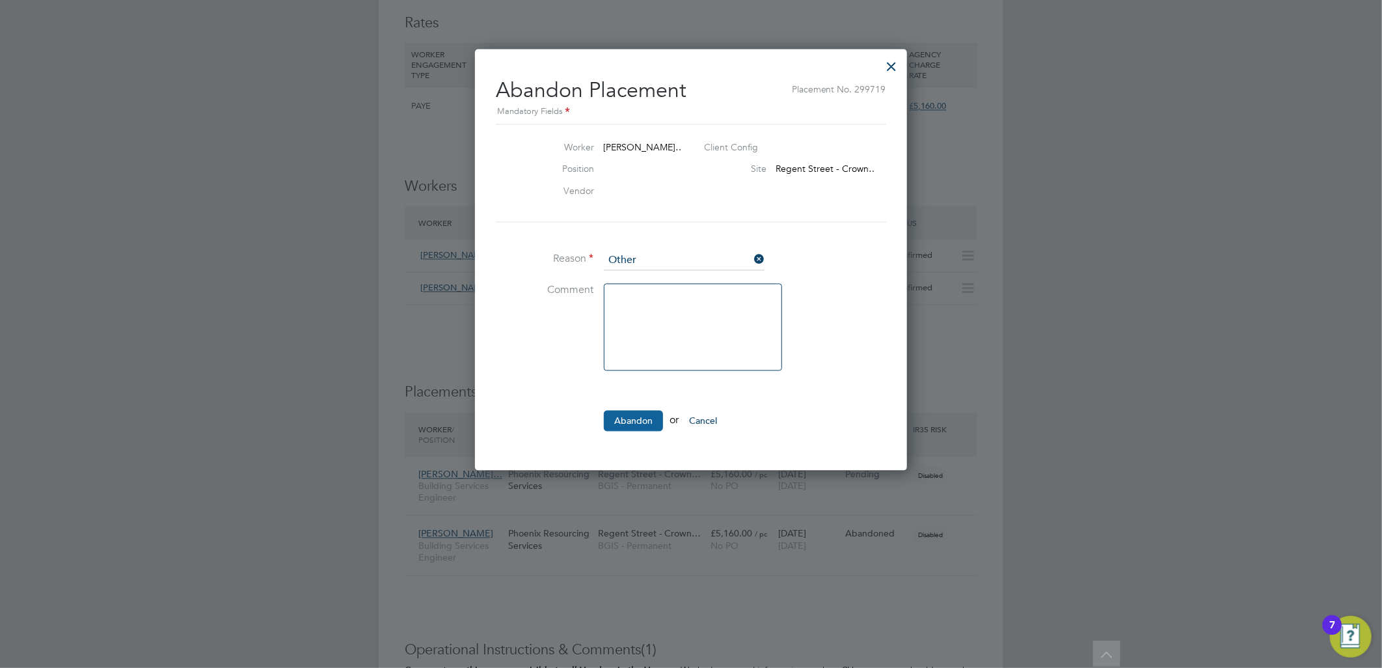
click at [648, 413] on button "Abandon" at bounding box center [633, 421] width 59 height 21
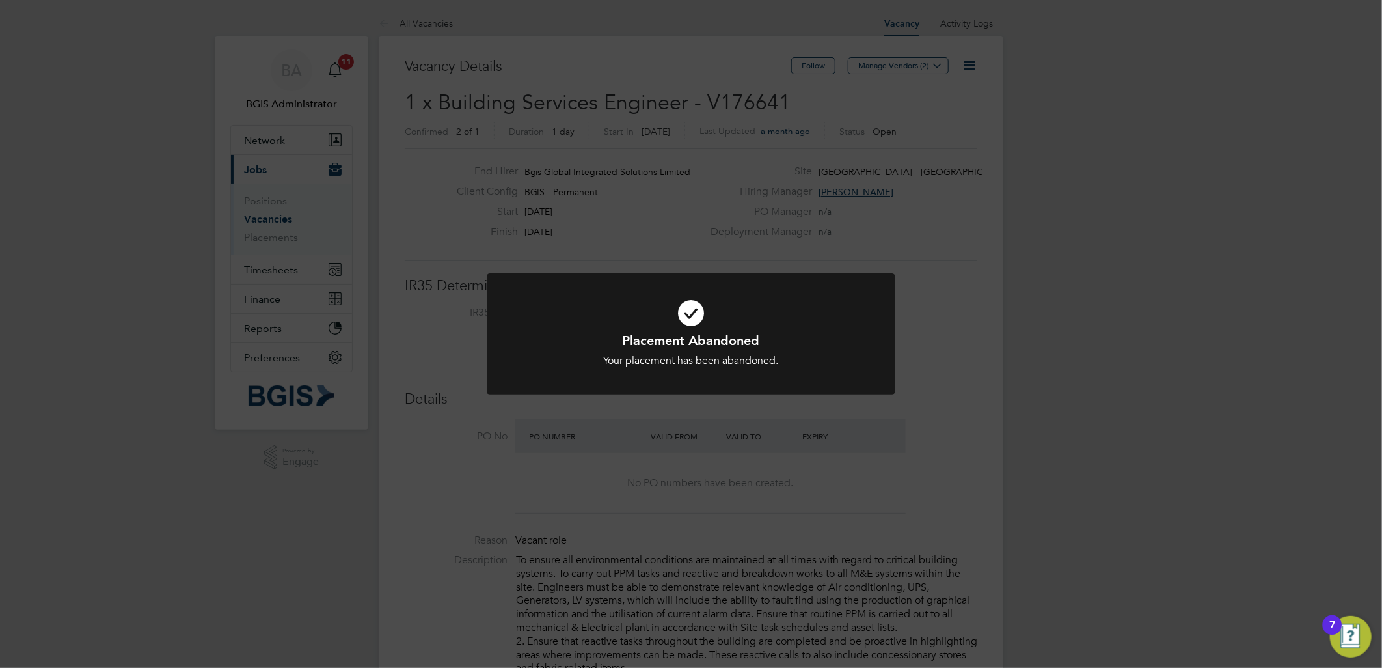
click at [947, 70] on div "Placement Abandoned Your placement has been abandoned. Cancel Okay" at bounding box center [691, 334] width 1382 height 668
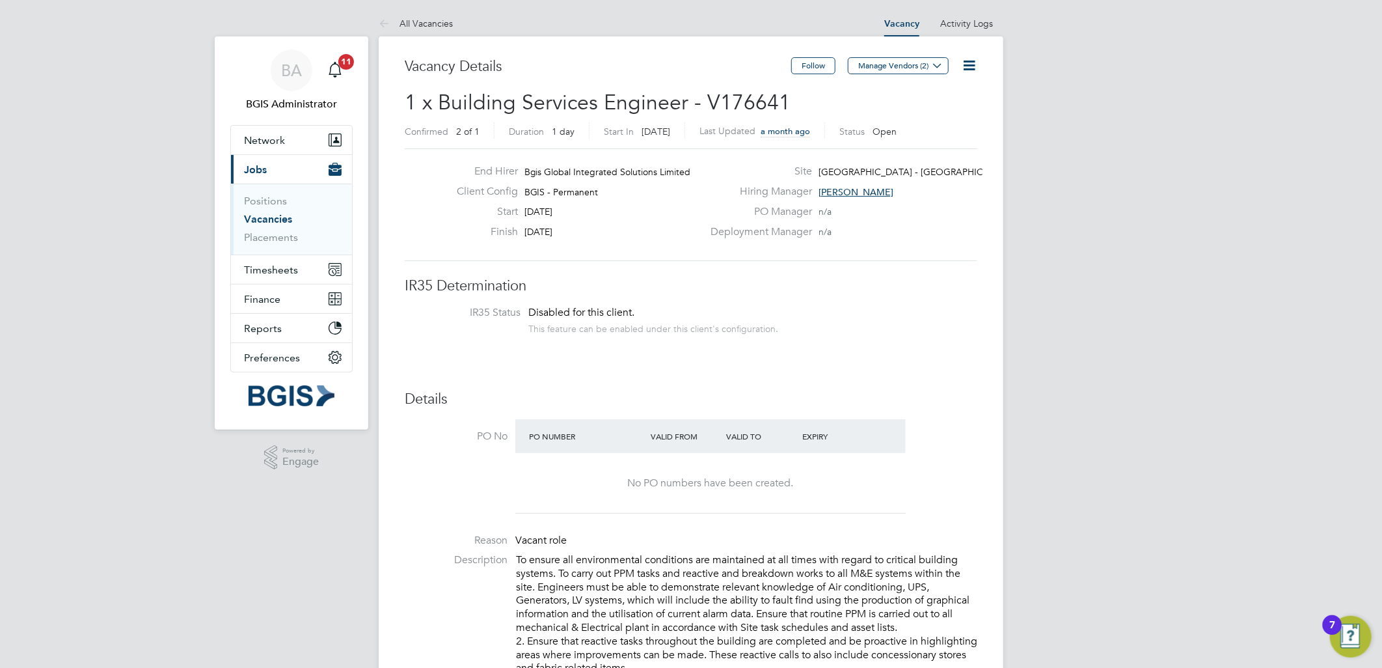
click at [973, 62] on icon at bounding box center [969, 65] width 16 height 16
drag, startPoint x: 929, startPoint y: 118, endPoint x: 792, endPoint y: 170, distance: 146.0
click at [924, 118] on li "Update Status" at bounding box center [936, 114] width 75 height 18
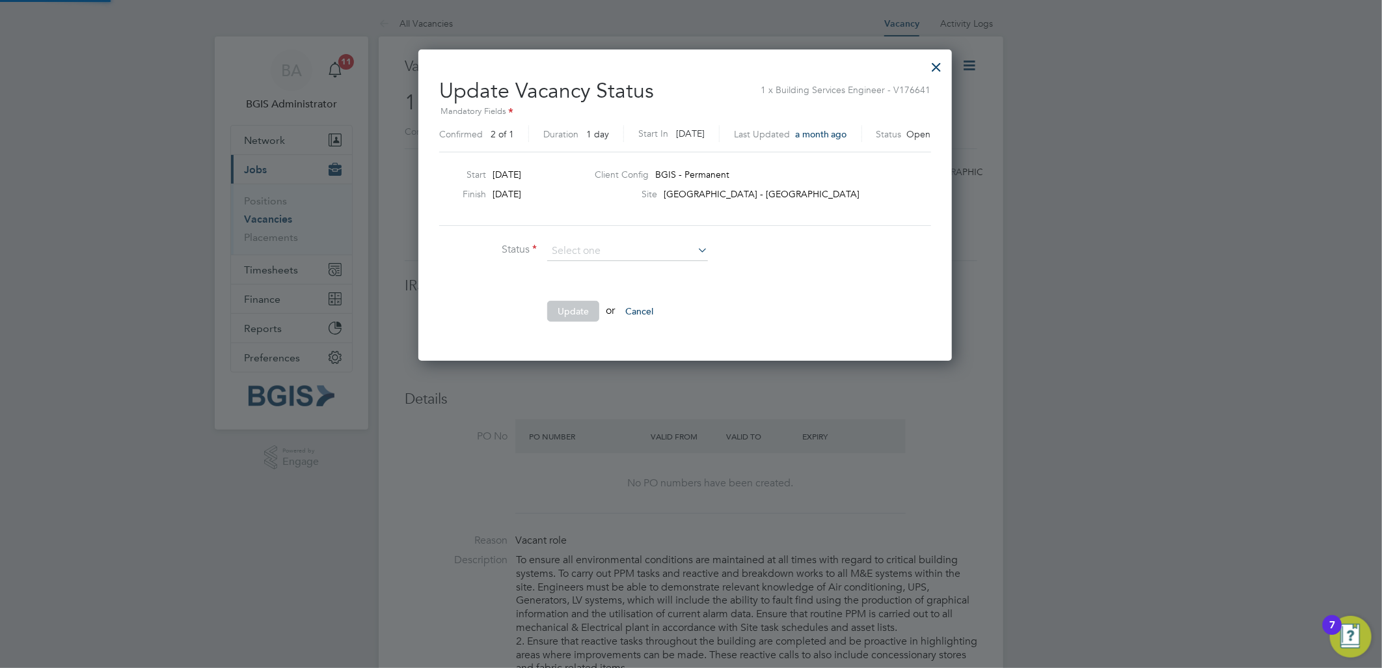
scroll to position [20, 349]
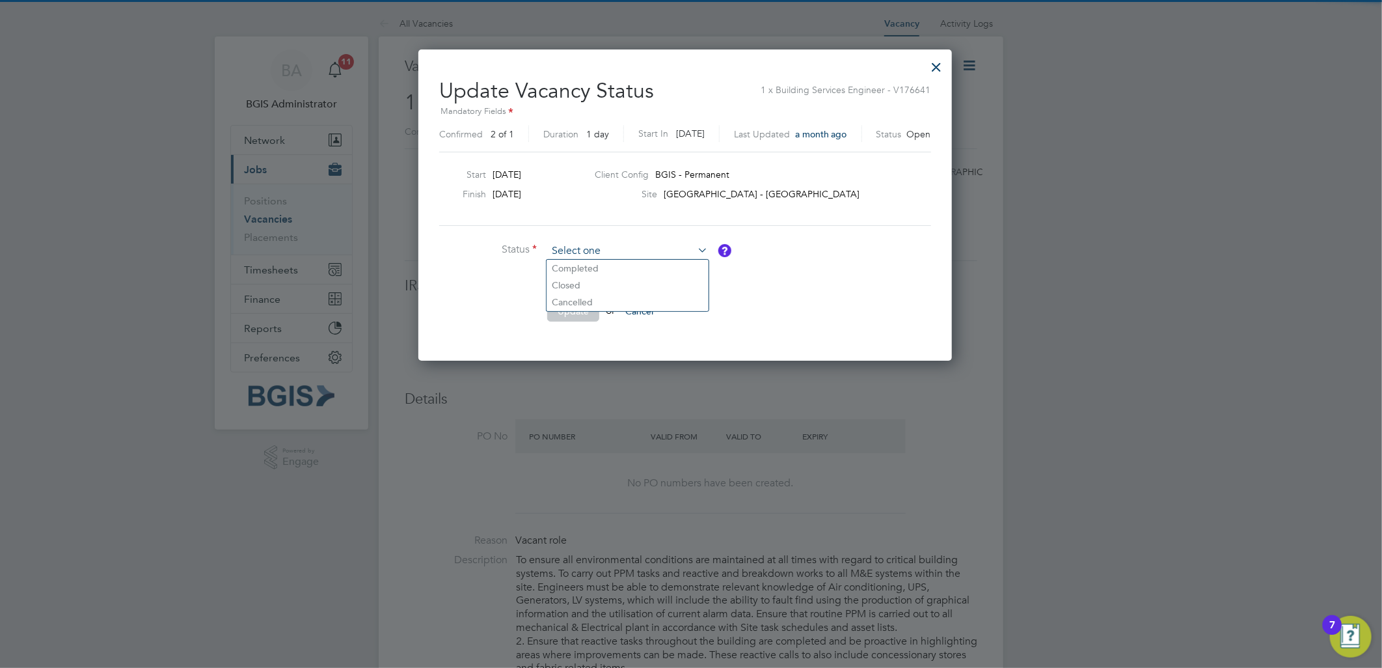
click at [599, 248] on input at bounding box center [627, 251] width 161 height 20
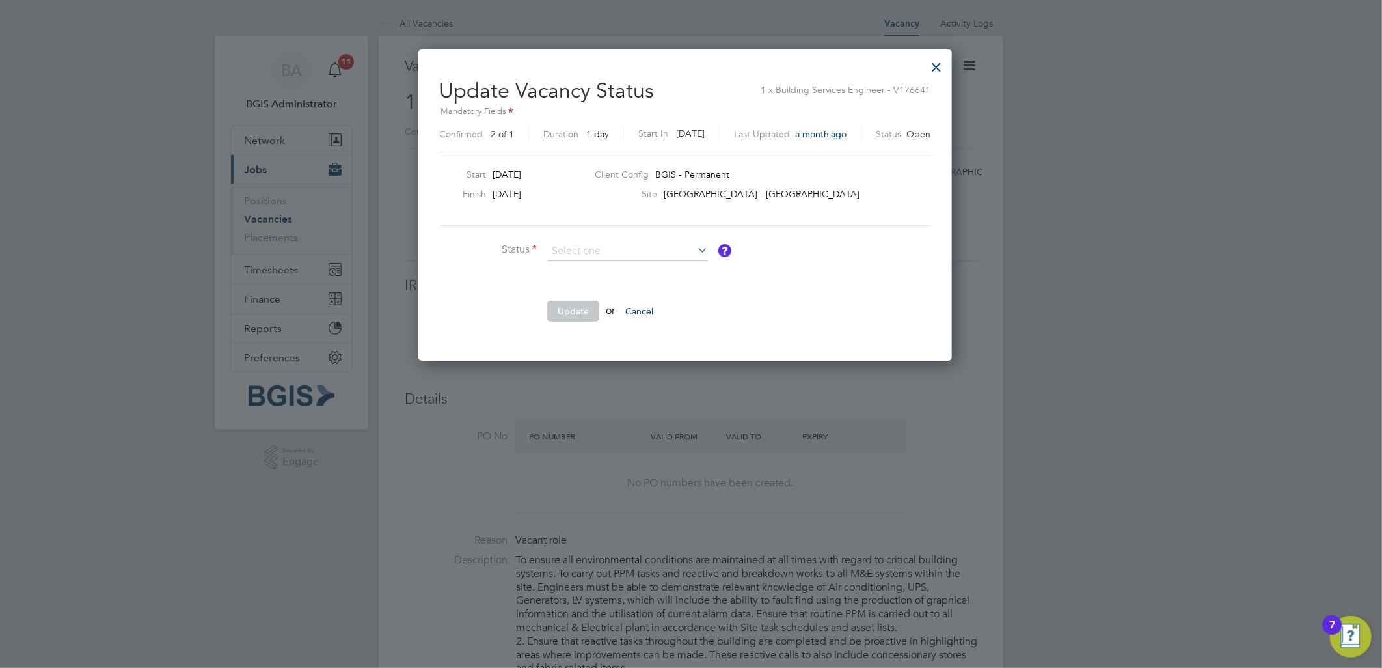
click at [573, 304] on li "Cancelled" at bounding box center [628, 302] width 162 height 17
type input "Cancelled"
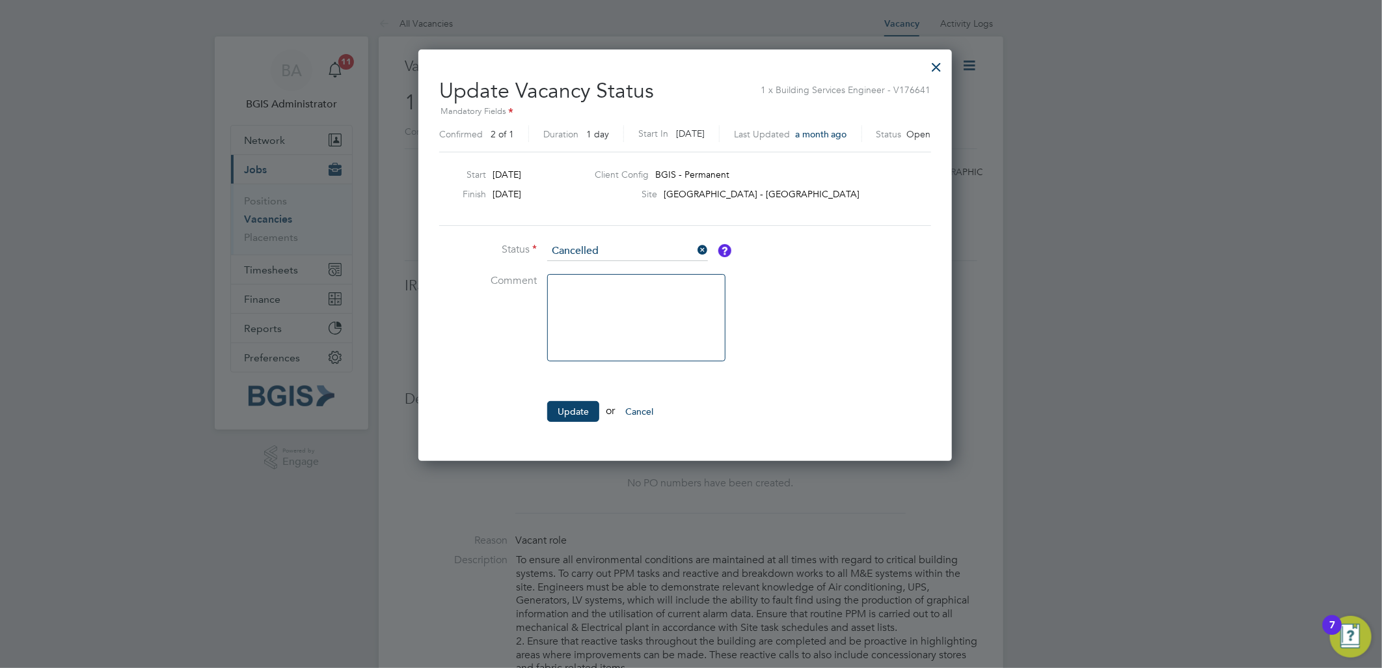
drag, startPoint x: 588, startPoint y: 402, endPoint x: 599, endPoint y: 399, distance: 11.4
click at [587, 404] on button "Update" at bounding box center [573, 411] width 52 height 21
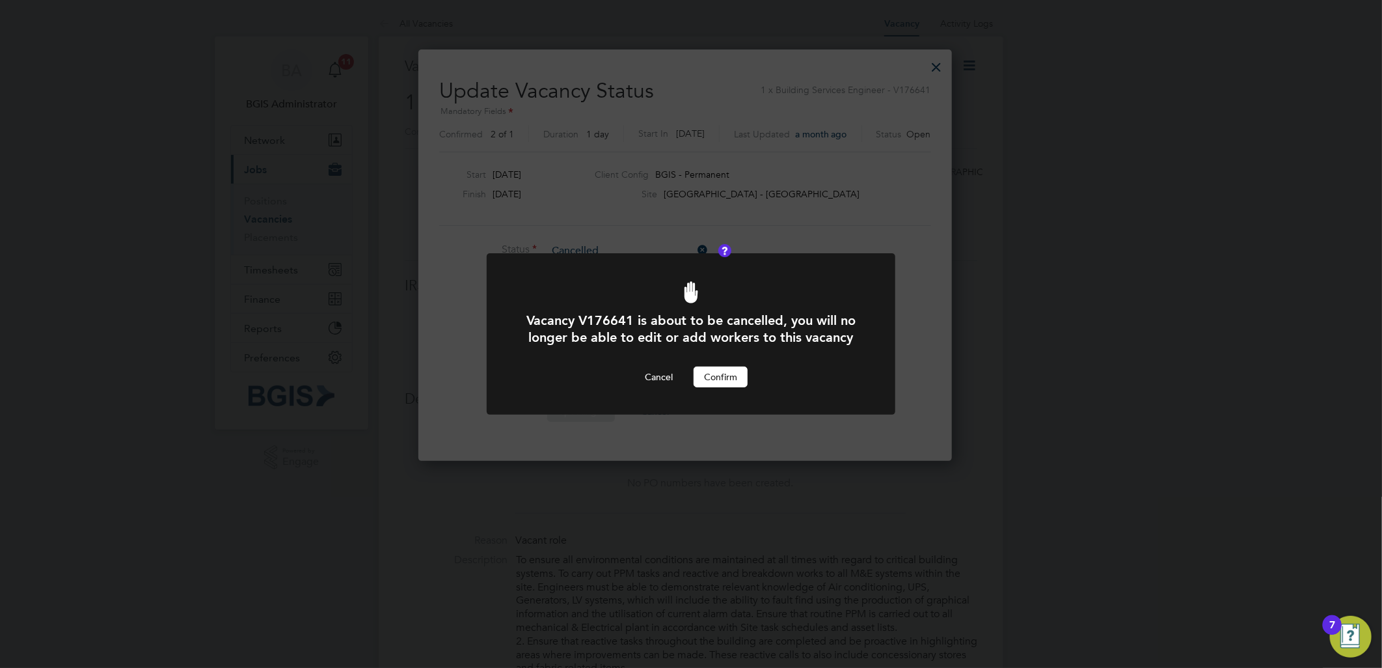
drag, startPoint x: 751, startPoint y: 371, endPoint x: 732, endPoint y: 382, distance: 21.9
click at [745, 376] on div "Cancel Confirm" at bounding box center [691, 376] width 338 height 21
drag, startPoint x: 724, startPoint y: 383, endPoint x: 671, endPoint y: 297, distance: 100.8
click at [725, 379] on button "Confirm" at bounding box center [721, 376] width 54 height 21
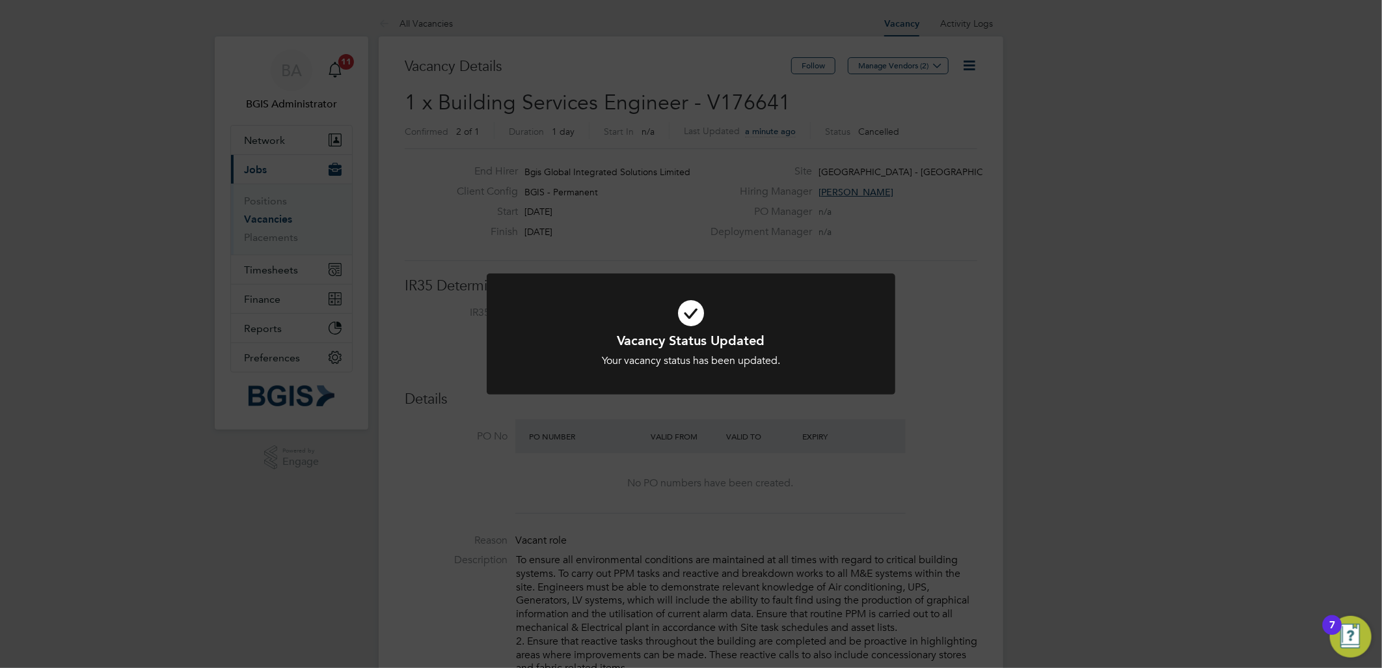
scroll to position [38, 91]
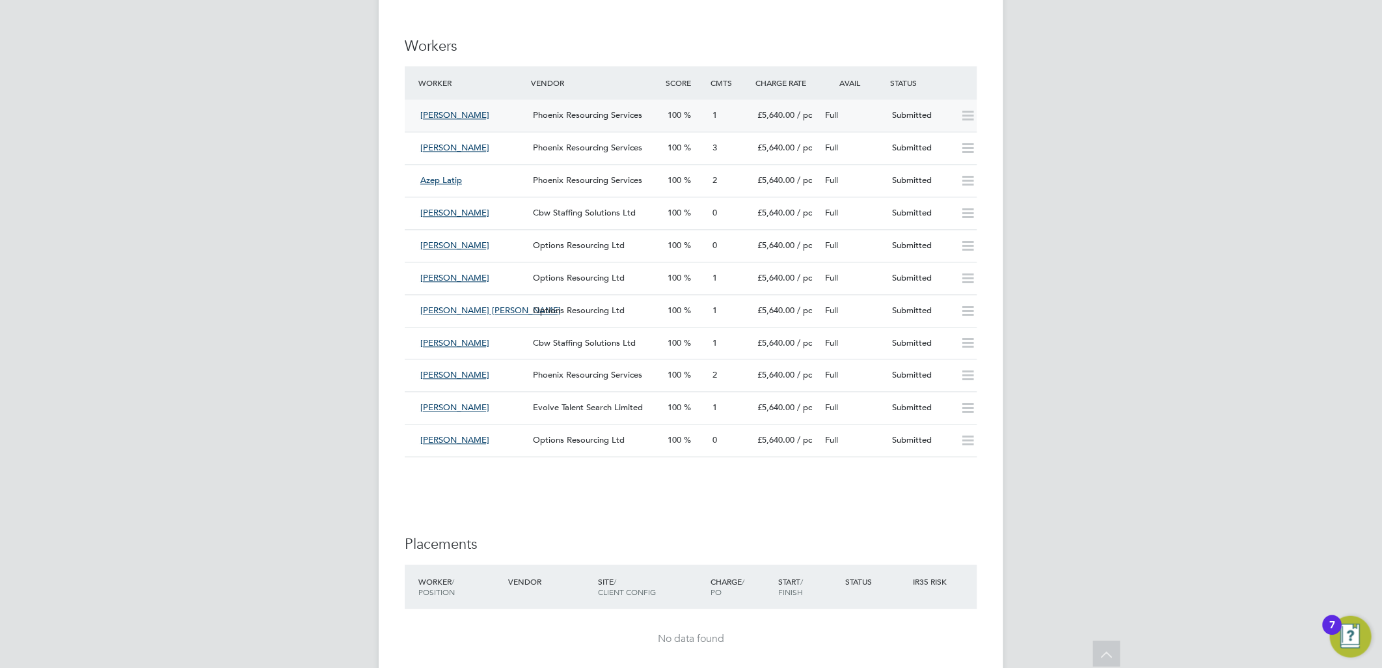
click at [668, 131] on div "[PERSON_NAME] Phoenix Resourcing Services 100 1 £5,640.00 / pc Full Submitted" at bounding box center [691, 116] width 573 height 32
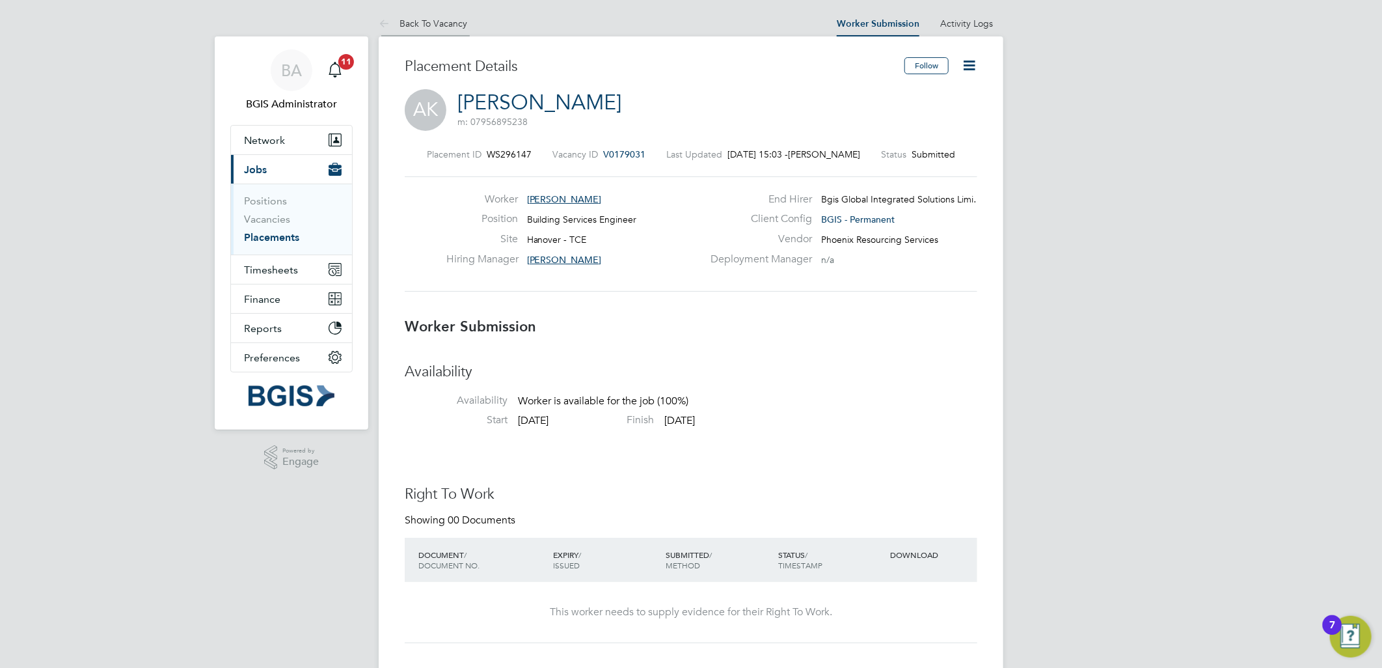
click at [408, 23] on link "Back To Vacancy" at bounding box center [423, 24] width 89 height 12
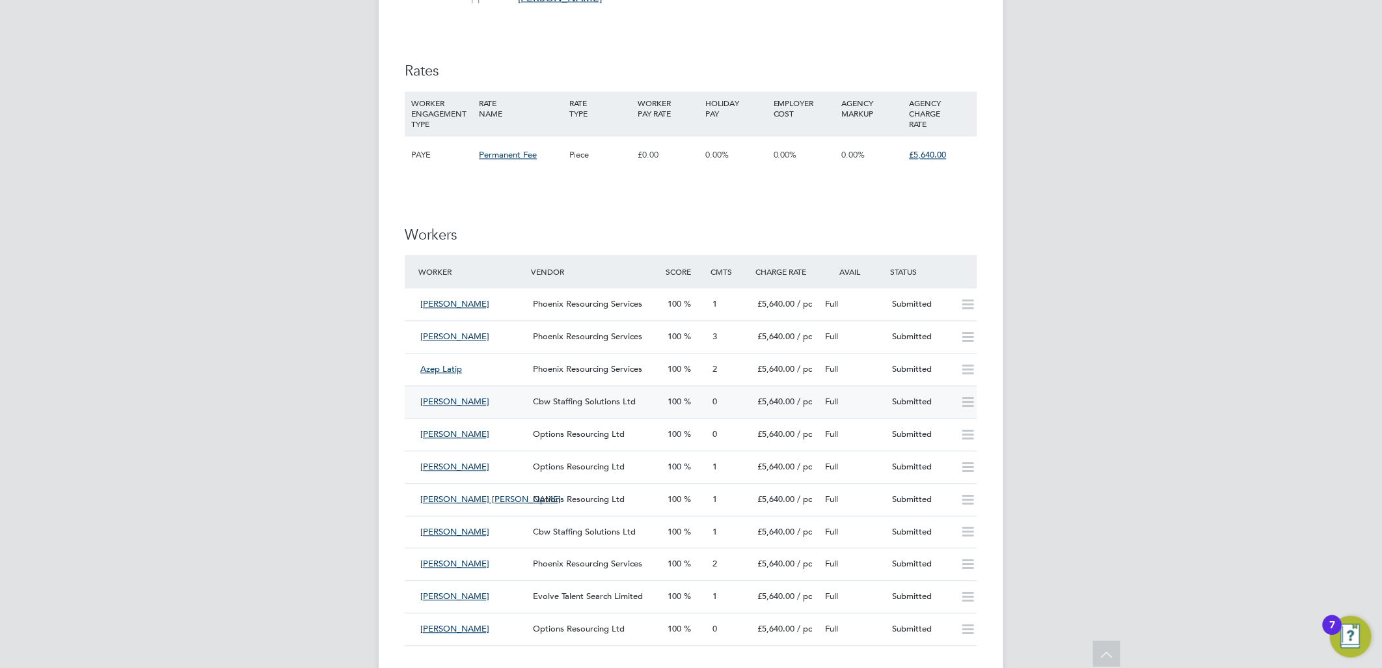
click at [582, 413] on div "Cbw Staffing Solutions Ltd" at bounding box center [595, 401] width 135 height 21
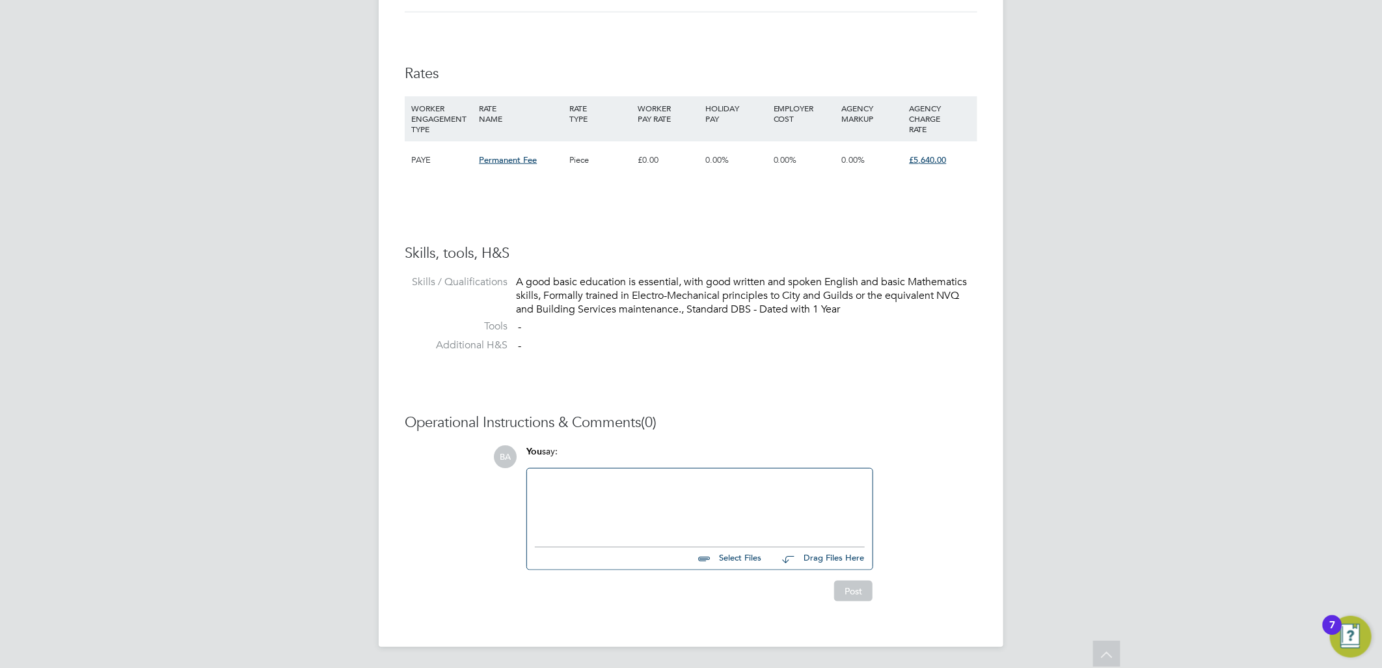
click at [573, 519] on div at bounding box center [700, 504] width 330 height 56
drag, startPoint x: 742, startPoint y: 505, endPoint x: 294, endPoint y: 526, distance: 448.2
copy div "Please upload technical test and CV"
click at [845, 595] on button "Post" at bounding box center [853, 591] width 38 height 21
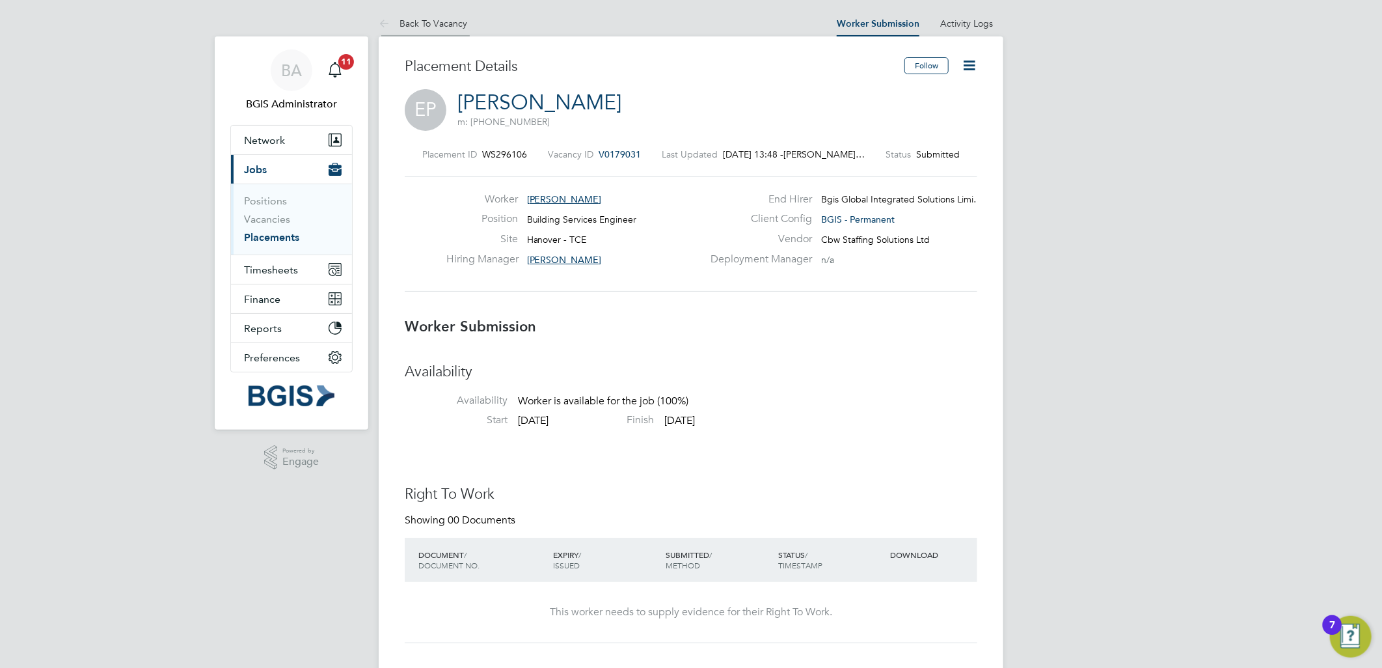
click at [422, 14] on li "Back To Vacancy" at bounding box center [423, 23] width 89 height 26
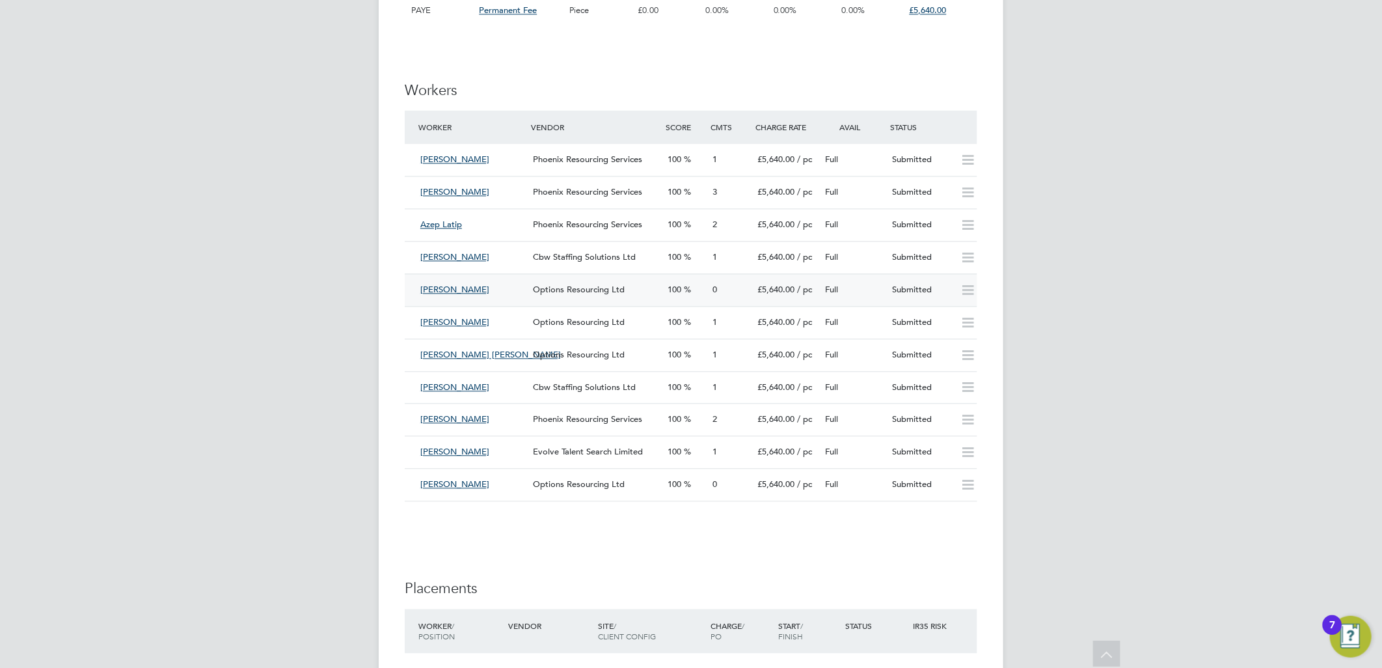
click at [582, 301] on div "Options Resourcing Ltd" at bounding box center [595, 289] width 135 height 21
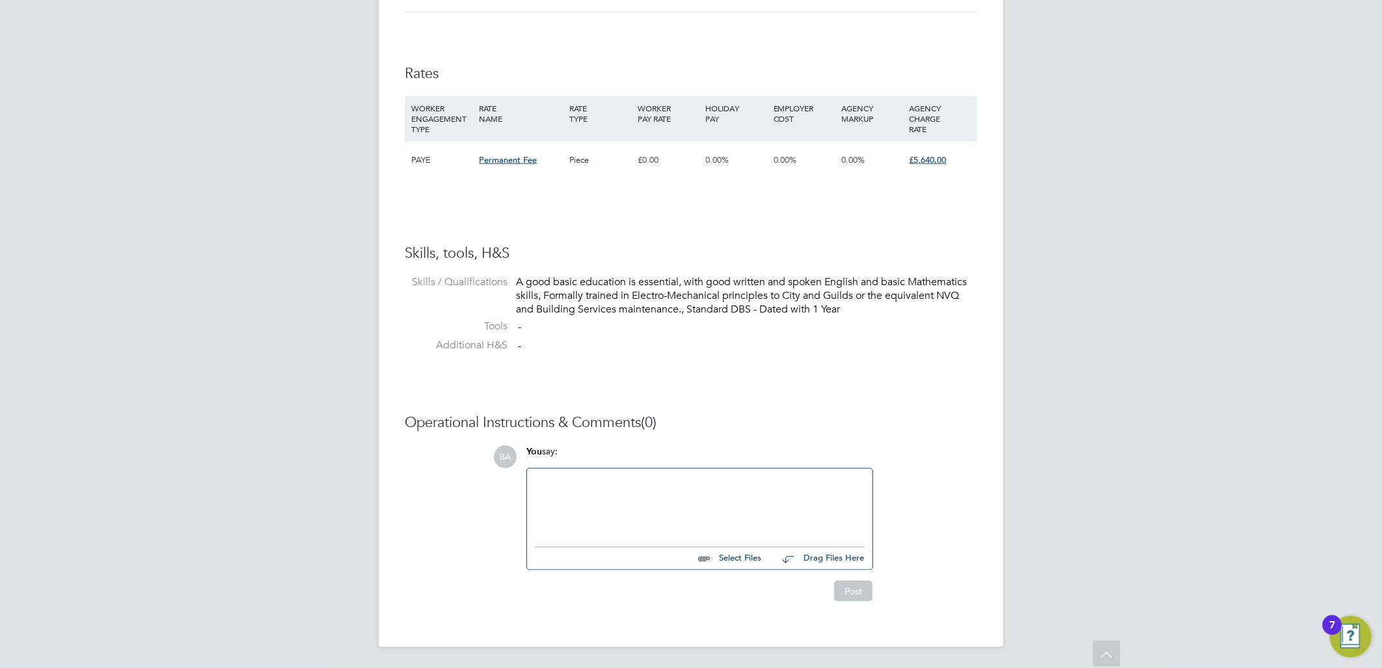
click at [664, 514] on div at bounding box center [700, 504] width 330 height 56
paste div
click at [851, 594] on button "Post" at bounding box center [853, 591] width 38 height 21
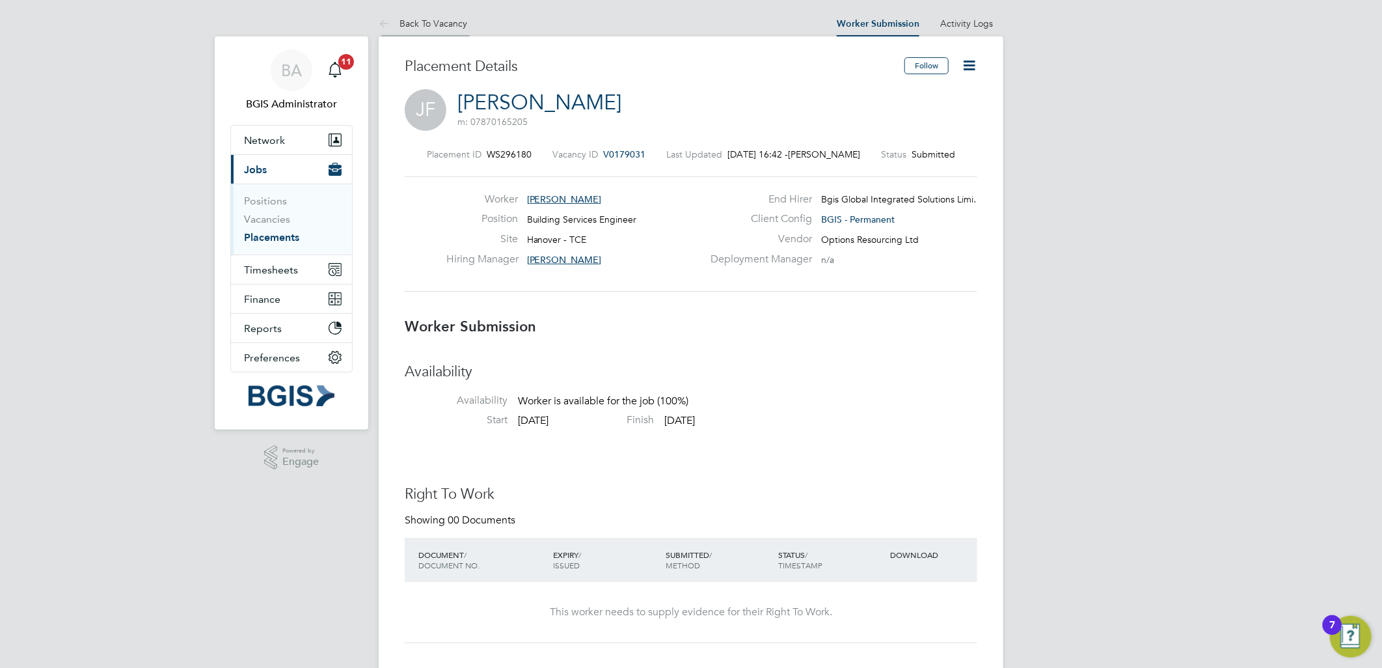
click at [401, 25] on link "Back To Vacancy" at bounding box center [423, 24] width 89 height 12
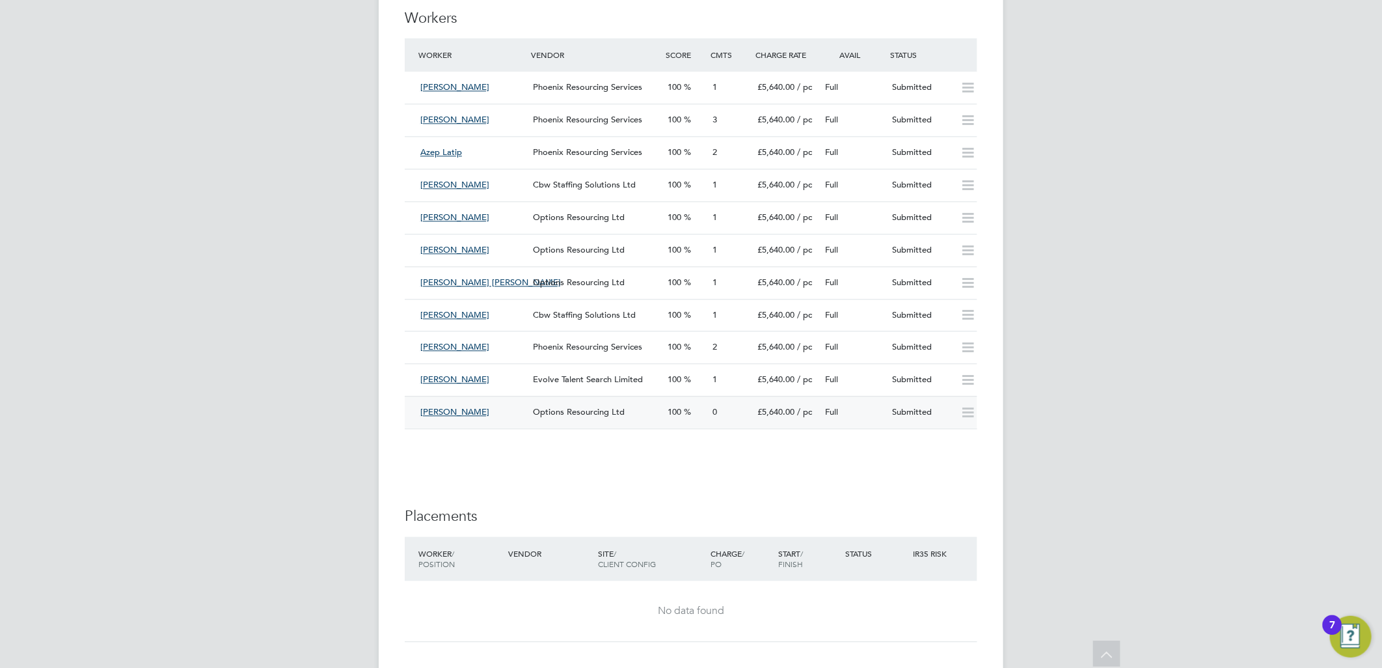
click at [640, 423] on div "Options Resourcing Ltd" at bounding box center [595, 412] width 135 height 21
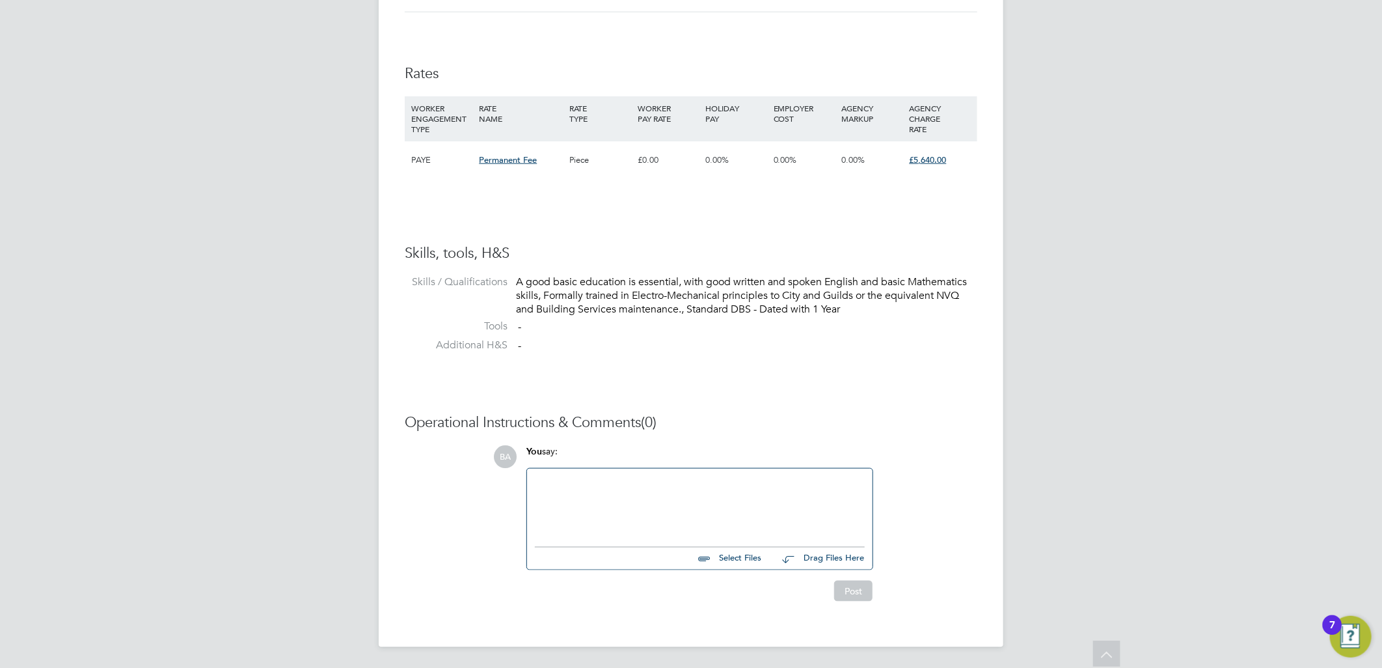
drag, startPoint x: 592, startPoint y: 513, endPoint x: 779, endPoint y: 535, distance: 188.1
click at [593, 513] on div at bounding box center [700, 504] width 330 height 56
paste div
click at [851, 588] on button "Post" at bounding box center [853, 591] width 38 height 21
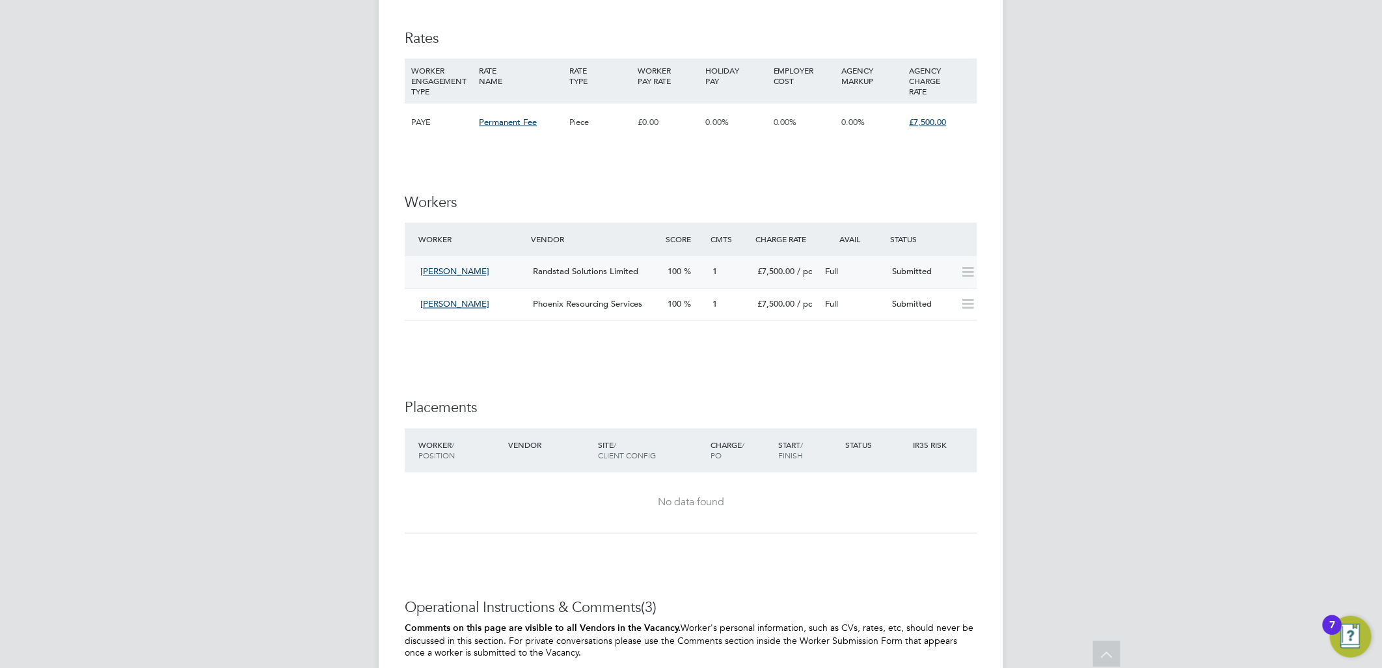
click at [629, 262] on div "Randstad Solutions Limited" at bounding box center [595, 272] width 135 height 21
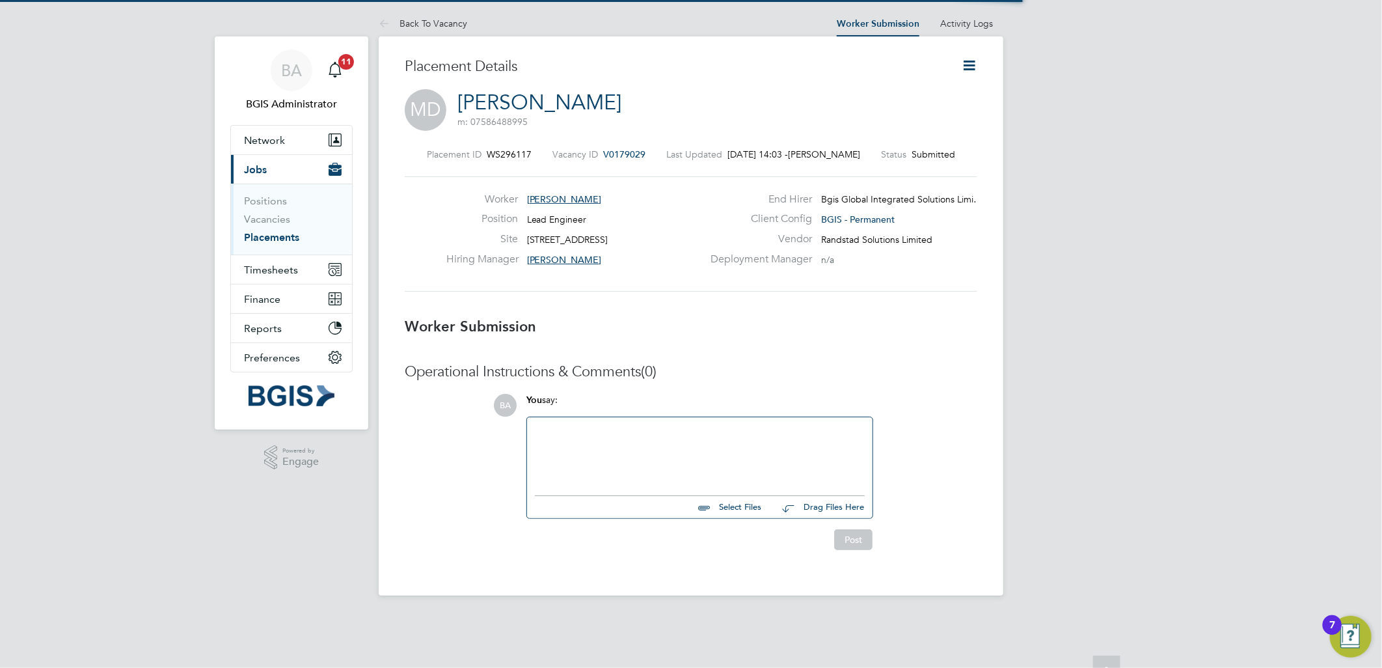
scroll to position [7, 7]
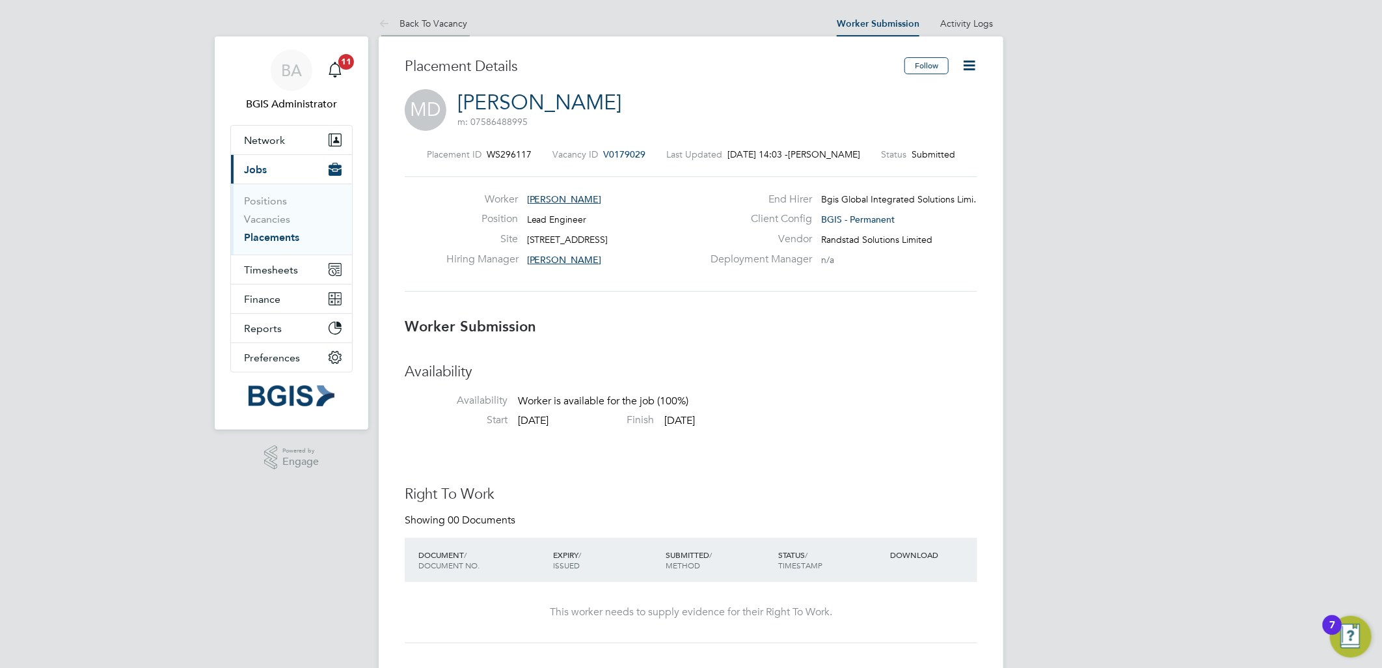
drag, startPoint x: 462, startPoint y: 25, endPoint x: 466, endPoint y: 31, distance: 7.0
click at [462, 25] on link "Back To Vacancy" at bounding box center [423, 24] width 89 height 12
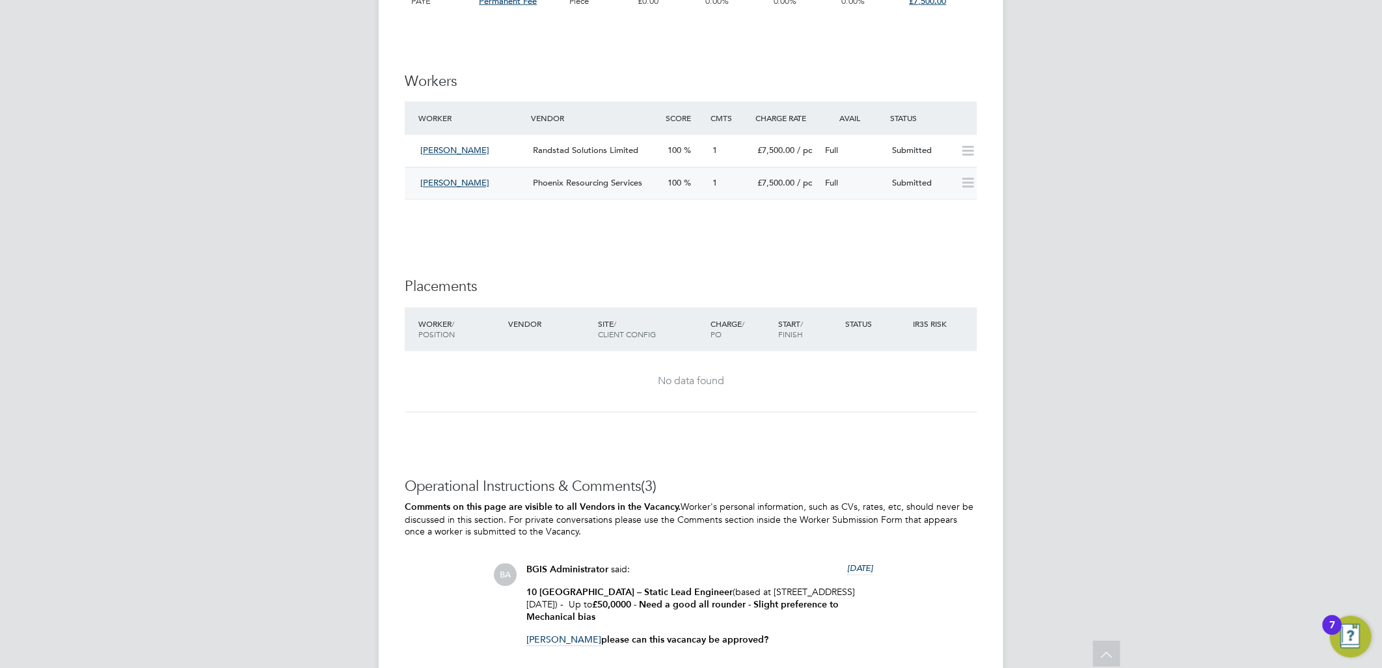
click at [596, 178] on div "Phoenix Resourcing Services" at bounding box center [595, 183] width 135 height 21
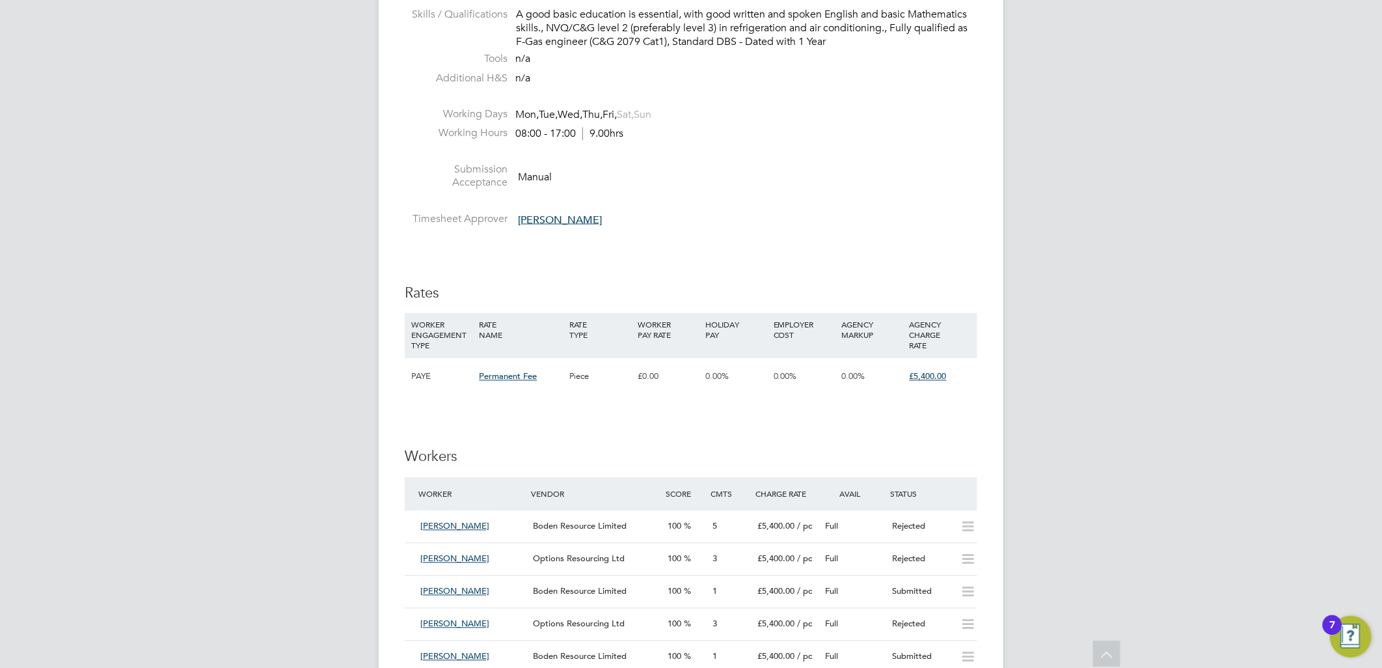
scroll to position [1735, 0]
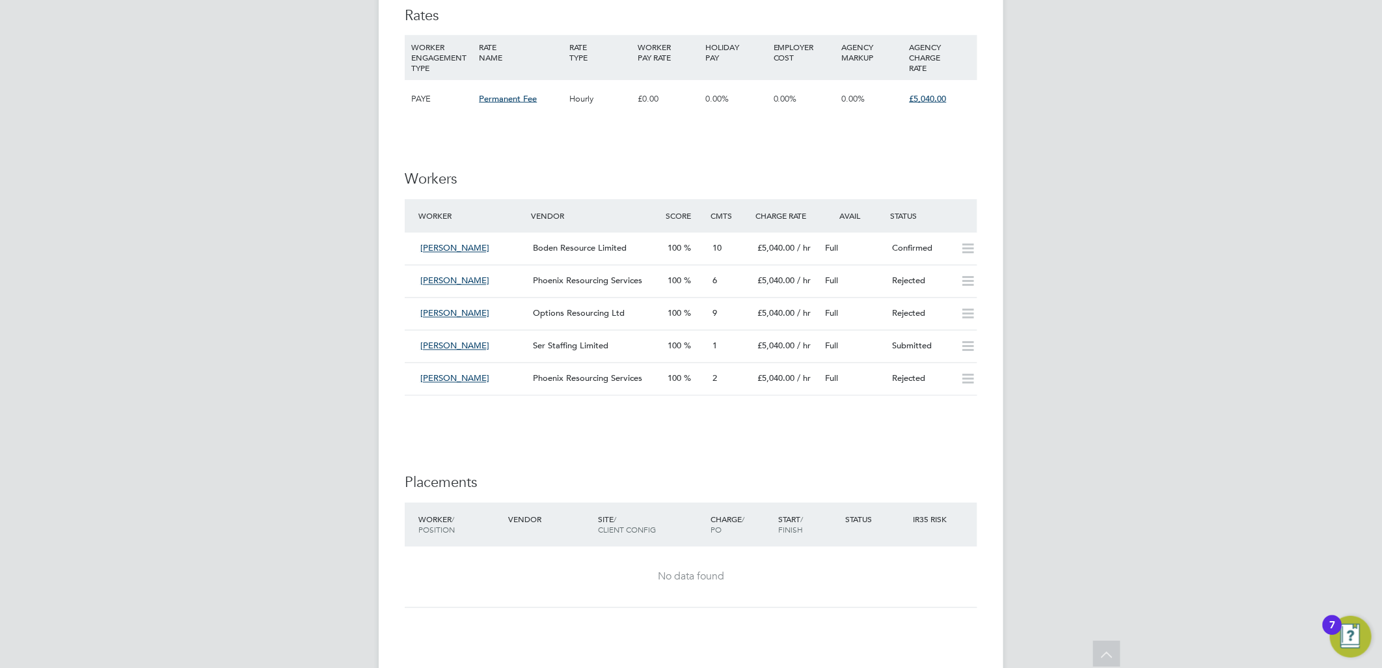
scroll to position [1374, 0]
click at [539, 251] on div "Boden Resource Limited" at bounding box center [595, 245] width 135 height 21
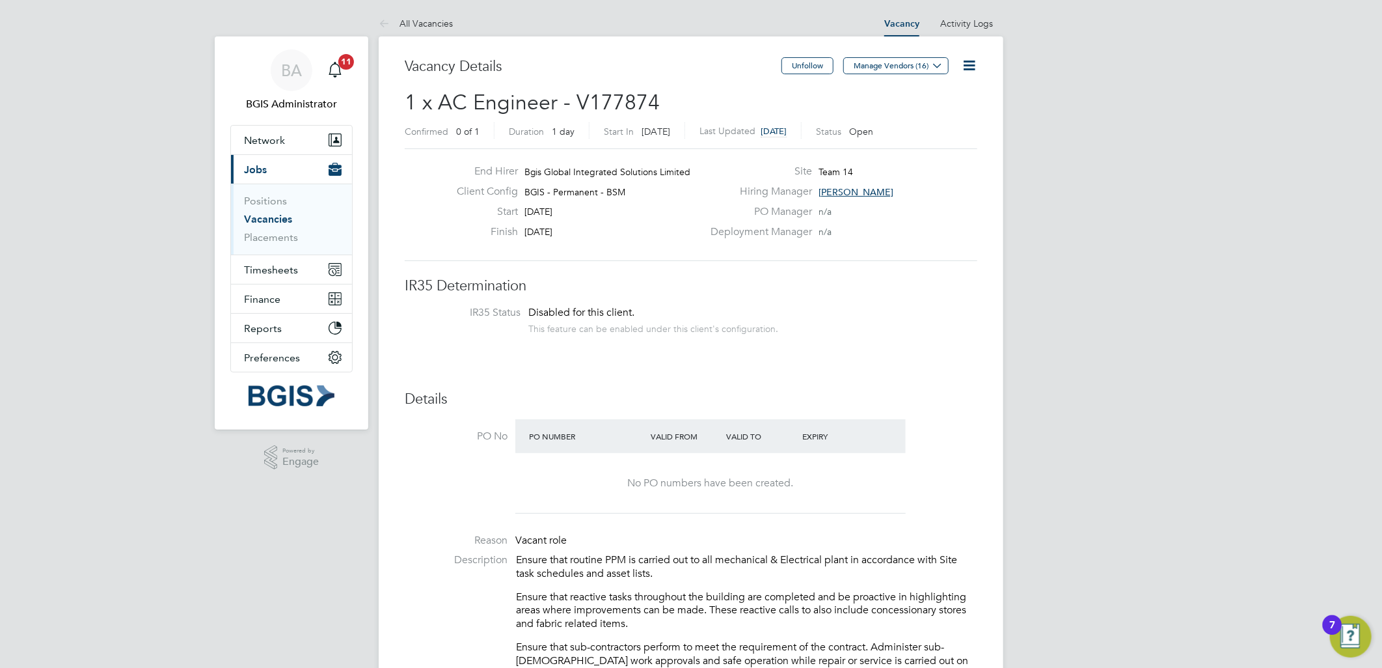
click at [965, 70] on icon at bounding box center [969, 65] width 16 height 16
click at [914, 89] on li "Edit Vacancy e" at bounding box center [936, 96] width 75 height 18
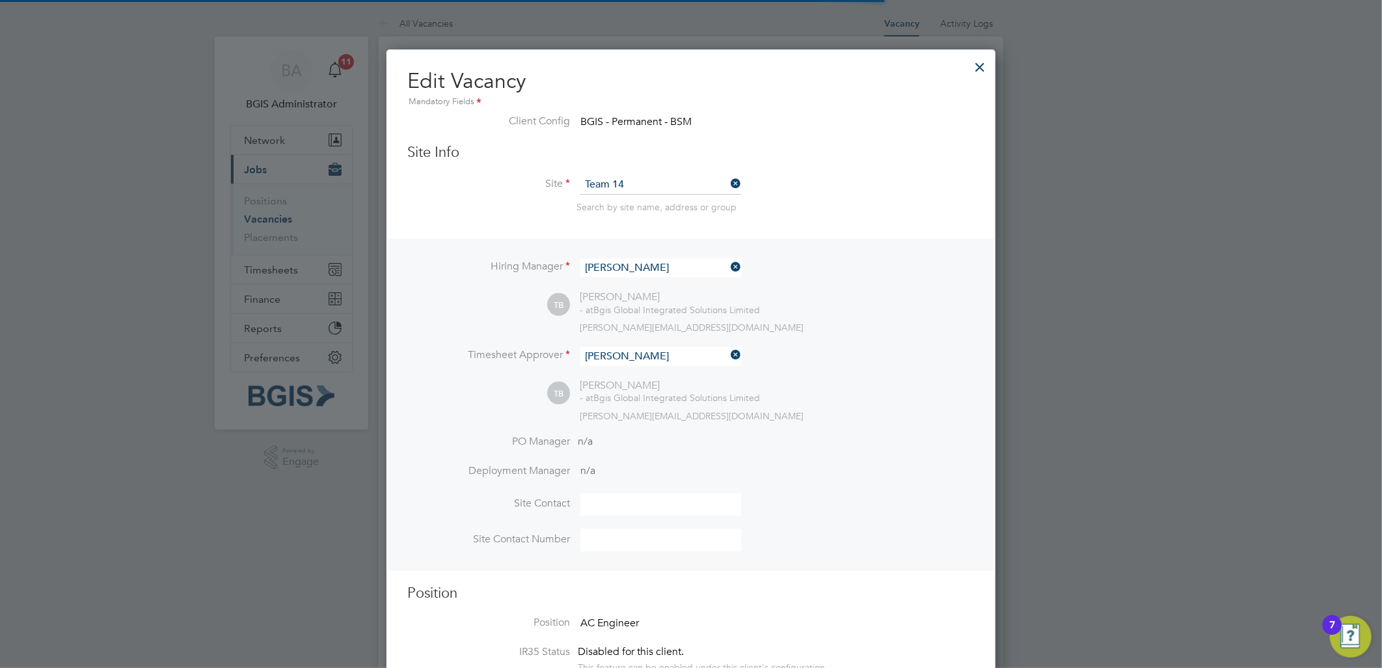
scroll to position [38, 68]
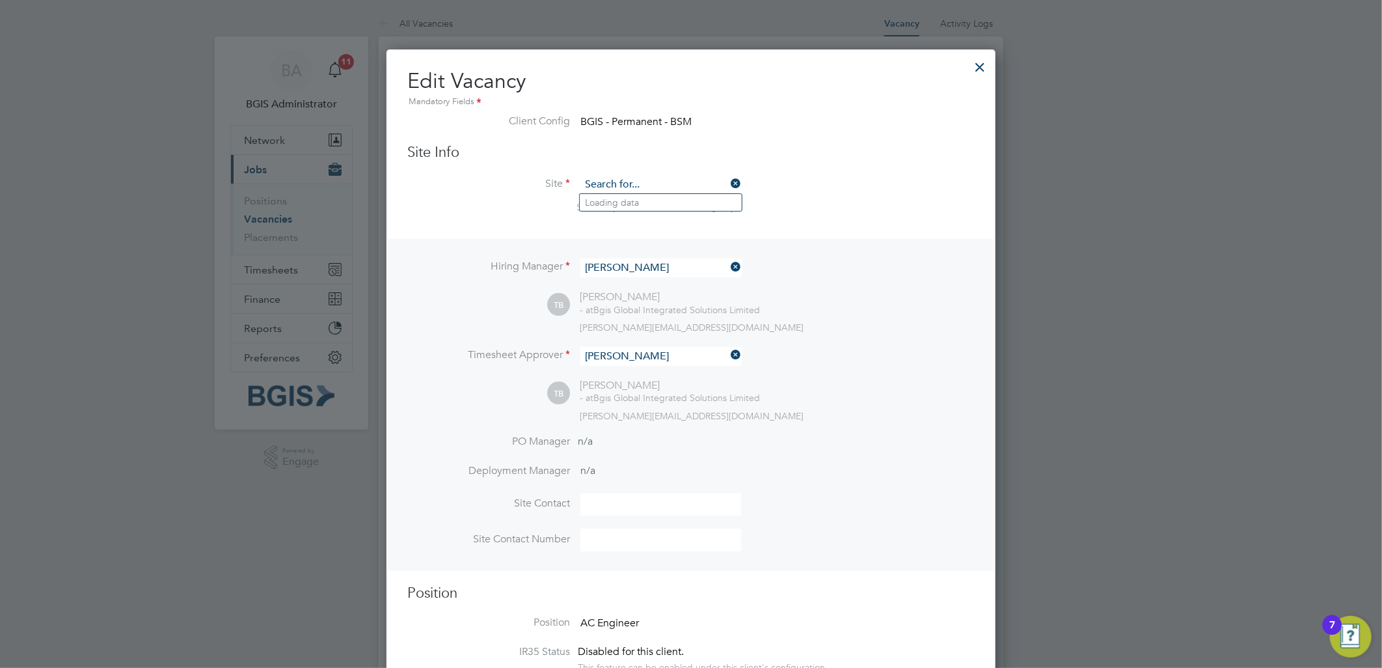
click at [627, 189] on input at bounding box center [661, 185] width 161 height 20
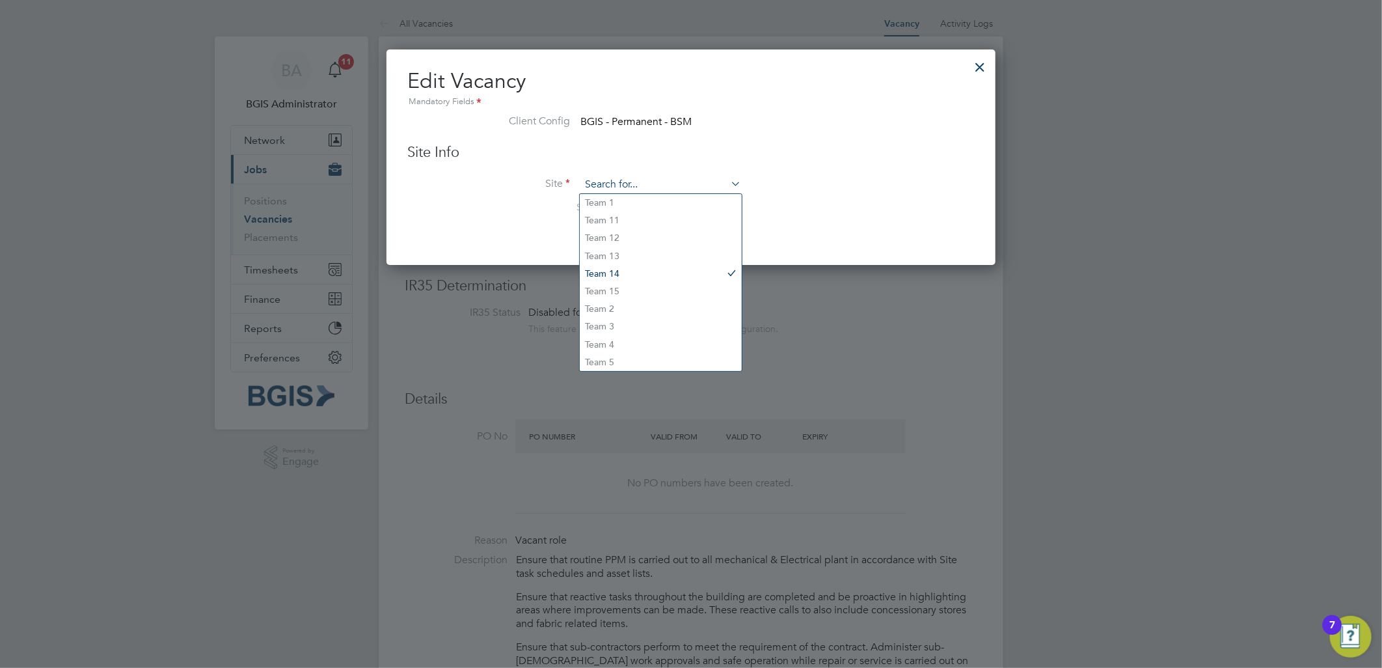
scroll to position [215, 610]
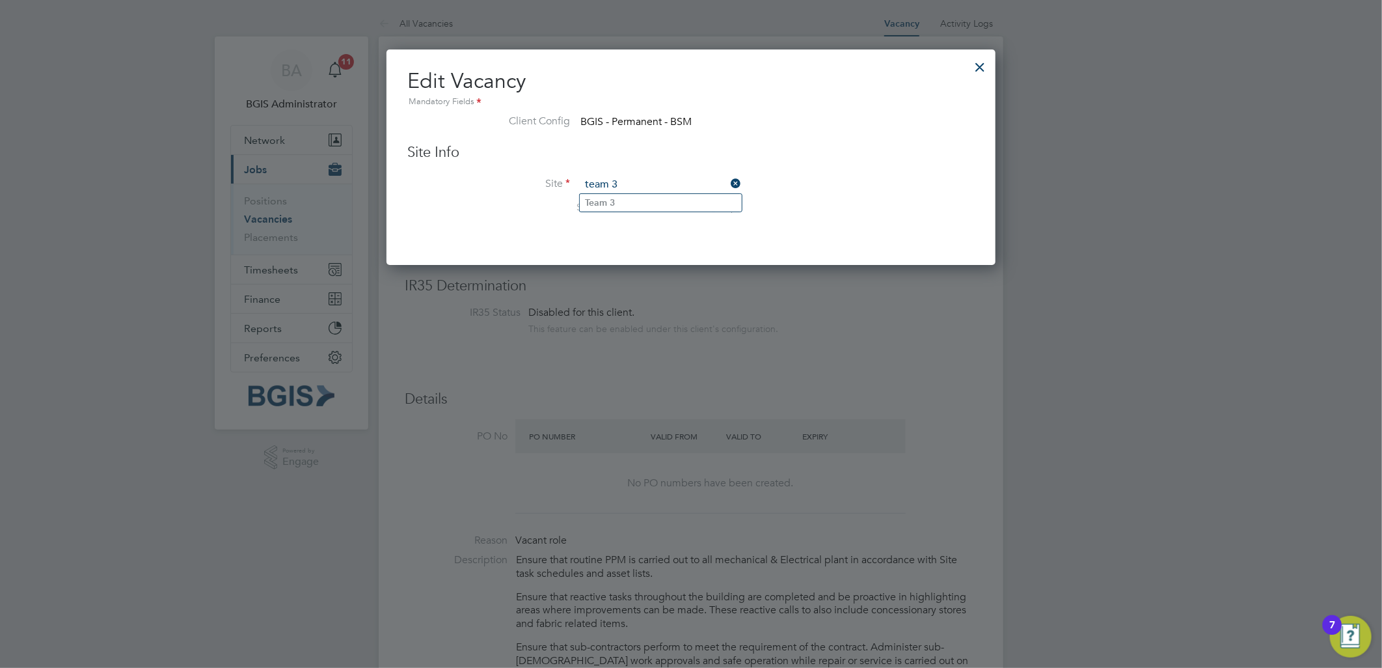
drag, startPoint x: 640, startPoint y: 204, endPoint x: 685, endPoint y: 226, distance: 50.6
click at [639, 204] on li "Team 3" at bounding box center [661, 203] width 162 height 18
type input "Team 3"
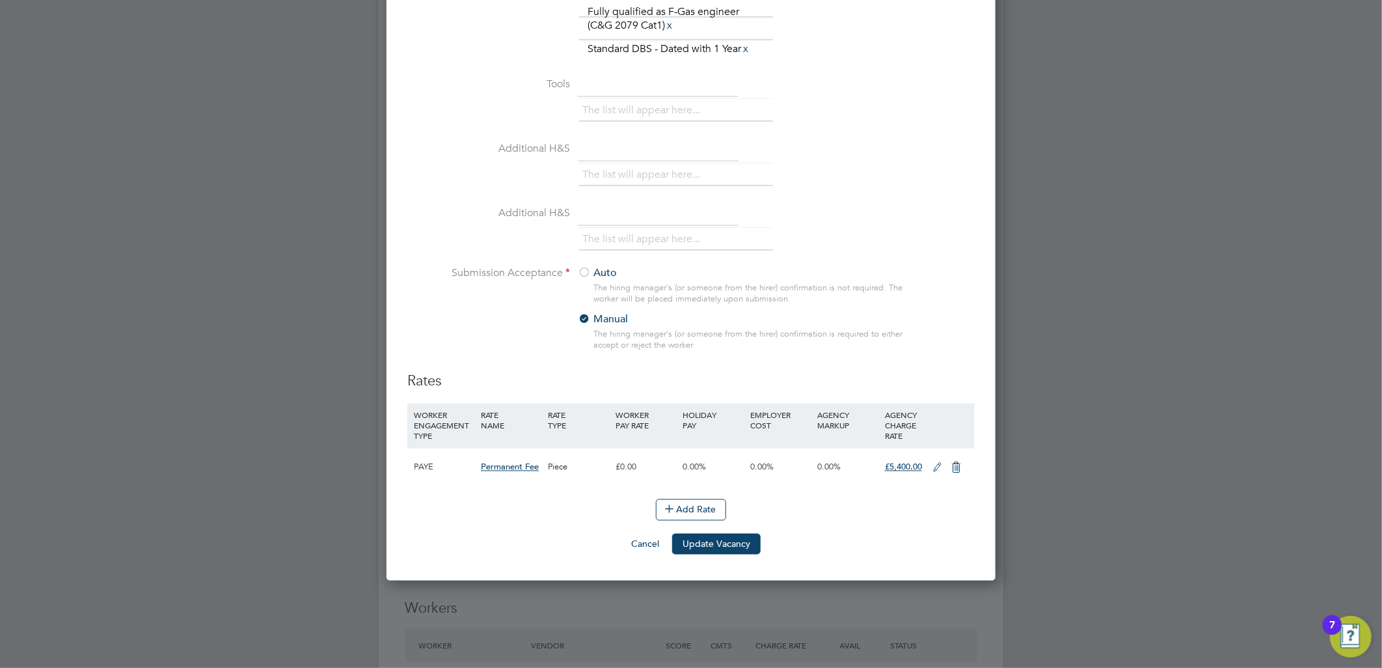
scroll to position [1446, 0]
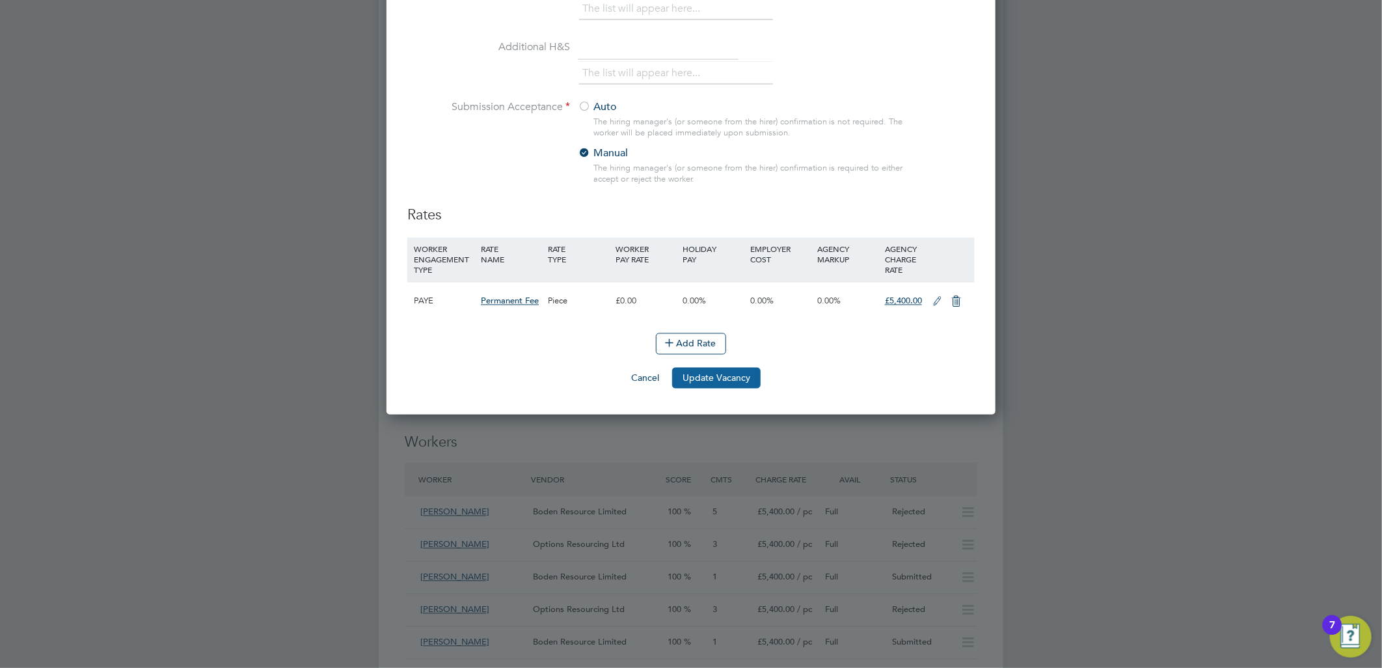
click at [701, 381] on button "Update Vacancy" at bounding box center [716, 378] width 89 height 21
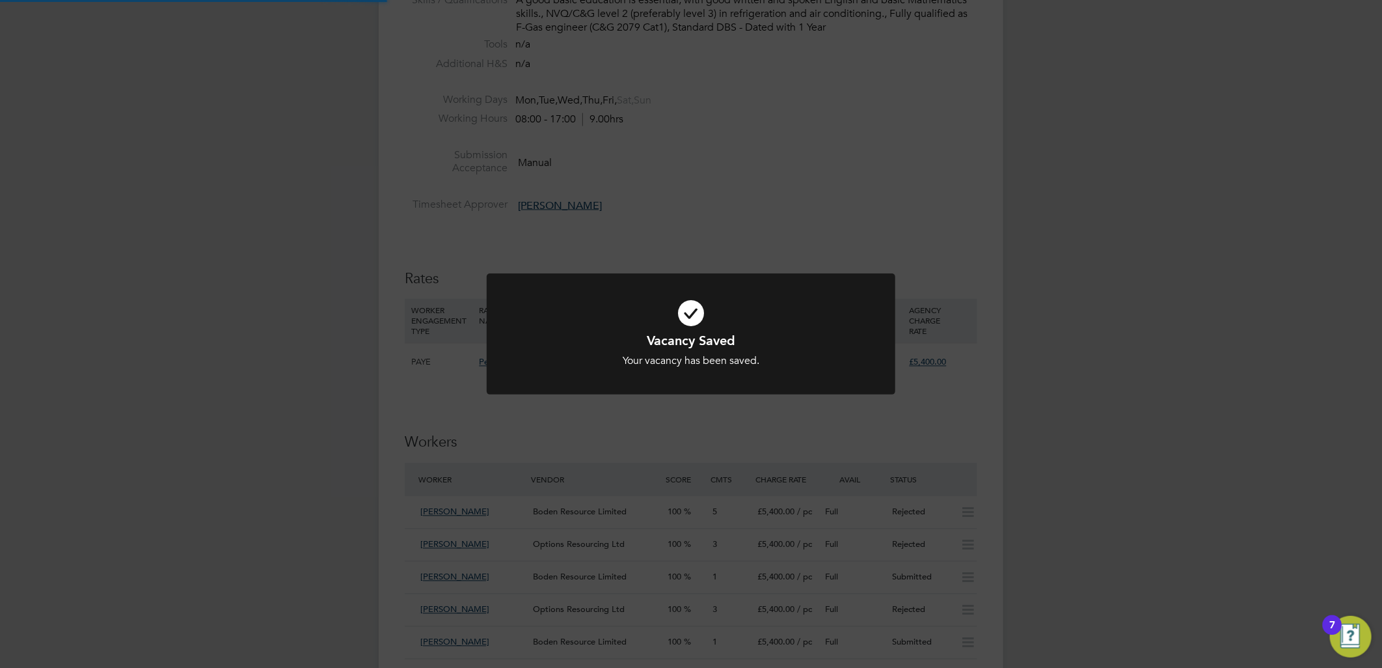
scroll to position [1326, 0]
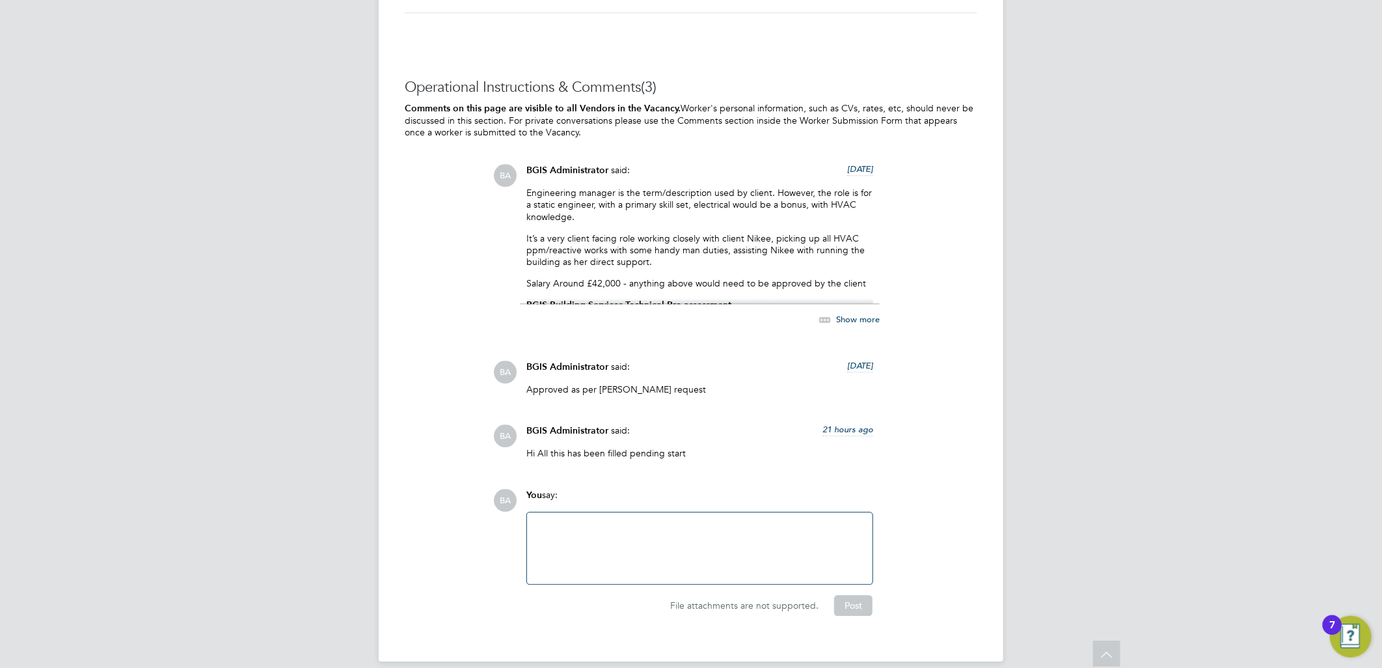
scroll to position [1980, 0]
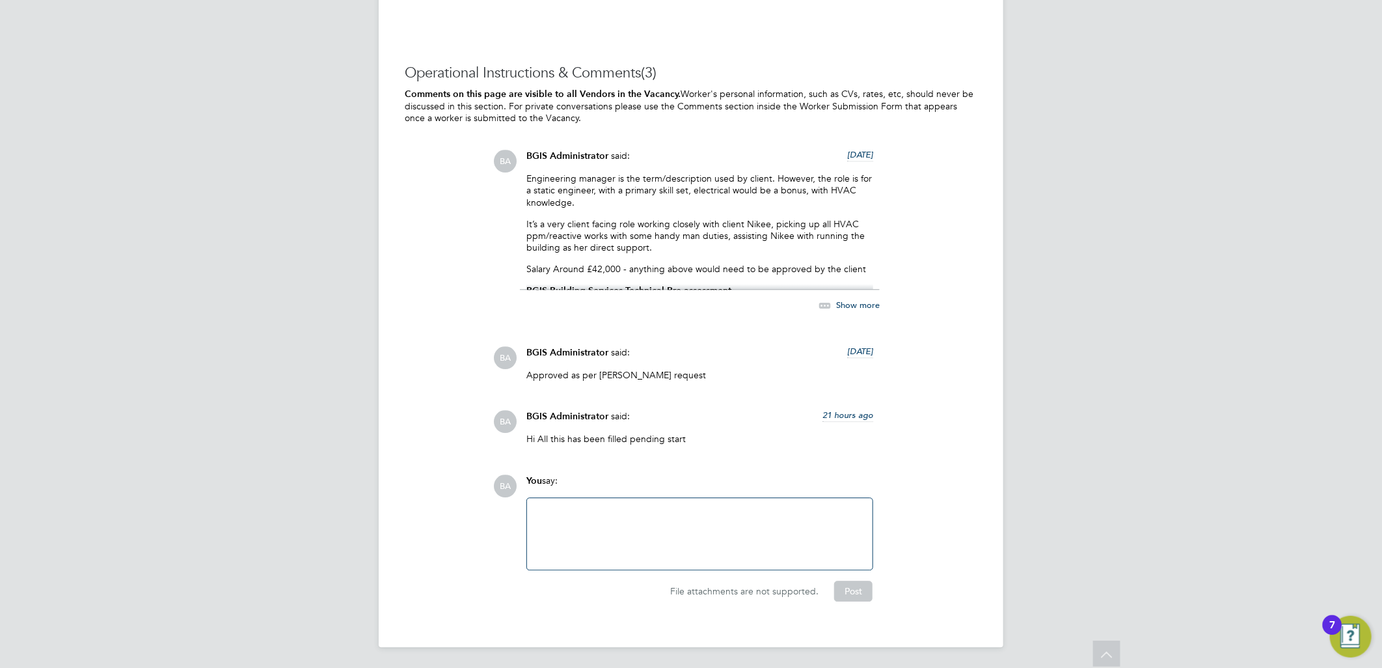
click at [742, 534] on div at bounding box center [700, 534] width 330 height 56
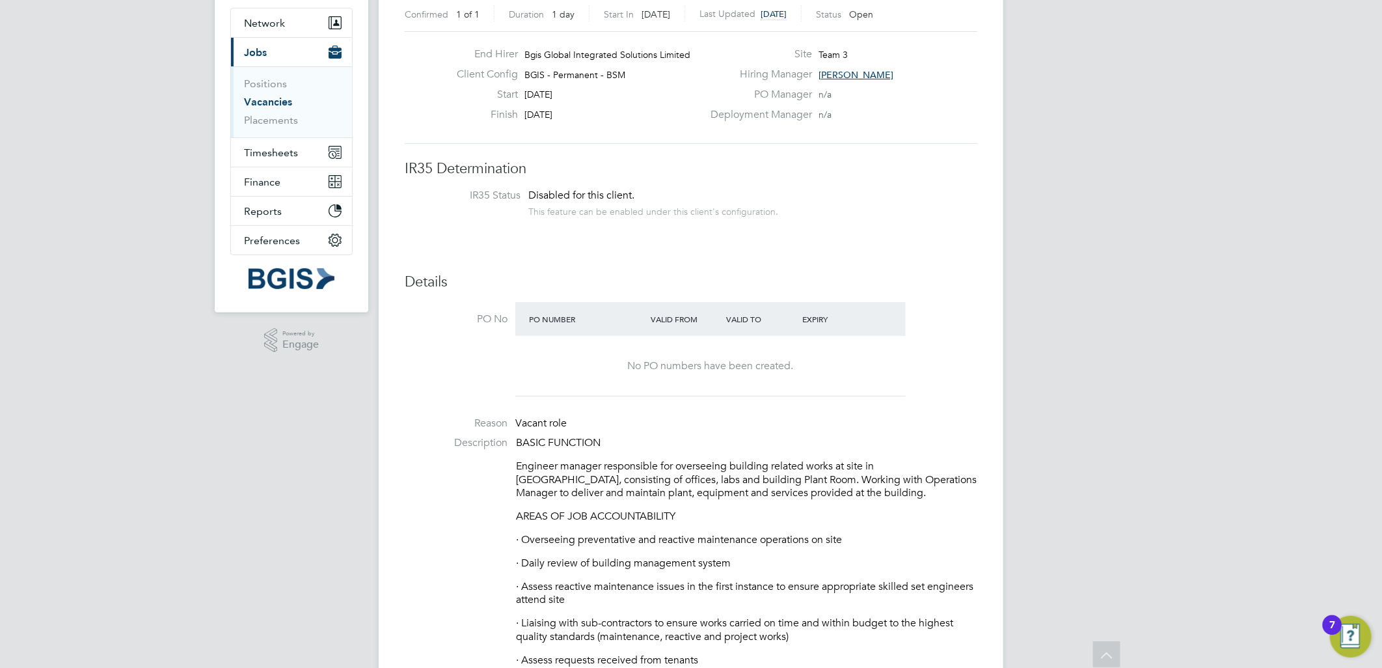
scroll to position [0, 0]
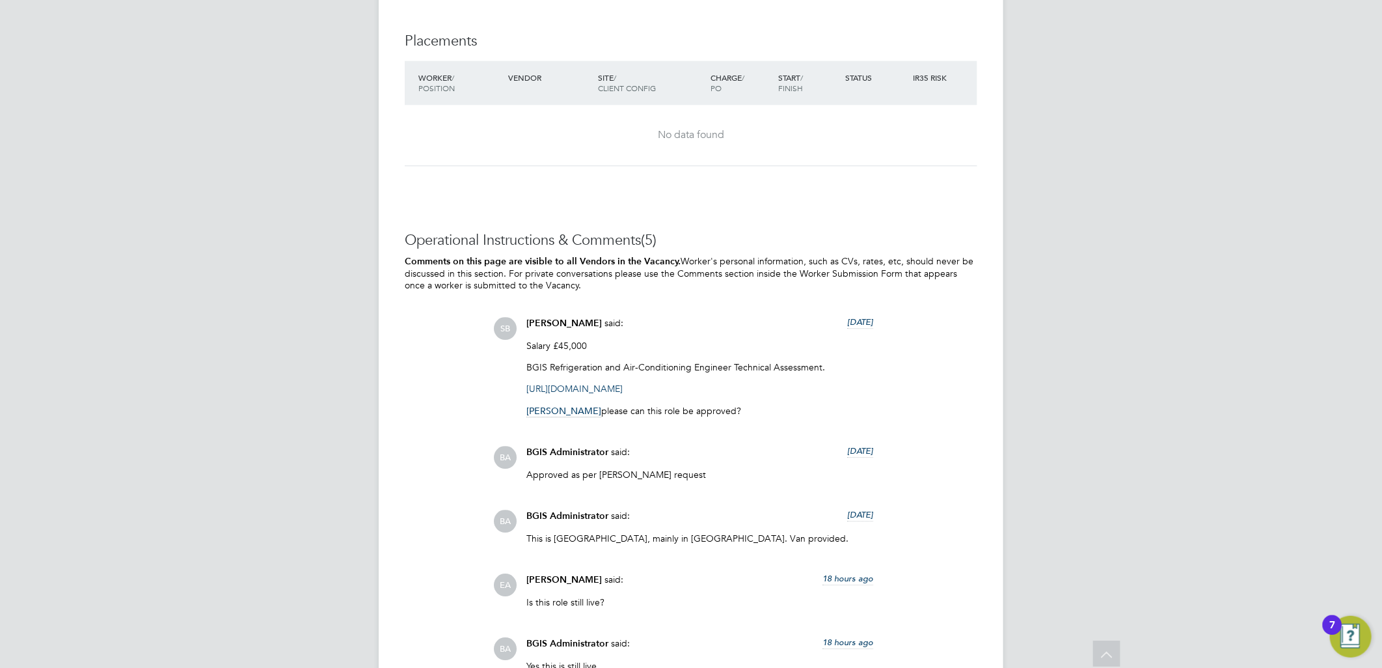
scroll to position [2315, 0]
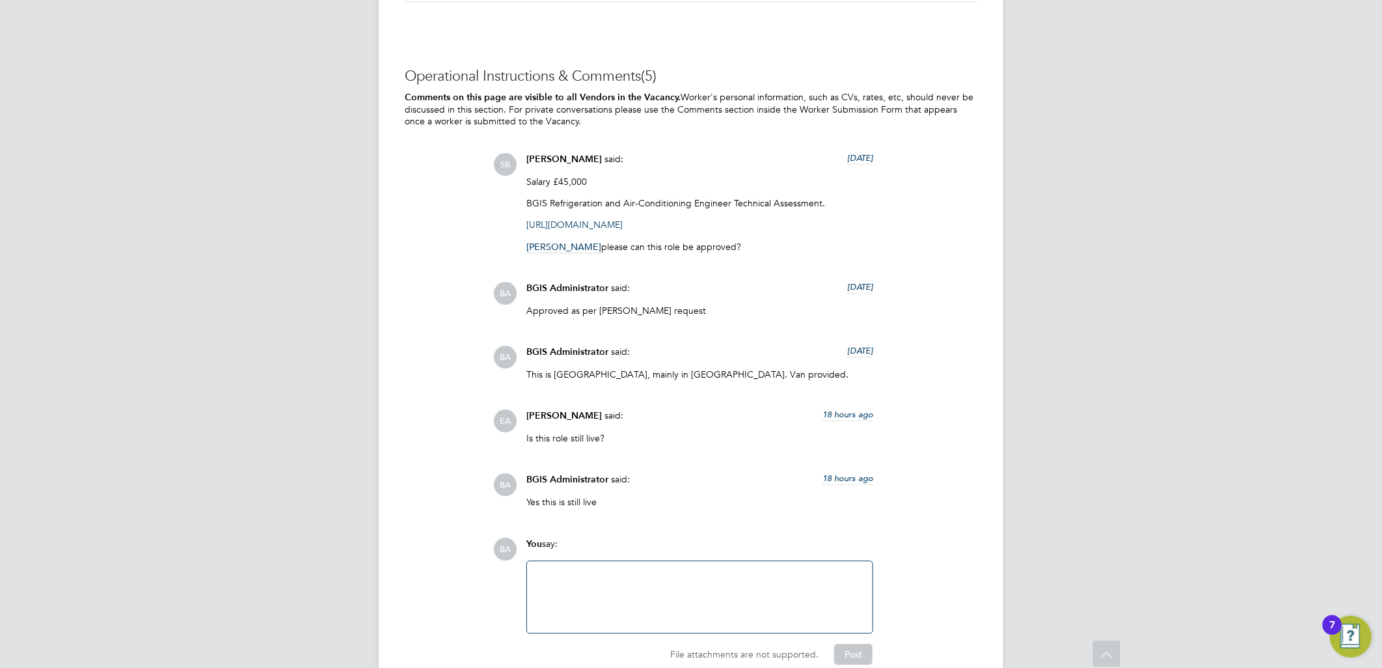
click at [616, 569] on div at bounding box center [700, 597] width 330 height 56
click at [690, 569] on div "Hi All, this role has been filled pending acceptance." at bounding box center [700, 597] width 330 height 56
click at [773, 561] on div "Hi All, this role has been filled pending acceptance." at bounding box center [700, 597] width 346 height 72
click at [696, 569] on div "Hi All, this role has been filled pending acceptance." at bounding box center [700, 597] width 330 height 56
click at [717, 569] on div "Hi All, this role has been filled pending acceptance." at bounding box center [700, 597] width 330 height 56
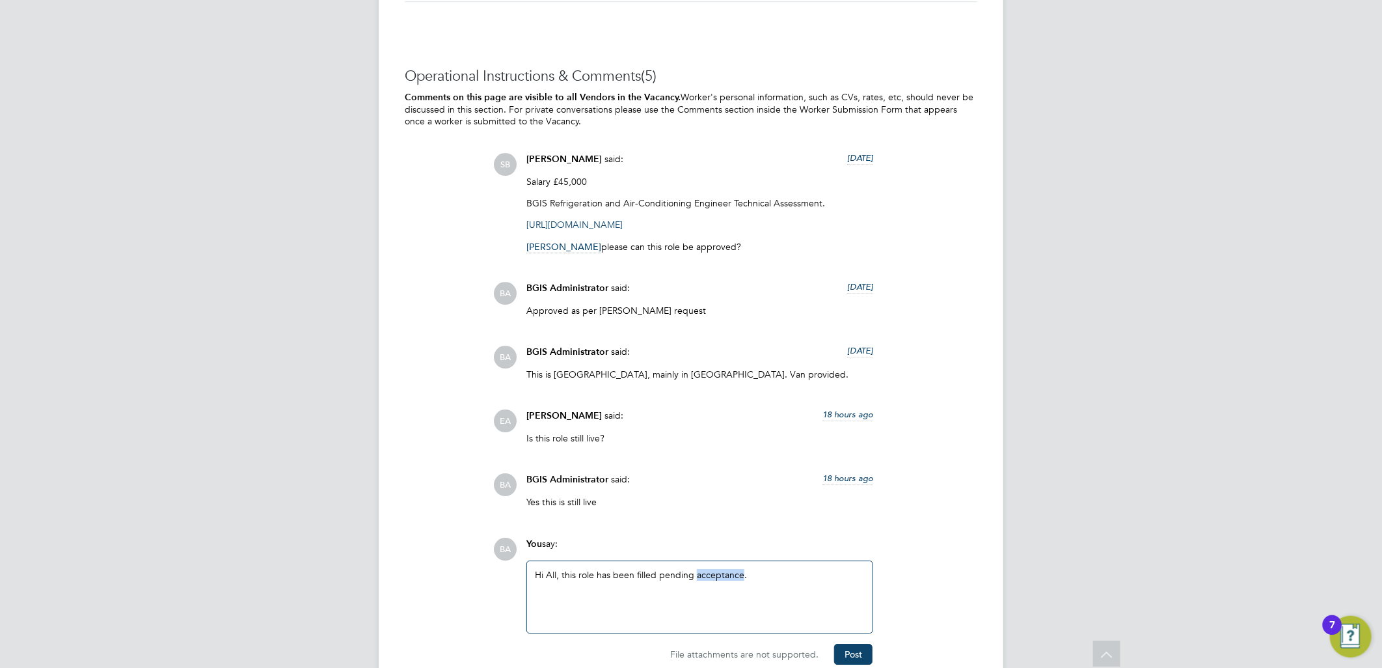
click at [717, 569] on div "Hi All, this role has been filled pending acceptance." at bounding box center [700, 597] width 330 height 56
click at [847, 644] on button "Post" at bounding box center [853, 654] width 38 height 21
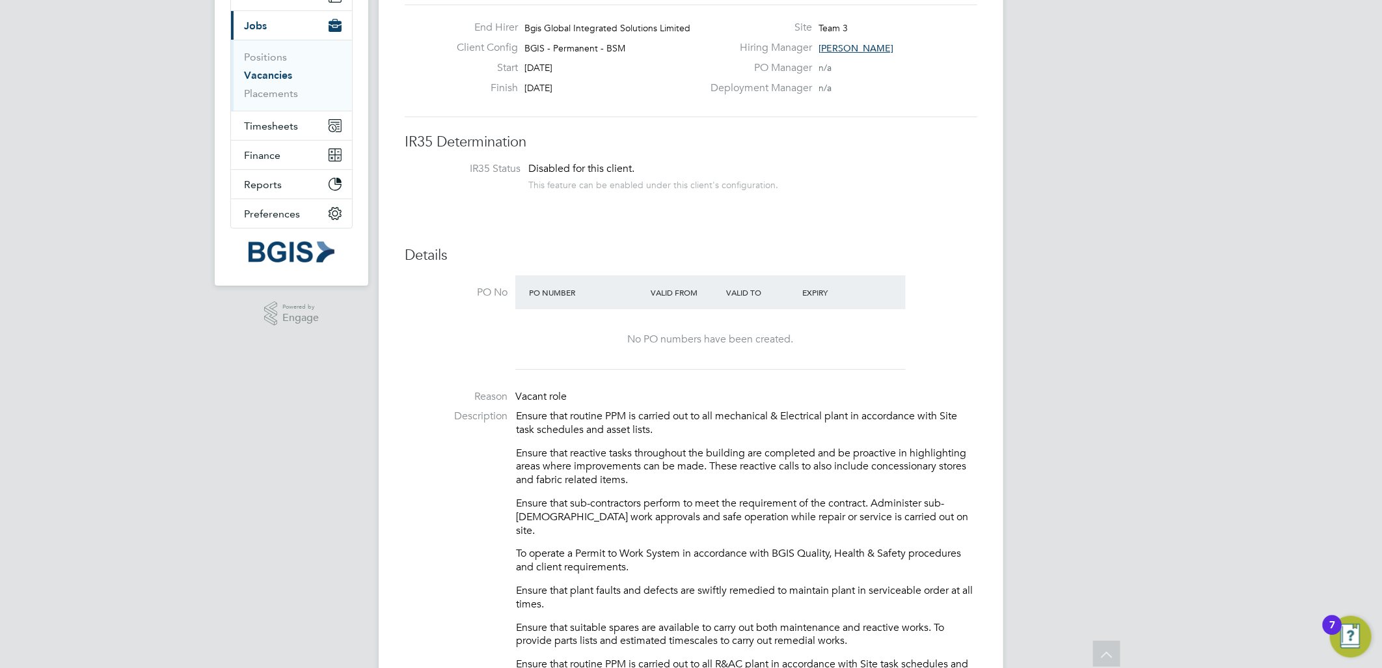
scroll to position [0, 0]
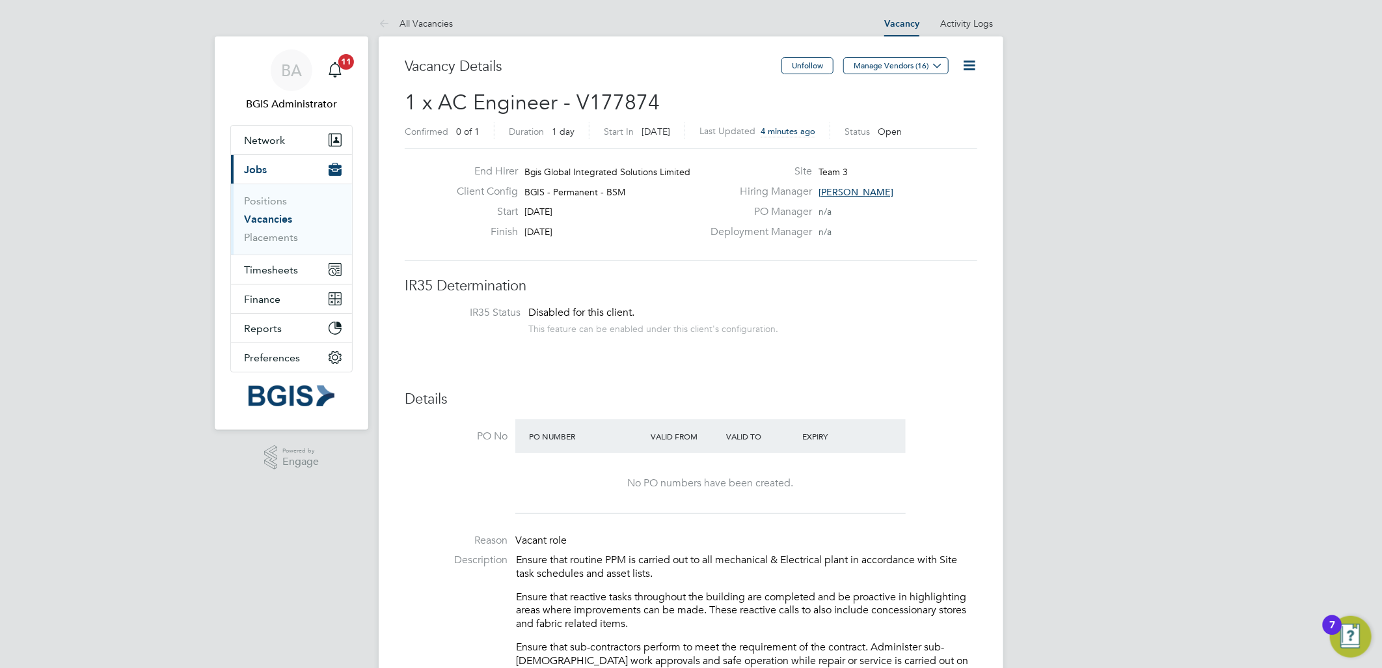
click at [625, 107] on span "1 x AC Engineer - V177874" at bounding box center [532, 102] width 255 height 25
click at [623, 107] on span "1 x AC Engineer - V177874" at bounding box center [532, 102] width 255 height 25
copy span "V177874"
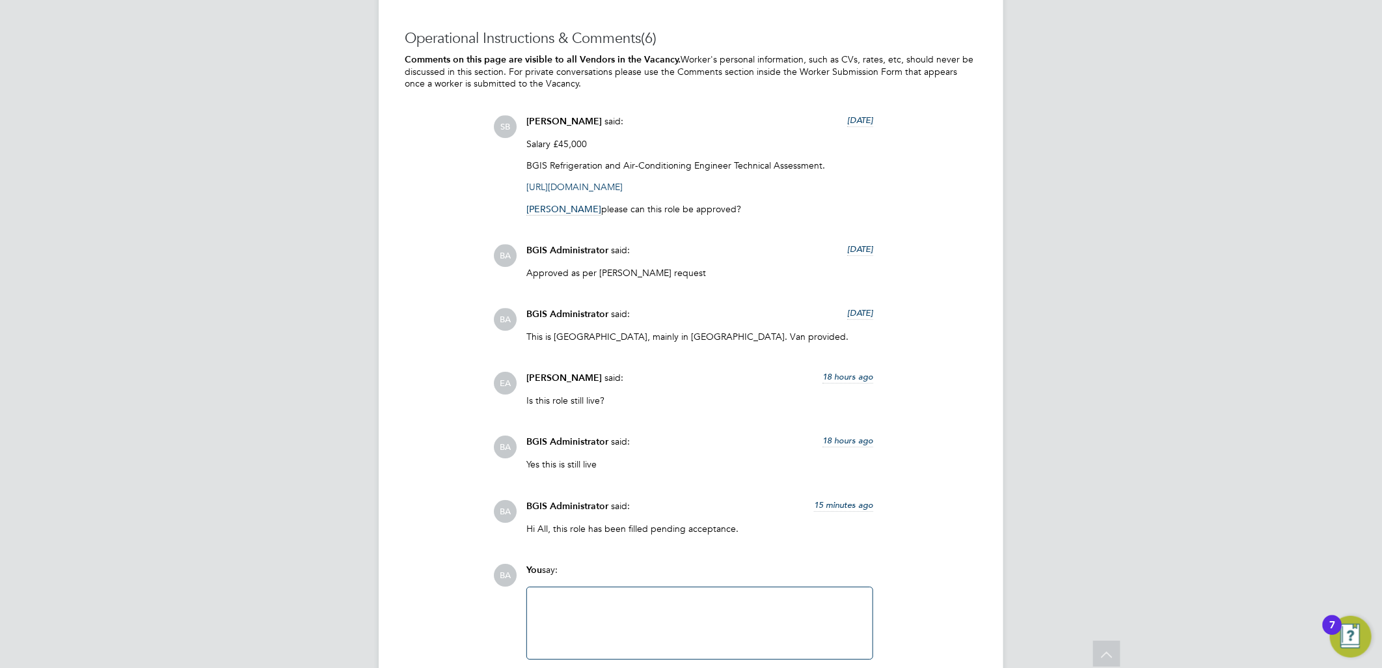
scroll to position [2430, 0]
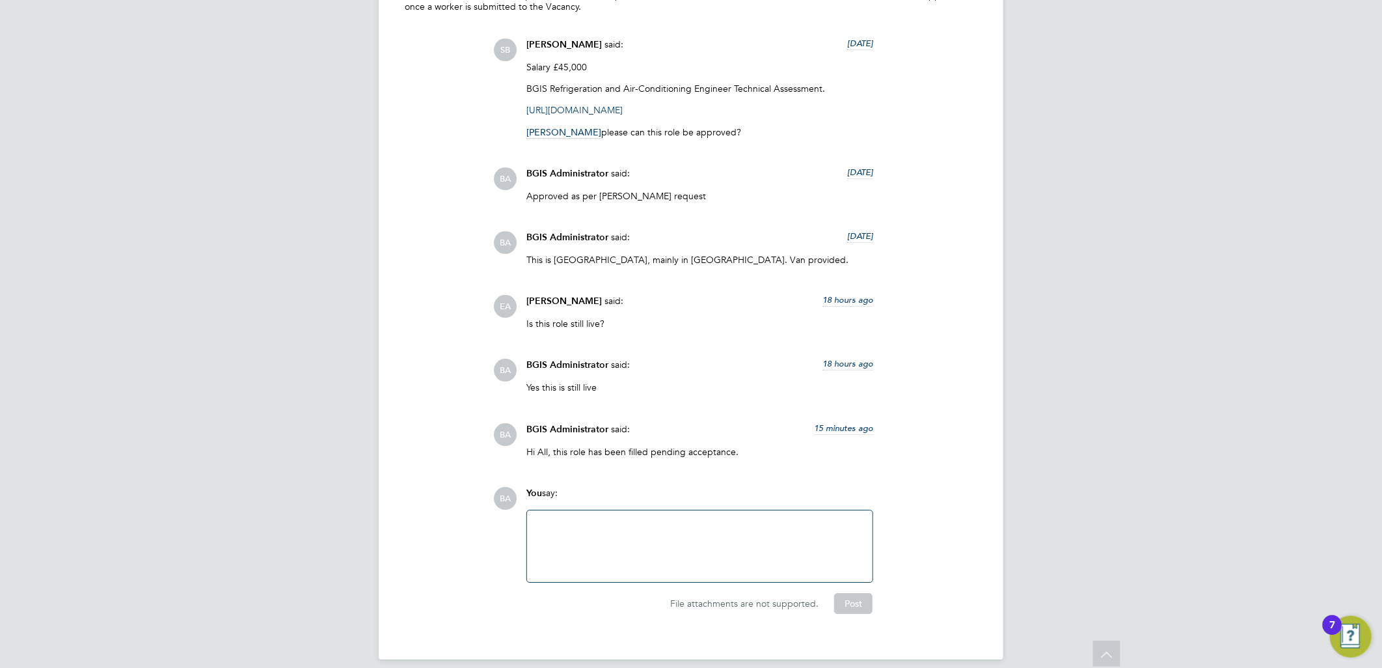
click at [592, 538] on div at bounding box center [700, 546] width 330 height 56
drag, startPoint x: 763, startPoint y: 531, endPoint x: 368, endPoint y: 528, distance: 395.7
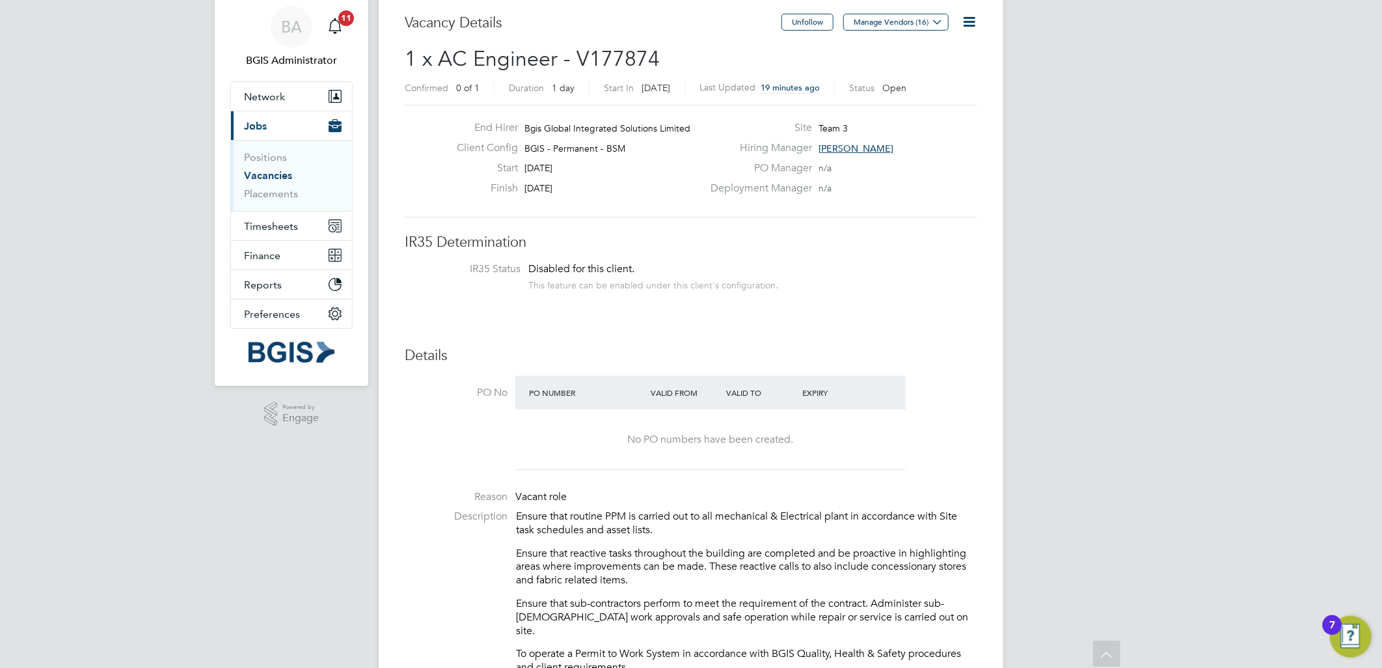
drag, startPoint x: 964, startPoint y: 29, endPoint x: 939, endPoint y: 89, distance: 64.8
click at [964, 29] on icon at bounding box center [969, 22] width 16 height 16
drag, startPoint x: 916, startPoint y: 70, endPoint x: 660, endPoint y: 144, distance: 267.1
click at [914, 72] on li "Update Status" at bounding box center [936, 71] width 75 height 18
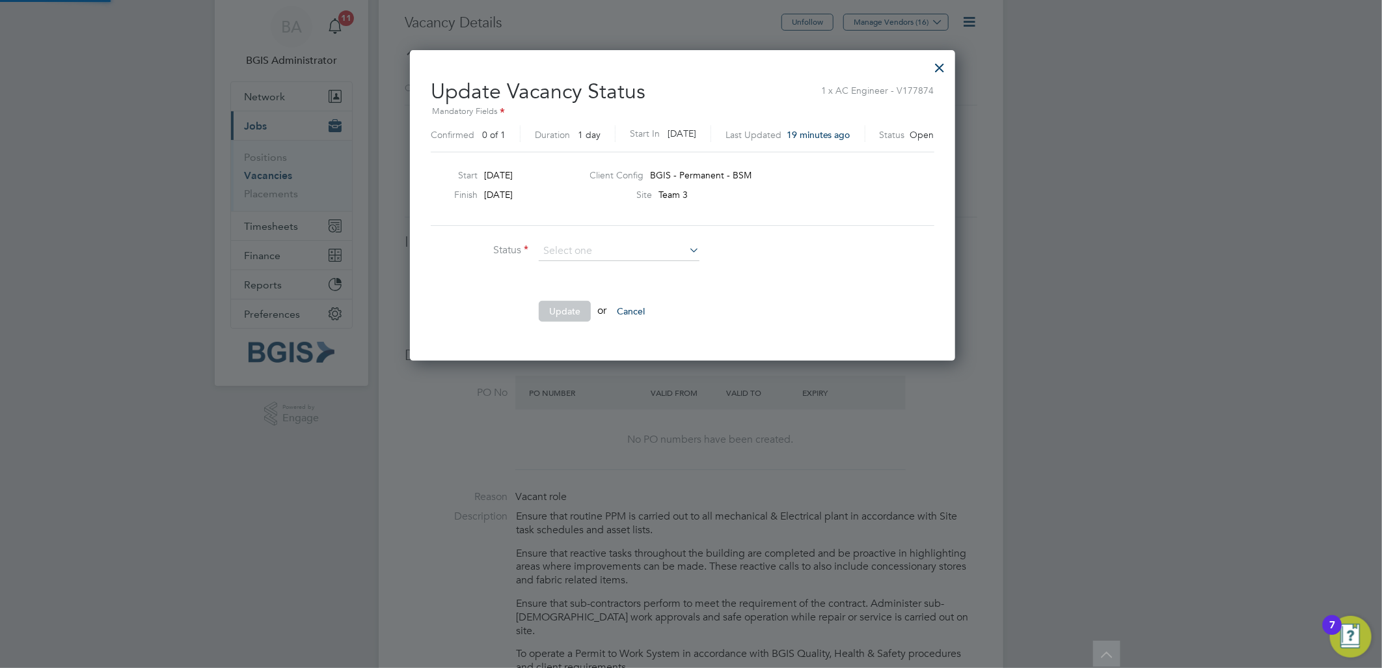
scroll to position [310, 562]
click at [573, 288] on li "Closed" at bounding box center [619, 285] width 162 height 17
type input "Closed"
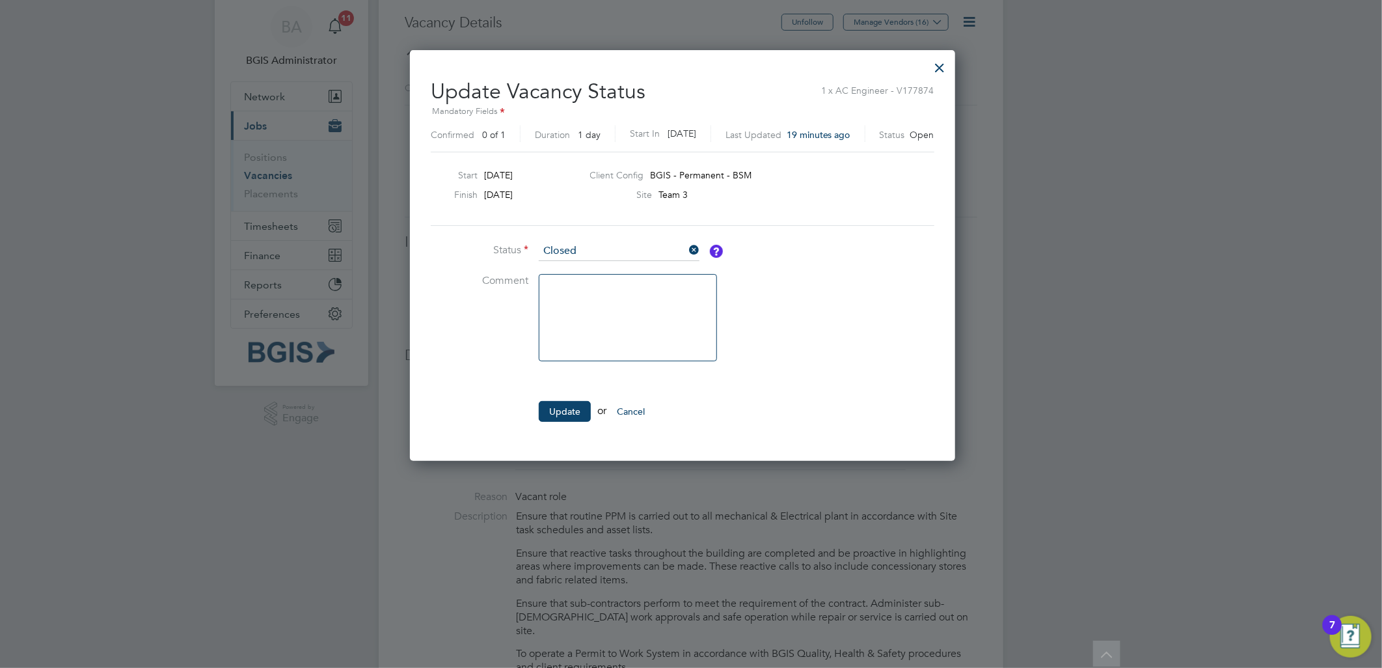
click at [582, 301] on textarea at bounding box center [628, 317] width 178 height 87
click at [580, 256] on input at bounding box center [619, 251] width 161 height 20
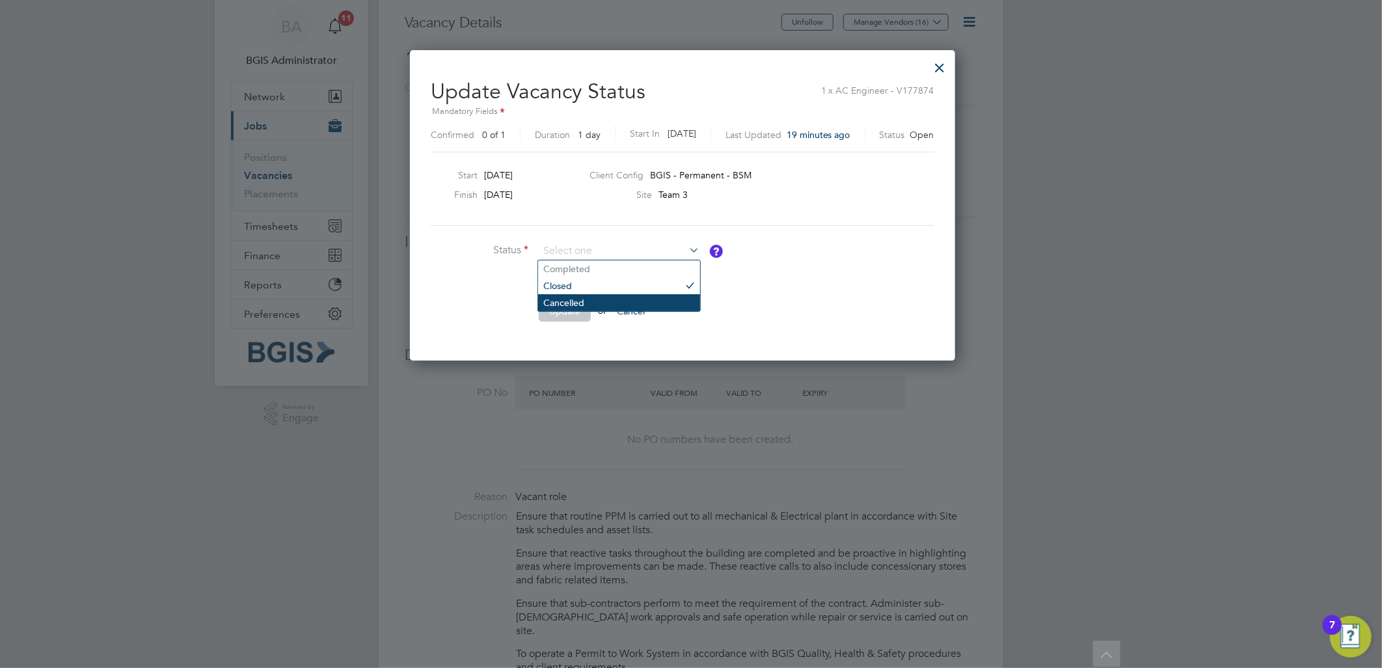
click at [568, 298] on li "Cancelled" at bounding box center [619, 302] width 162 height 17
type input "Cancelled"
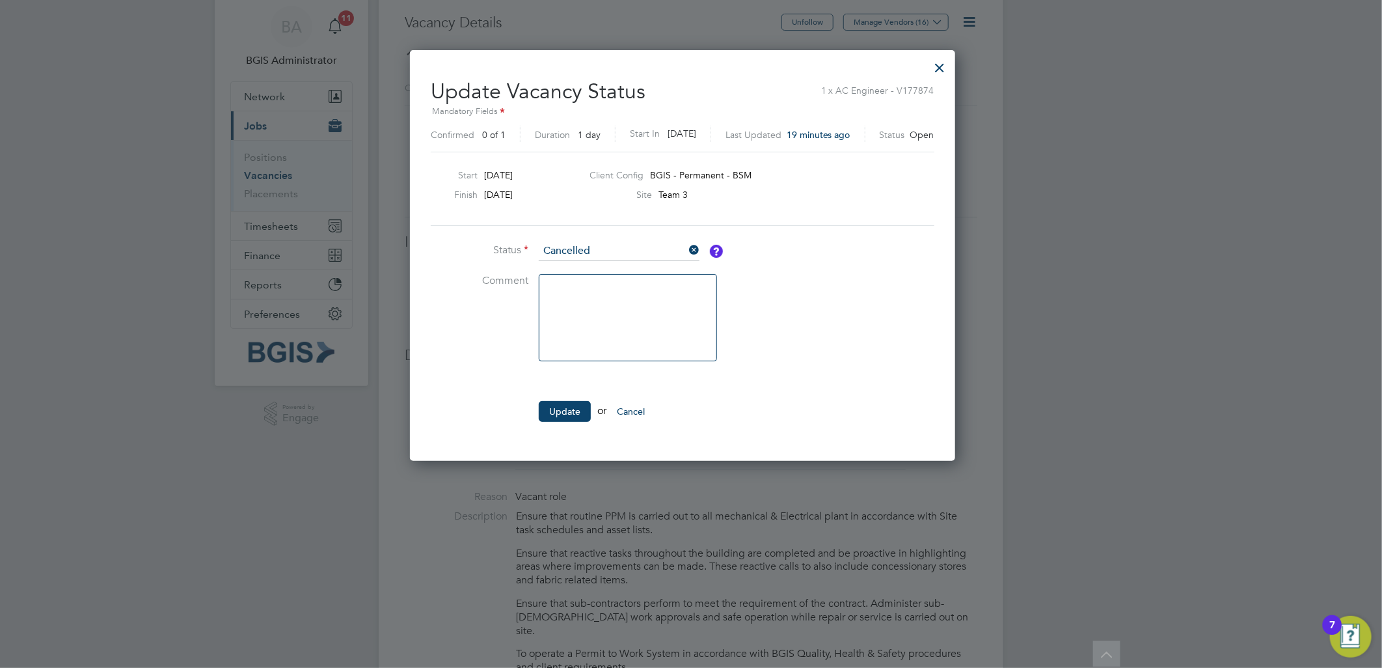
click at [586, 284] on textarea at bounding box center [628, 317] width 178 height 87
type textarea "R"
click at [698, 288] on textarea "Job filled - Job title ameneded" at bounding box center [628, 317] width 178 height 87
click at [673, 297] on textarea "Job filled - Job title ameneded" at bounding box center [628, 317] width 178 height 87
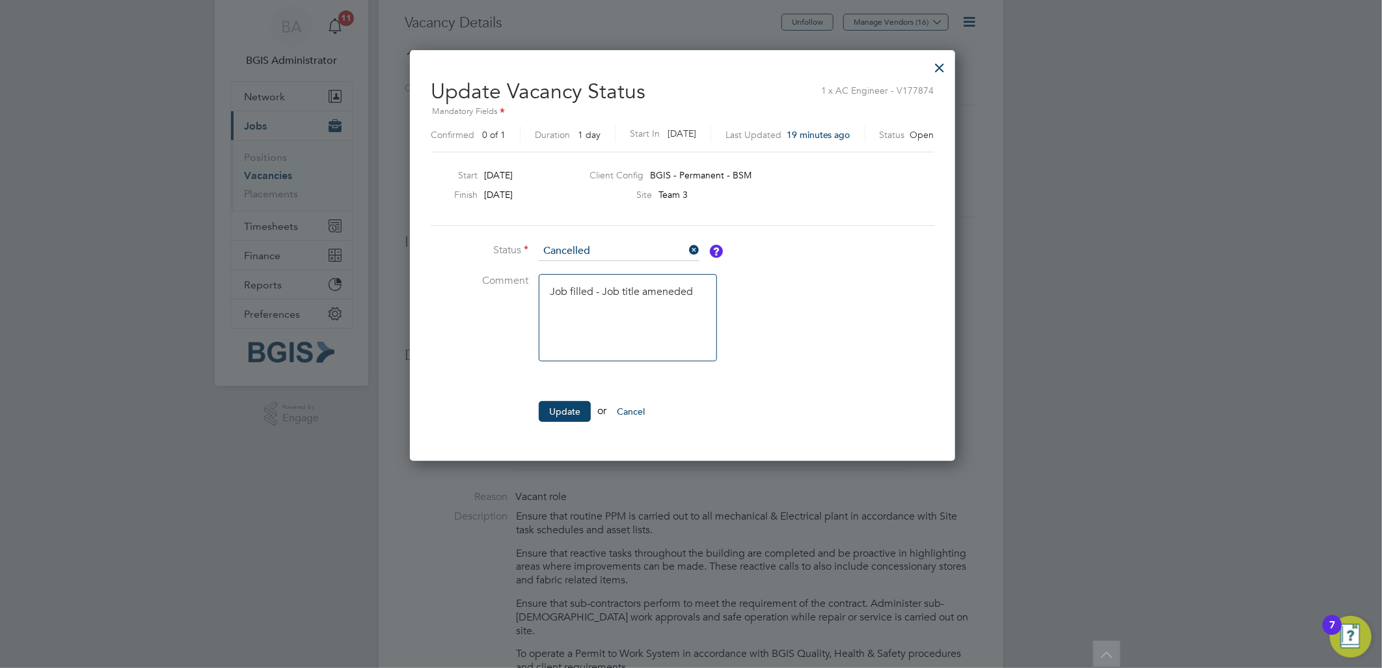
click at [673, 298] on textarea "Job filled - Job title ameneded" at bounding box center [628, 317] width 178 height 87
click at [702, 321] on textarea "Job filled - Job title amended" at bounding box center [628, 317] width 178 height 87
paste textarea "V179272"
type textarea "Job filled - Job title amended V179272"
click at [567, 401] on button "Update" at bounding box center [565, 411] width 52 height 21
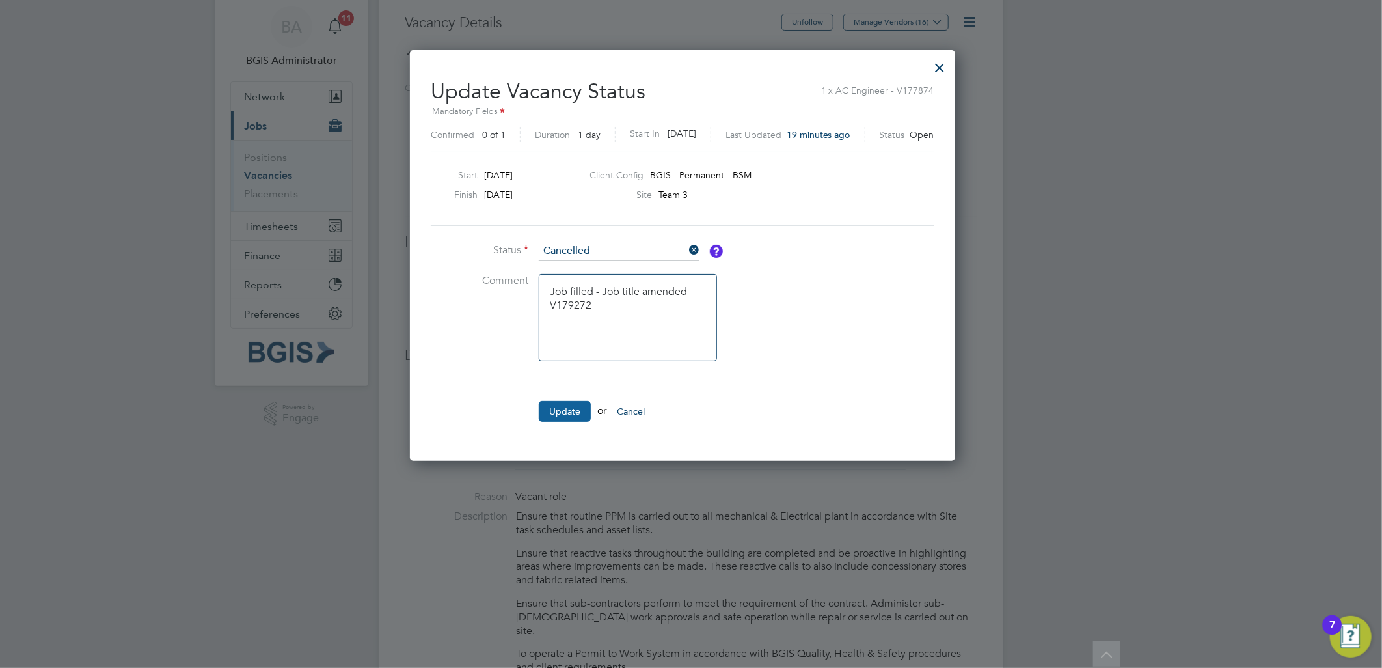
scroll to position [0, 0]
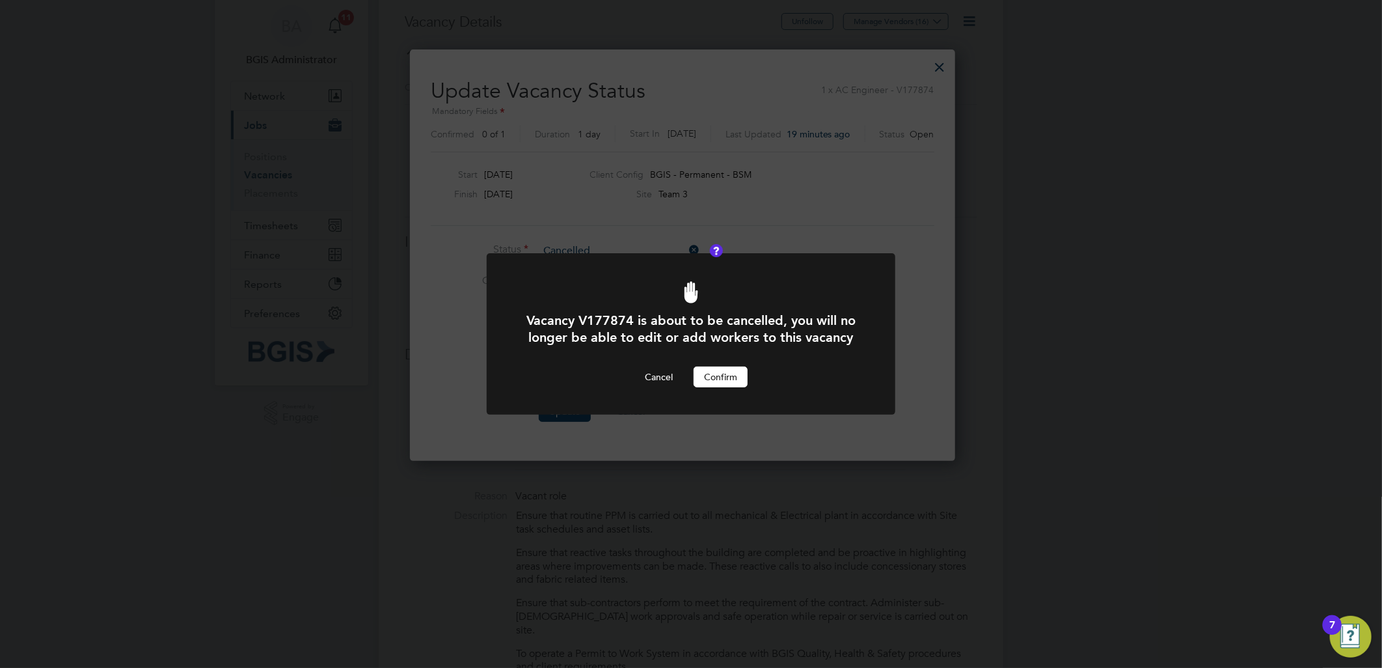
click at [713, 372] on button "Confirm" at bounding box center [721, 376] width 54 height 21
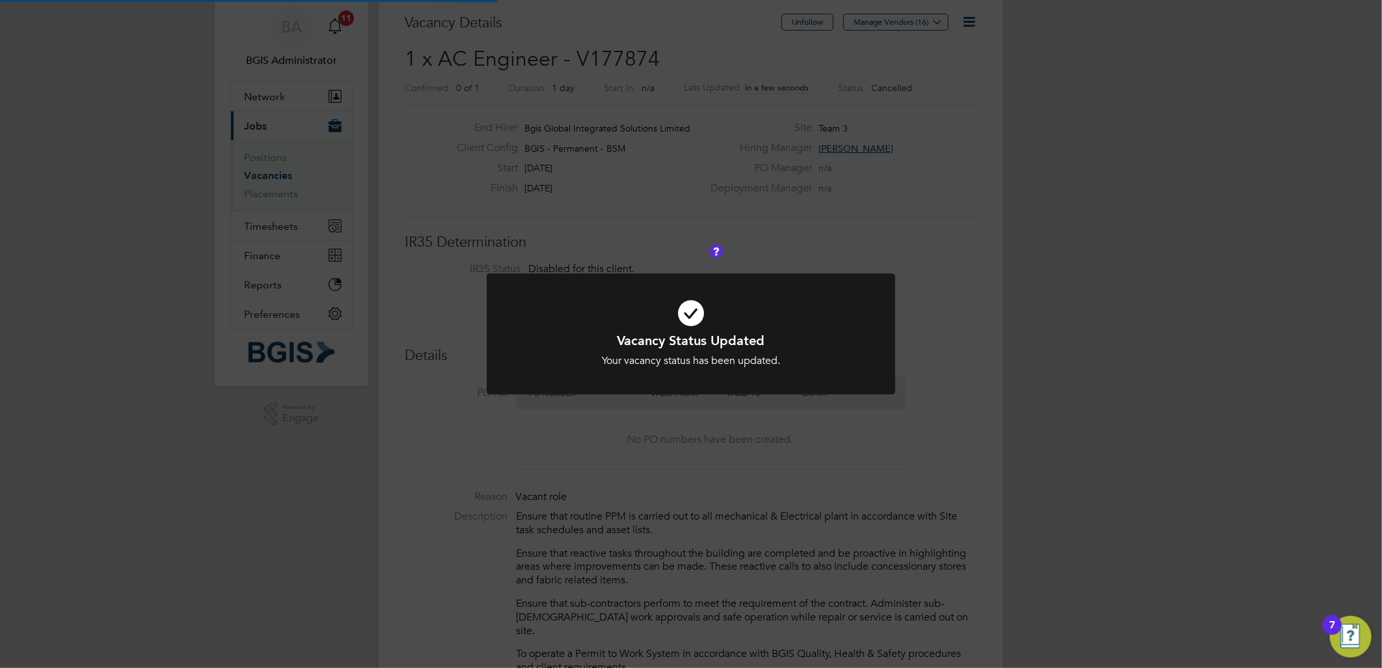
scroll to position [38, 91]
click at [599, 72] on div "Vacancy Status Updated Your vacancy status has been updated. Cancel Okay" at bounding box center [691, 334] width 1382 height 668
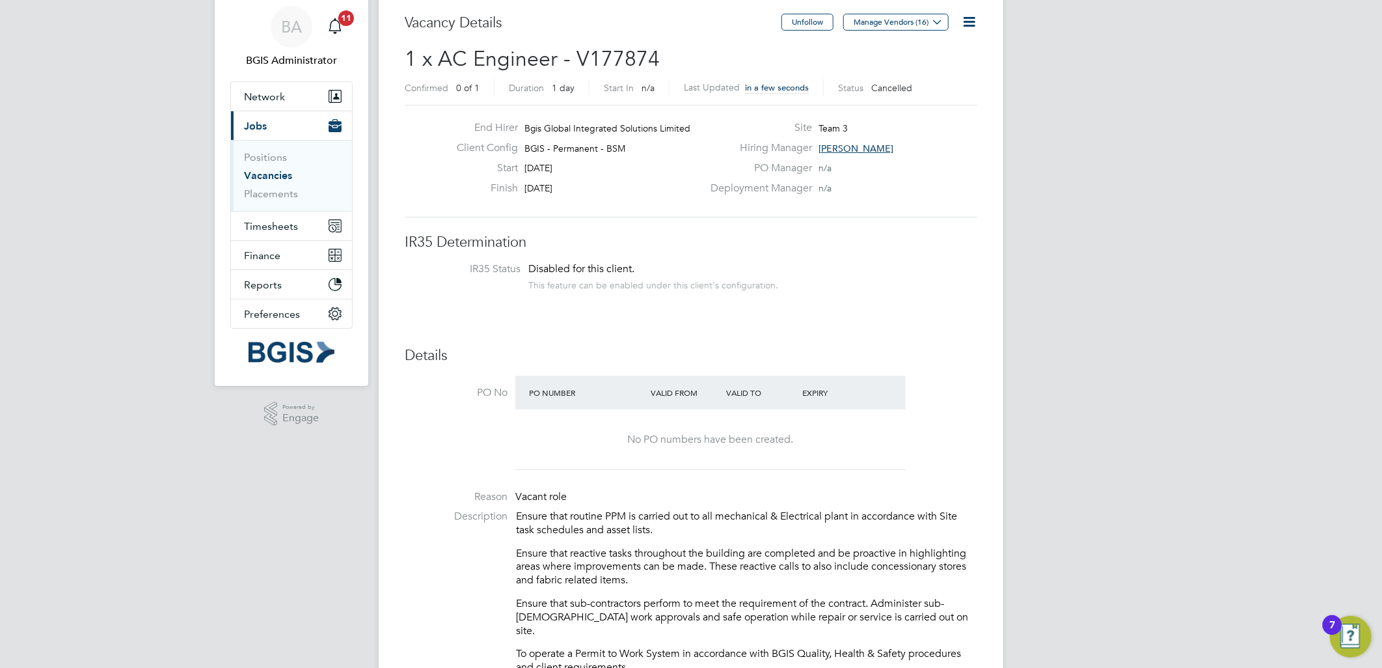
click at [603, 68] on span "1 x AC Engineer - V177874" at bounding box center [532, 58] width 255 height 25
copy span "V177874"
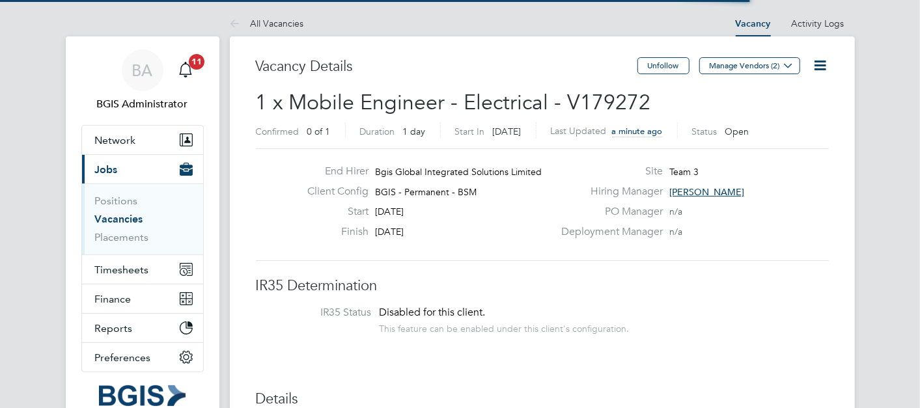
click at [529, 86] on div "Vacancy Details" at bounding box center [446, 73] width 381 height 32
click at [591, 83] on div "Vacancy Details" at bounding box center [446, 73] width 381 height 32
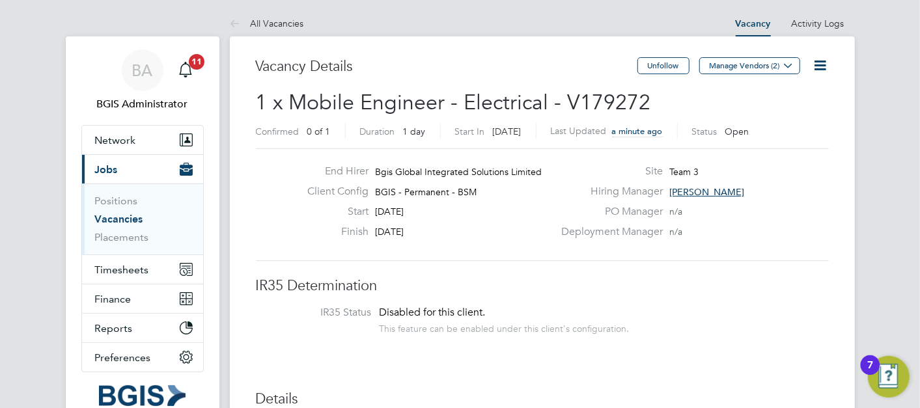
click at [601, 100] on span "1 x Mobile Engineer - Electrical - V179272" at bounding box center [453, 102] width 395 height 25
copy span "V179272"
